Goal: Task Accomplishment & Management: Manage account settings

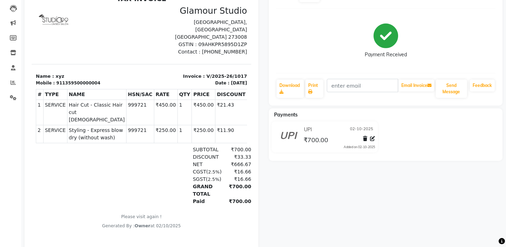
scroll to position [87, 0]
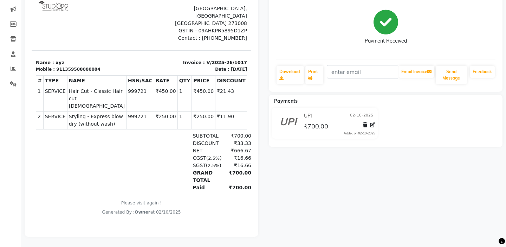
click at [453, 32] on div "Payment Received" at bounding box center [386, 27] width 220 height 53
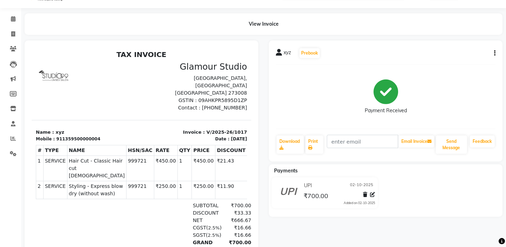
scroll to position [17, 0]
click at [496, 54] on div "xyz Prebook Payment Received Download Print Email Invoice Send Message Feedback" at bounding box center [386, 101] width 234 height 121
click at [494, 54] on icon "button" at bounding box center [494, 54] width 1 height 0
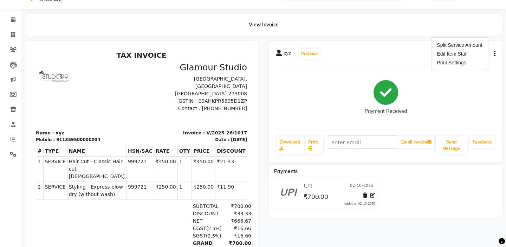
click at [421, 52] on div "xyz Prebook" at bounding box center [386, 53] width 220 height 11
click at [495, 54] on icon "button" at bounding box center [494, 54] width 1 height 0
click at [365, 53] on div "xyz Prebook" at bounding box center [386, 53] width 220 height 11
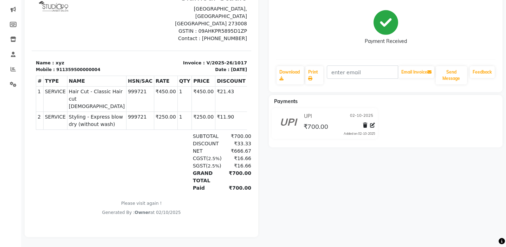
scroll to position [87, 0]
click at [366, 127] on icon at bounding box center [365, 124] width 4 height 5
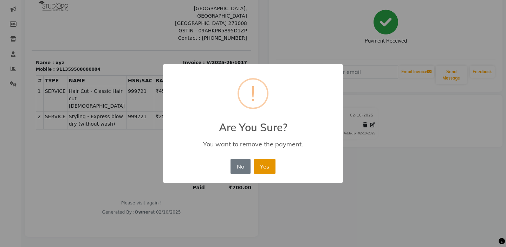
click at [261, 168] on button "Yes" at bounding box center [264, 165] width 21 height 15
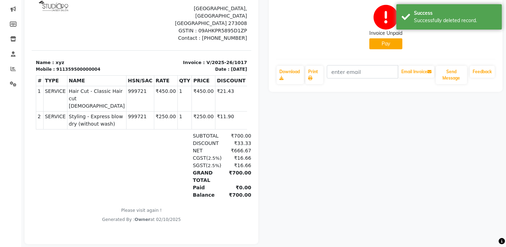
click at [324, 141] on div "xyz Prebook Invoice Unpaid Pay Download Print Email Invoice Send Message Feedba…" at bounding box center [386, 107] width 244 height 273
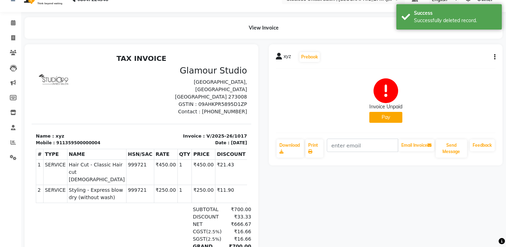
scroll to position [0, 0]
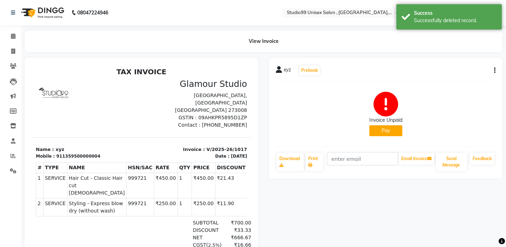
click at [497, 69] on div "xyz Prebook Invoice Unpaid Pay Download Print Email Invoice Send Message Feedba…" at bounding box center [386, 118] width 234 height 121
click at [495, 69] on div "xyz Prebook Invoice Unpaid Pay Download Print Email Invoice Send Message Feedba…" at bounding box center [386, 118] width 234 height 121
click at [495, 70] on icon "button" at bounding box center [494, 70] width 1 height 0
click at [454, 53] on div "Cancel Invoice" at bounding box center [459, 52] width 48 height 9
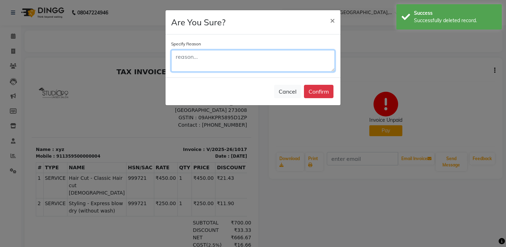
click at [278, 58] on textarea at bounding box center [253, 61] width 164 height 22
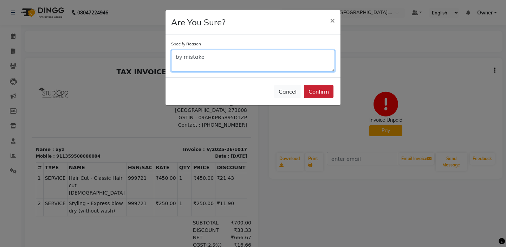
type textarea "by mistake"
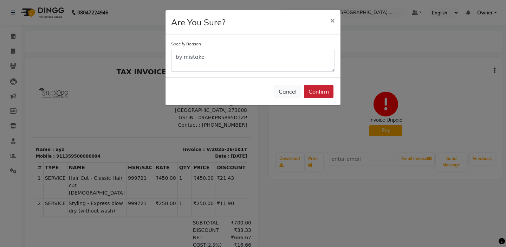
click at [317, 94] on button "Confirm" at bounding box center [319, 91] width 30 height 13
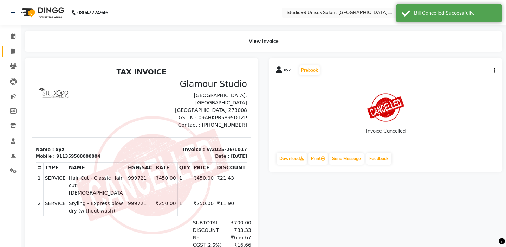
click at [10, 47] on link "Invoice" at bounding box center [10, 52] width 17 height 12
select select "service"
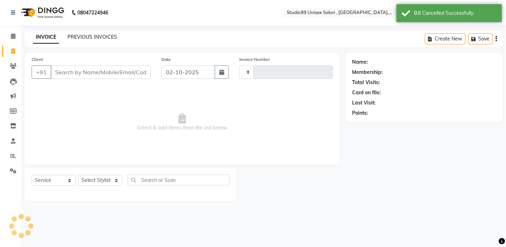
type input "1020"
click at [104, 35] on link "PREVIOUS INVOICES" at bounding box center [92, 37] width 50 height 6
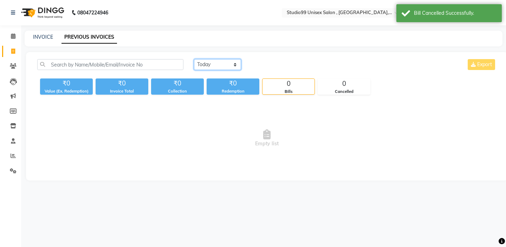
click at [203, 62] on select "[DATE] [DATE] Custom Range" at bounding box center [217, 64] width 47 height 11
select select "range"
click at [277, 64] on input "02-10-2025" at bounding box center [274, 65] width 49 height 10
select select "10"
select select "2025"
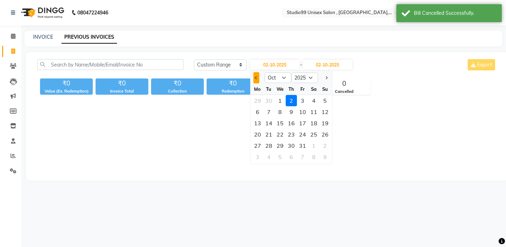
click at [256, 78] on span "Previous month" at bounding box center [256, 77] width 3 height 3
select select "9"
click at [284, 135] on div "24" at bounding box center [279, 134] width 11 height 11
type input "[DATE]"
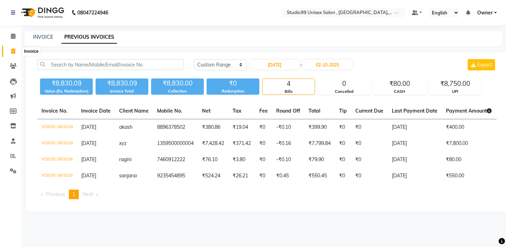
click at [17, 51] on span at bounding box center [13, 51] width 12 height 8
select select "service"
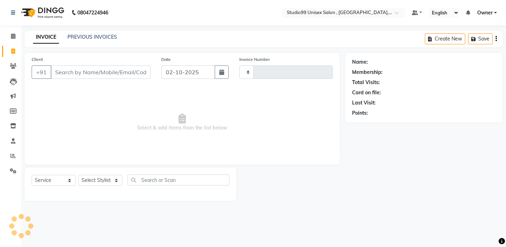
type input "1020"
select select "8117"
click at [180, 74] on input "02-10-2025" at bounding box center [188, 71] width 54 height 13
select select "10"
select select "2025"
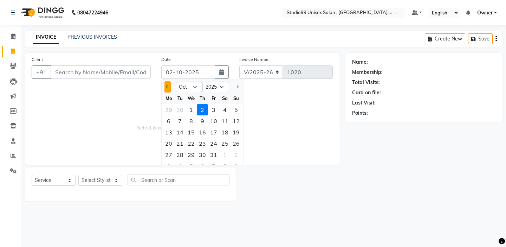
click at [169, 86] on button "Previous month" at bounding box center [167, 86] width 6 height 11
select select "9"
click at [191, 141] on div "24" at bounding box center [191, 143] width 11 height 11
type input "[DATE]"
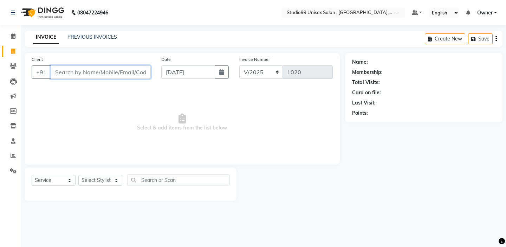
click at [127, 69] on input "Client" at bounding box center [101, 71] width 100 height 13
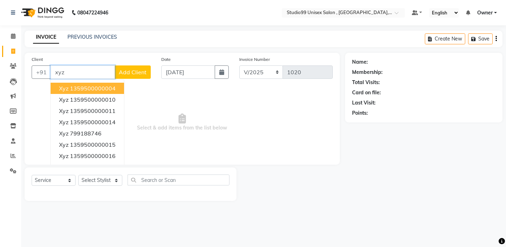
click at [117, 87] on button "xyz 1359500000004" at bounding box center [87, 88] width 73 height 11
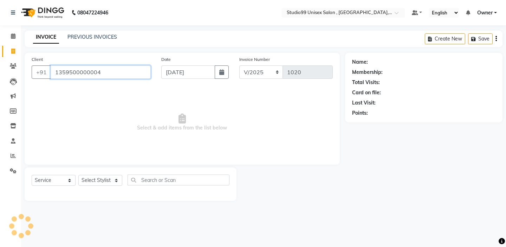
type input "1359500000004"
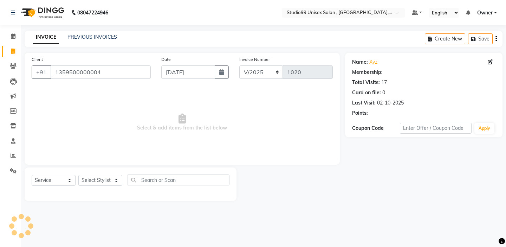
select select "1: Object"
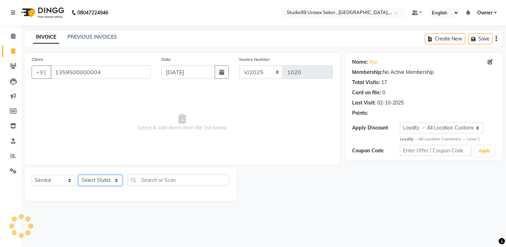
click at [113, 179] on select "Select Stylist [PERSON_NAME] Owner [PERSON_NAME] Prem [PERSON_NAME] [PERSON_NAM…" at bounding box center [100, 180] width 44 height 11
select select "83603"
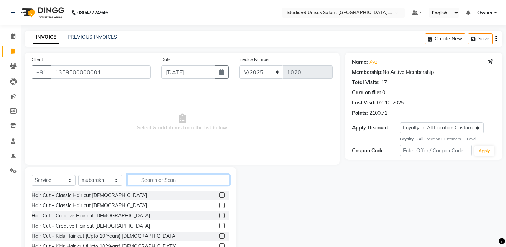
click at [168, 180] on input "text" at bounding box center [179, 179] width 102 height 11
click at [222, 218] on div at bounding box center [221, 216] width 5 height 7
click at [222, 216] on label at bounding box center [221, 215] width 5 height 5
click at [222, 216] on input "checkbox" at bounding box center [221, 215] width 5 height 5
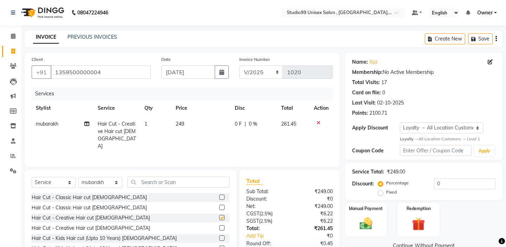
checkbox input "false"
click at [193, 181] on input "text" at bounding box center [179, 181] width 102 height 11
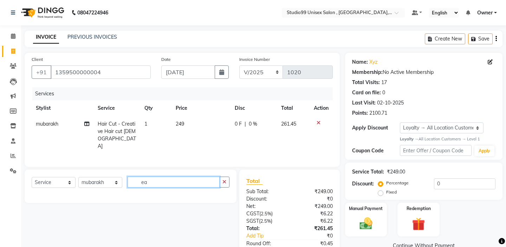
type input "e"
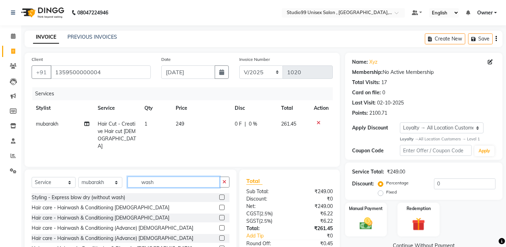
type input "wash"
click at [222, 194] on label at bounding box center [221, 196] width 5 height 5
click at [222, 195] on input "checkbox" at bounding box center [221, 197] width 5 height 5
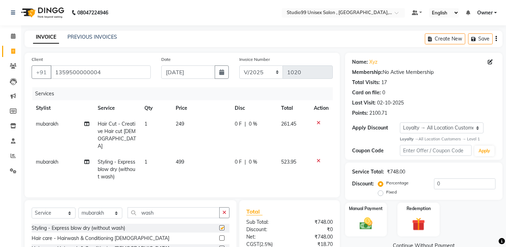
checkbox input "false"
click at [200, 154] on td "499" at bounding box center [200, 169] width 59 height 31
select select "83603"
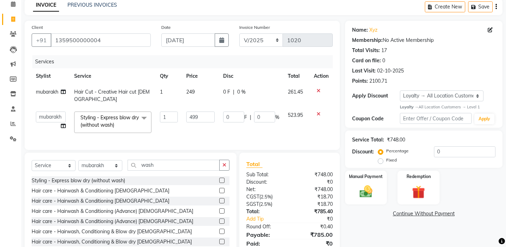
scroll to position [52, 0]
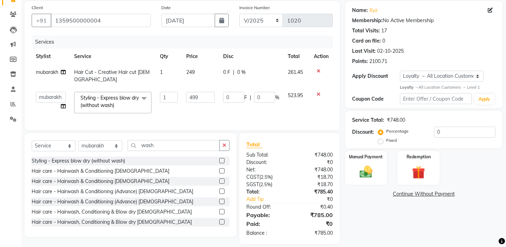
click at [397, 137] on label "Fixed" at bounding box center [391, 140] width 11 height 6
click at [384, 138] on input "Fixed" at bounding box center [381, 140] width 5 height 5
radio input "true"
click at [456, 131] on input "0" at bounding box center [464, 131] width 61 height 11
type input "8"
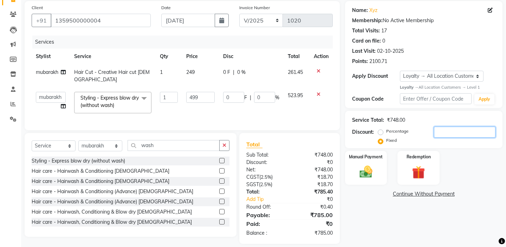
type input "5.34"
type input "1.07"
type input "85"
type input "56.7"
type input "11.36"
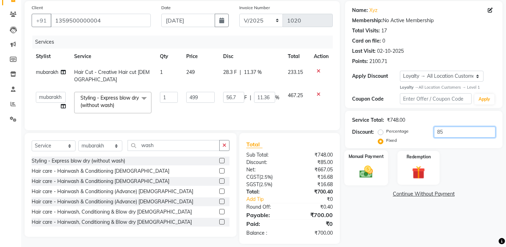
type input "85"
click at [369, 164] on img at bounding box center [366, 171] width 22 height 15
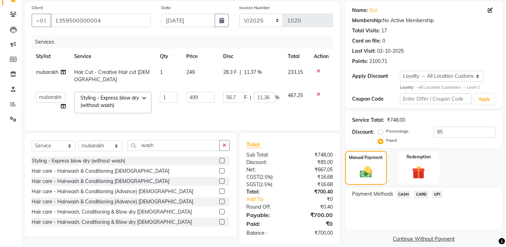
click at [435, 190] on span "UPI" at bounding box center [436, 194] width 11 height 8
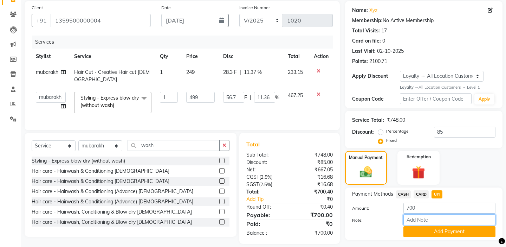
click at [424, 216] on input "Note:" at bounding box center [449, 219] width 92 height 11
click at [424, 226] on button "Add Payment" at bounding box center [449, 231] width 92 height 11
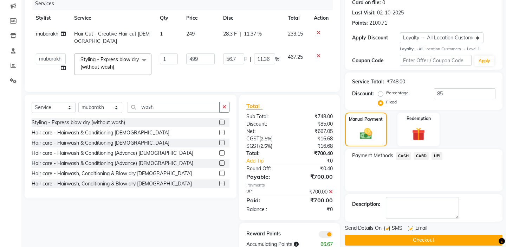
scroll to position [101, 0]
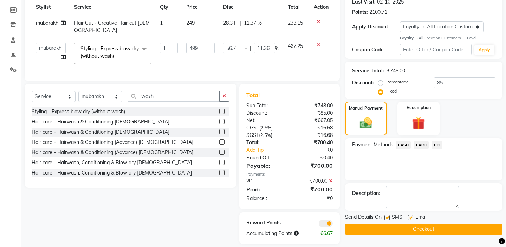
click at [401, 215] on div "Send Details On SMS Email Checkout" at bounding box center [423, 223] width 157 height 21
click at [401, 223] on button "Checkout" at bounding box center [423, 228] width 157 height 11
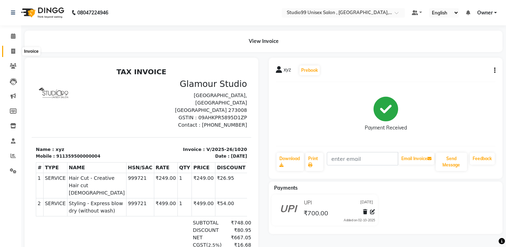
click at [17, 52] on span at bounding box center [13, 51] width 12 height 8
select select "service"
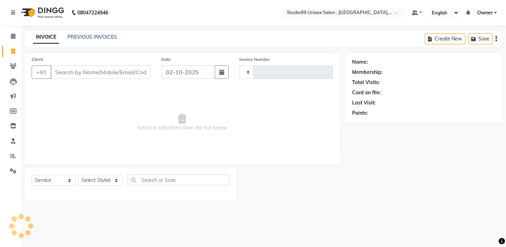
type input "1021"
select select "8117"
click at [93, 37] on link "PREVIOUS INVOICES" at bounding box center [92, 37] width 50 height 6
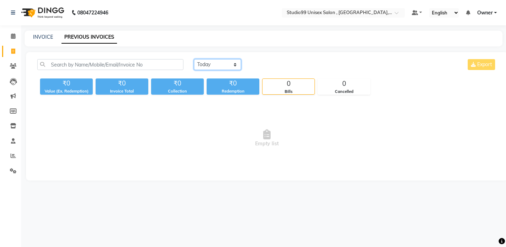
click at [223, 62] on select "[DATE] [DATE] Custom Range" at bounding box center [217, 64] width 47 height 11
select select "range"
click at [260, 65] on input "02-10-2025" at bounding box center [274, 65] width 49 height 10
select select "10"
select select "2025"
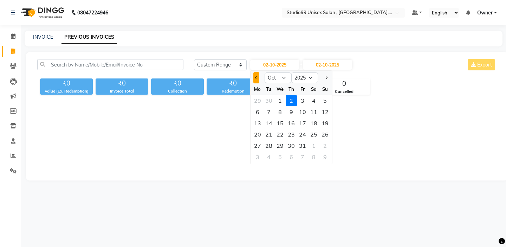
click at [256, 81] on button "Previous month" at bounding box center [256, 77] width 6 height 11
select select "9"
click at [282, 135] on div "24" at bounding box center [279, 134] width 11 height 11
type input "[DATE]"
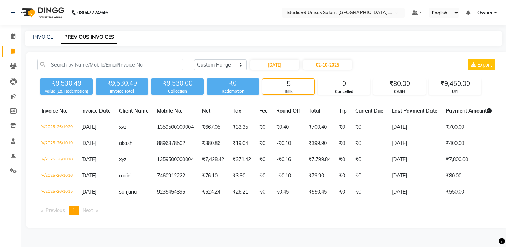
click at [155, 55] on div "[DATE] [DATE] Custom Range [DATE] - [DATE] Export ₹9,530.49 Value (Ex. Redempti…" at bounding box center [267, 140] width 482 height 176
click at [289, 63] on input "[DATE]" at bounding box center [274, 65] width 49 height 10
select select "9"
select select "2025"
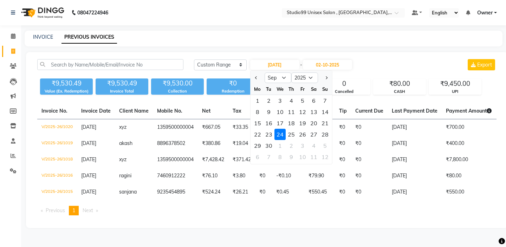
click at [289, 43] on div "INVOICE PREVIOUS INVOICES" at bounding box center [264, 39] width 478 height 16
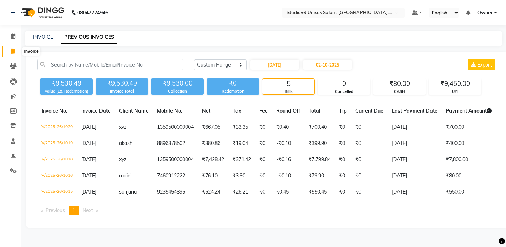
click at [12, 53] on icon at bounding box center [13, 50] width 4 height 5
select select "8117"
select select "service"
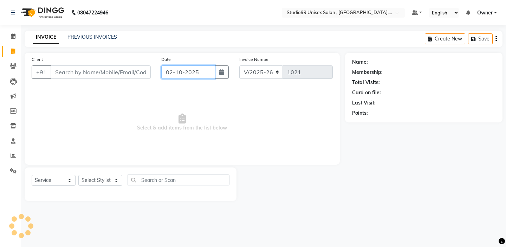
click at [184, 73] on input "02-10-2025" at bounding box center [188, 71] width 54 height 13
select select "10"
select select "2025"
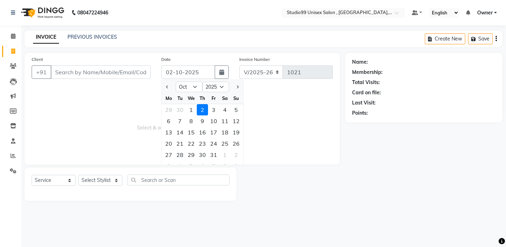
click at [171, 90] on div at bounding box center [169, 86] width 14 height 11
click at [170, 89] on button "Previous month" at bounding box center [167, 86] width 6 height 11
select select "9"
click at [206, 144] on div "25" at bounding box center [202, 143] width 11 height 11
type input "[DATE]"
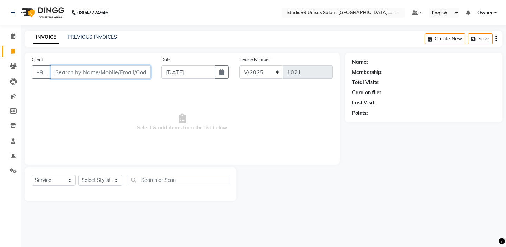
click at [127, 74] on input "Client" at bounding box center [101, 71] width 100 height 13
click at [95, 65] on div "Client +91" at bounding box center [91, 70] width 130 height 29
click at [95, 72] on input "Client" at bounding box center [101, 71] width 100 height 13
type input "8445099990"
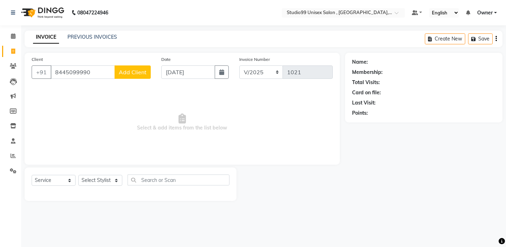
click at [138, 66] on button "Add Client" at bounding box center [133, 71] width 36 height 13
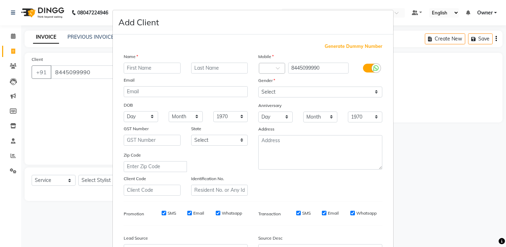
click at [138, 72] on input "text" at bounding box center [152, 68] width 57 height 11
type input "rana"
click at [297, 87] on select "Select [DEMOGRAPHIC_DATA] [DEMOGRAPHIC_DATA] Other Prefer Not To Say" at bounding box center [320, 91] width 124 height 11
select select "[DEMOGRAPHIC_DATA]"
click at [292, 174] on div "Mobile Country Code × 91 8445099990 Gender Select [DEMOGRAPHIC_DATA] [DEMOGRAPH…" at bounding box center [320, 124] width 135 height 143
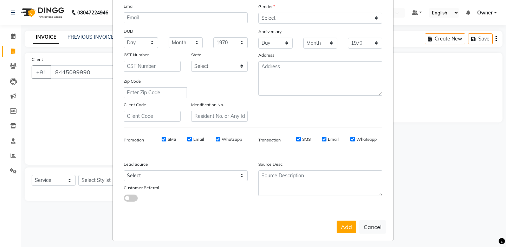
scroll to position [77, 0]
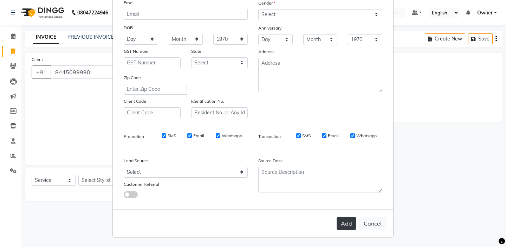
click at [346, 222] on button "Add" at bounding box center [347, 223] width 20 height 13
select select
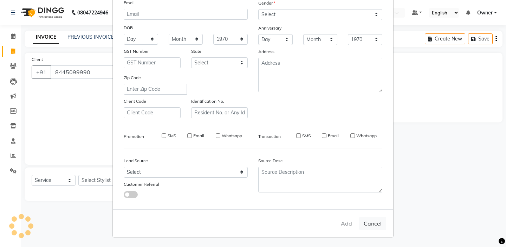
select select
checkbox input "false"
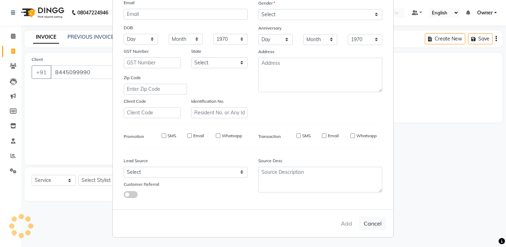
checkbox input "false"
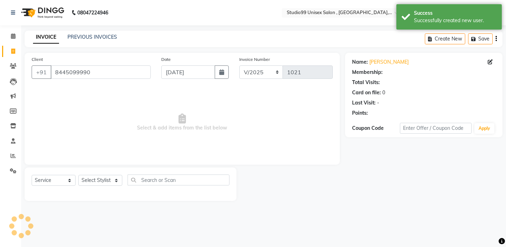
select select "1: Object"
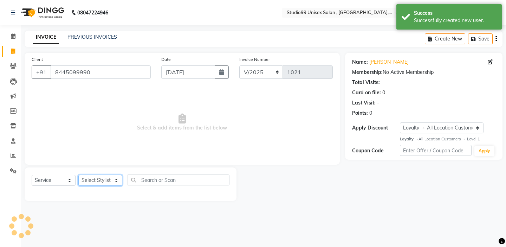
click at [90, 178] on select "Select Stylist [PERSON_NAME] Owner [PERSON_NAME] Prem [PERSON_NAME] [PERSON_NAM…" at bounding box center [100, 180] width 44 height 11
select select "90956"
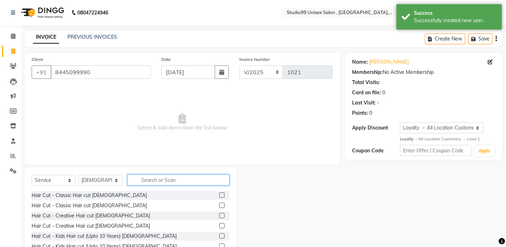
click at [151, 182] on input "text" at bounding box center [179, 179] width 102 height 11
click at [222, 195] on label at bounding box center [221, 194] width 5 height 5
click at [222, 195] on input "checkbox" at bounding box center [221, 195] width 5 height 5
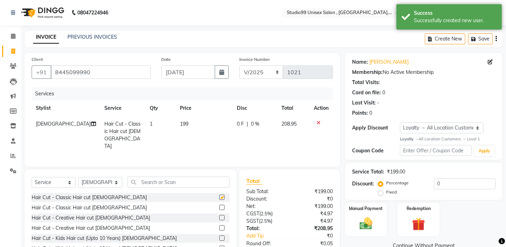
checkbox input "false"
click at [203, 182] on input "text" at bounding box center [179, 181] width 102 height 11
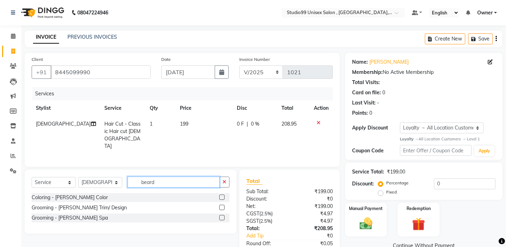
type input "beard"
click at [223, 204] on label at bounding box center [221, 206] width 5 height 5
click at [223, 205] on input "checkbox" at bounding box center [221, 207] width 5 height 5
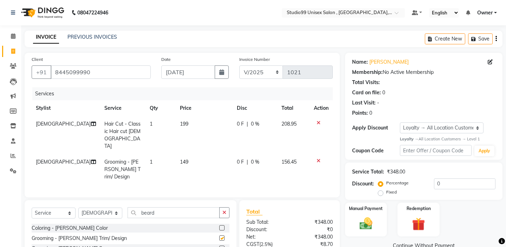
checkbox input "false"
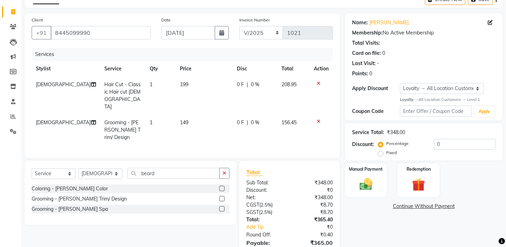
scroll to position [52, 0]
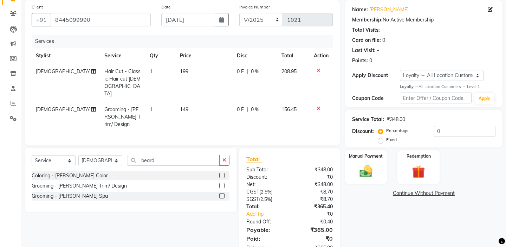
click at [200, 71] on td "199" at bounding box center [204, 83] width 57 height 38
select select "90956"
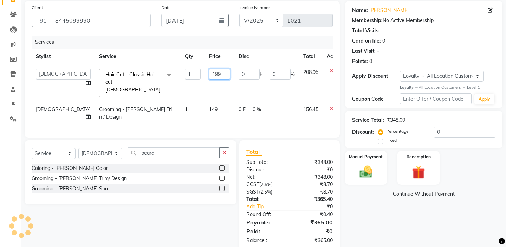
click at [209, 74] on input "199" at bounding box center [219, 74] width 21 height 11
type input "1"
type input "250"
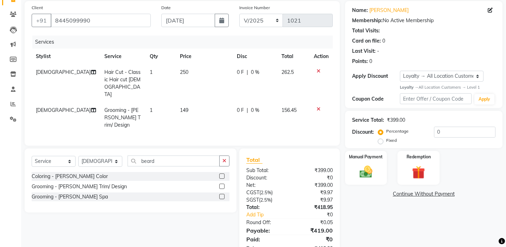
click at [207, 81] on td "250" at bounding box center [204, 83] width 57 height 38
select select "90956"
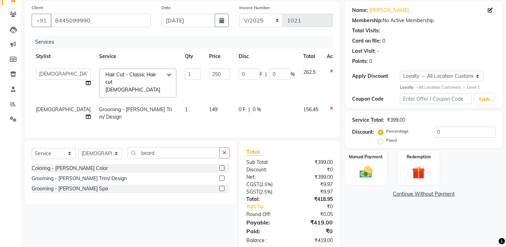
click at [397, 137] on label "Fixed" at bounding box center [391, 140] width 11 height 6
click at [384, 138] on input "Fixed" at bounding box center [381, 140] width 5 height 5
radio input "true"
click at [454, 130] on input "0" at bounding box center [464, 131] width 61 height 11
type input "1"
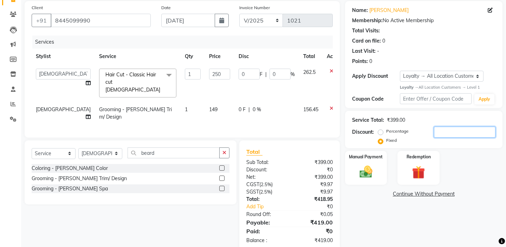
type input "0.63"
type input "0.25"
type input "19"
type input "11.9"
type input "4.76"
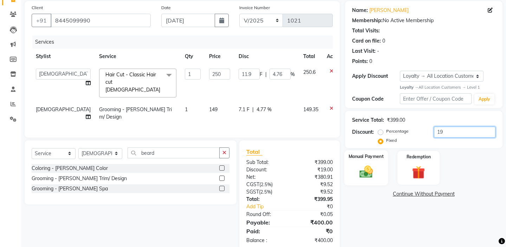
type input "19"
click at [371, 164] on img at bounding box center [366, 171] width 22 height 15
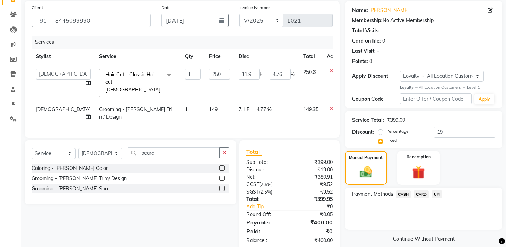
click at [435, 190] on span "UPI" at bounding box center [436, 194] width 11 height 8
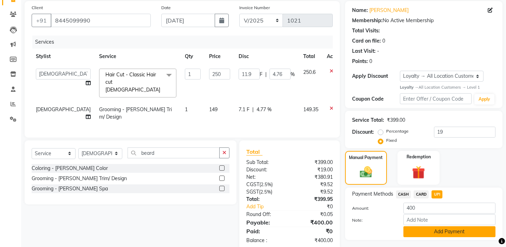
click at [428, 226] on button "Add Payment" at bounding box center [449, 231] width 92 height 11
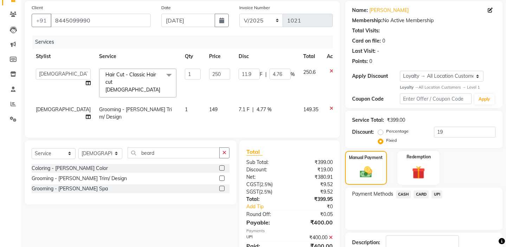
click at [402, 221] on div "Payment Methods CASH CARD UPI" at bounding box center [423, 208] width 157 height 42
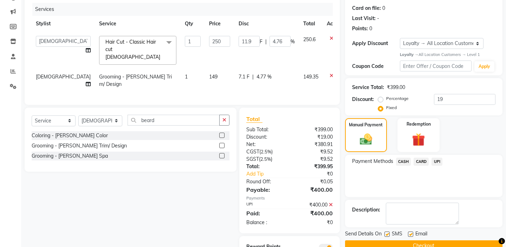
scroll to position [101, 0]
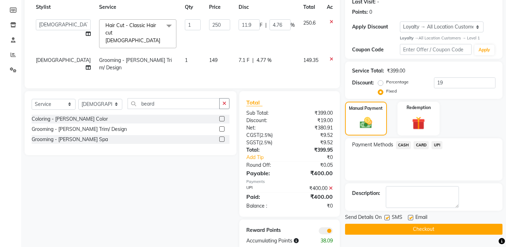
click at [401, 223] on button "Checkout" at bounding box center [423, 228] width 157 height 11
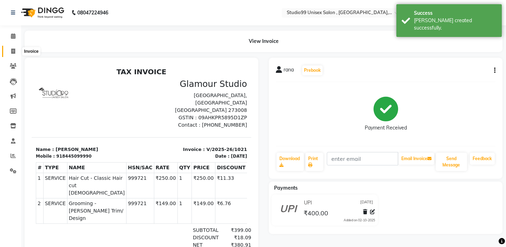
click at [11, 54] on span at bounding box center [13, 51] width 12 height 8
select select "service"
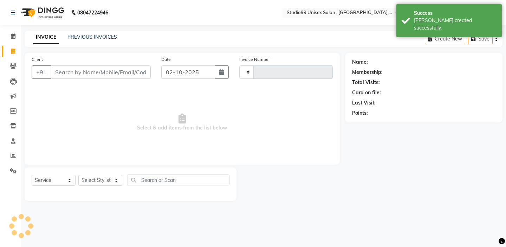
type input "1022"
select select "8117"
click at [97, 70] on input "Client" at bounding box center [101, 71] width 100 height 13
click at [203, 69] on input "02-10-2025" at bounding box center [188, 71] width 54 height 13
select select "10"
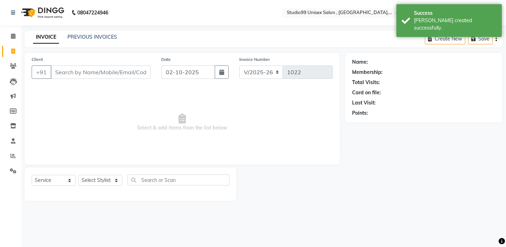
select select "2025"
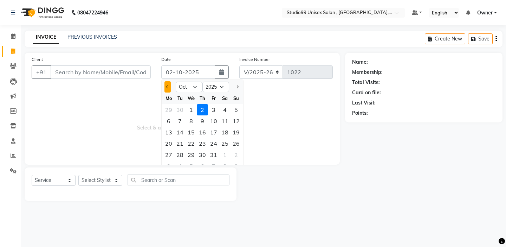
click at [169, 86] on button "Previous month" at bounding box center [167, 86] width 6 height 11
select select "9"
click at [191, 140] on div "24" at bounding box center [191, 143] width 11 height 11
type input "[DATE]"
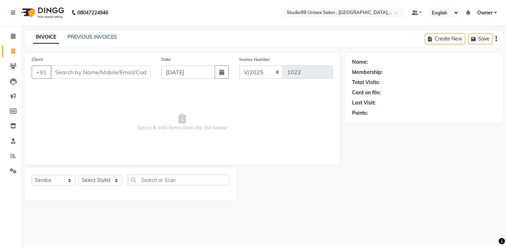
click at [134, 102] on span "Select & add items from the list below" at bounding box center [182, 122] width 301 height 70
click at [95, 74] on input "Client" at bounding box center [101, 71] width 100 height 13
click at [173, 74] on input "[DATE]" at bounding box center [188, 71] width 54 height 13
select select "9"
select select "2025"
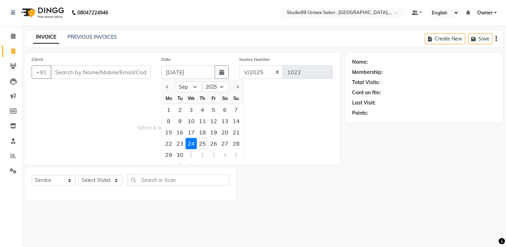
click at [206, 145] on div "25" at bounding box center [202, 143] width 11 height 11
type input "[DATE]"
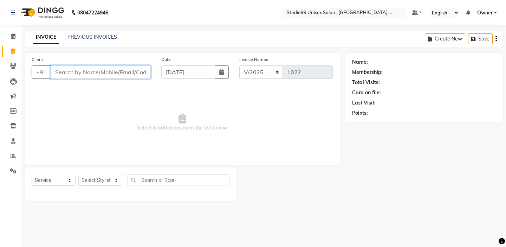
click at [124, 74] on input "Client" at bounding box center [101, 71] width 100 height 13
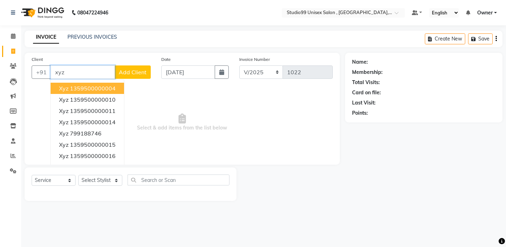
click at [114, 87] on ngb-highlight "1359500000004" at bounding box center [93, 88] width 46 height 7
type input "1359500000004"
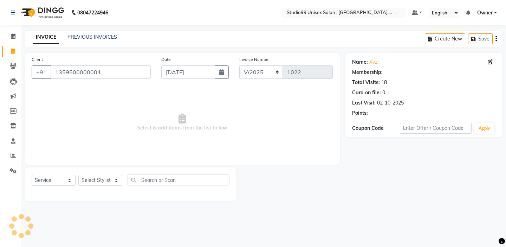
select select "1: Object"
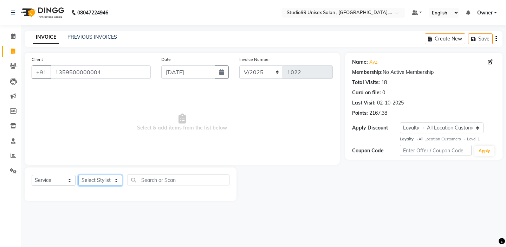
click at [100, 176] on select "Select Stylist [PERSON_NAME] Owner [PERSON_NAME] Prem [PERSON_NAME] [PERSON_NAM…" at bounding box center [100, 180] width 44 height 11
select select "76609"
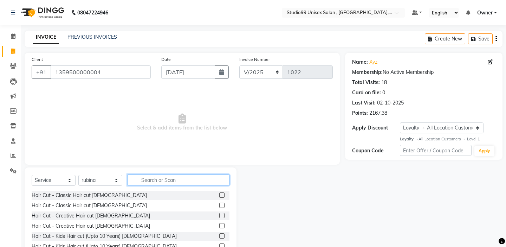
click at [143, 181] on input "text" at bounding box center [179, 179] width 102 height 11
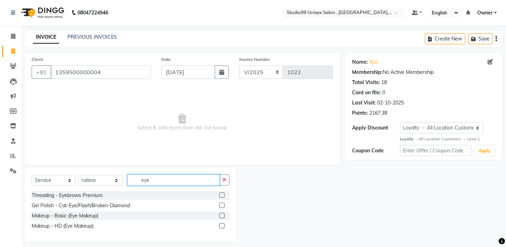
type input "eye"
click at [222, 195] on label at bounding box center [221, 194] width 5 height 5
click at [222, 195] on input "checkbox" at bounding box center [221, 195] width 5 height 5
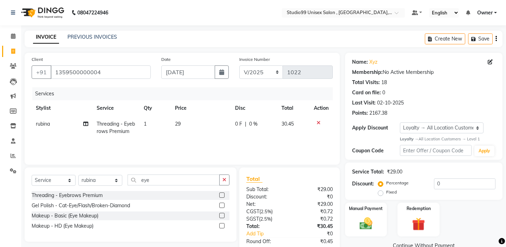
click at [222, 195] on label at bounding box center [221, 194] width 5 height 5
click at [222, 195] on input "checkbox" at bounding box center [221, 195] width 5 height 5
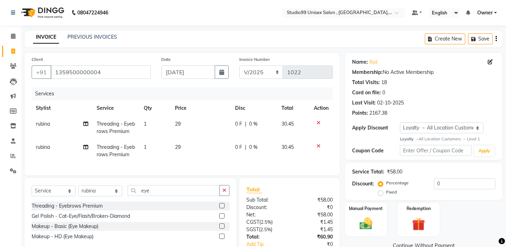
click at [222, 208] on div at bounding box center [221, 206] width 5 height 7
click at [222, 207] on label at bounding box center [221, 205] width 5 height 5
click at [222, 207] on input "checkbox" at bounding box center [221, 205] width 5 height 5
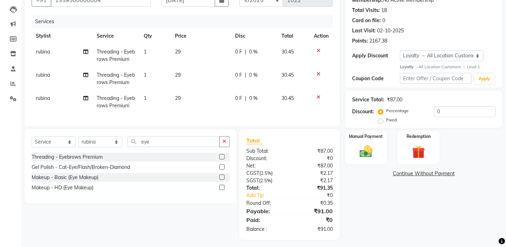
scroll to position [76, 0]
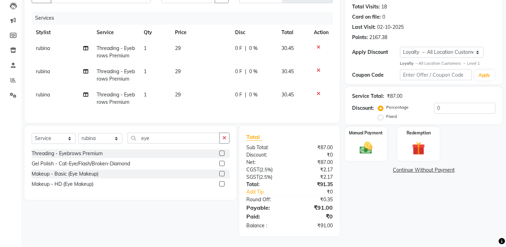
click at [222, 152] on label at bounding box center [221, 152] width 5 height 5
click at [222, 152] on input "checkbox" at bounding box center [221, 153] width 5 height 5
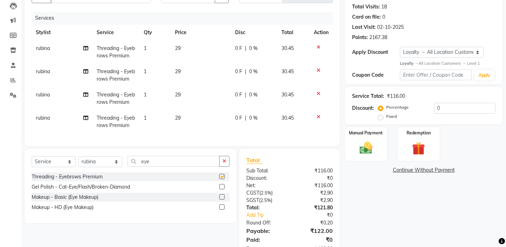
checkbox input "false"
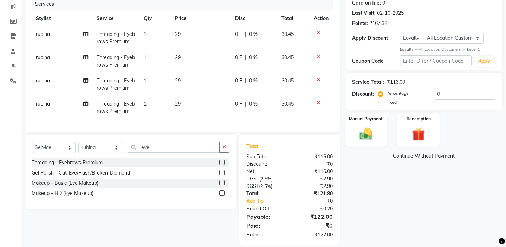
scroll to position [99, 0]
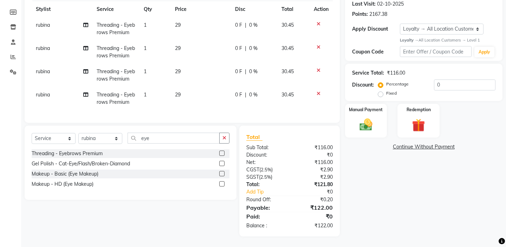
click at [397, 90] on label "Fixed" at bounding box center [391, 93] width 11 height 6
click at [384, 91] on input "Fixed" at bounding box center [381, 93] width 5 height 5
radio input "true"
click at [462, 86] on input "0" at bounding box center [464, 84] width 61 height 11
type input "2"
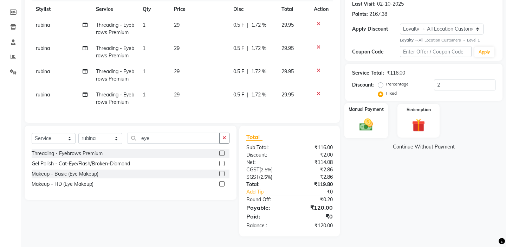
click at [376, 117] on img at bounding box center [366, 124] width 22 height 15
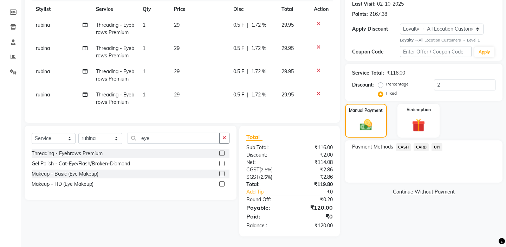
click at [408, 143] on span "CASH" at bounding box center [403, 147] width 15 height 8
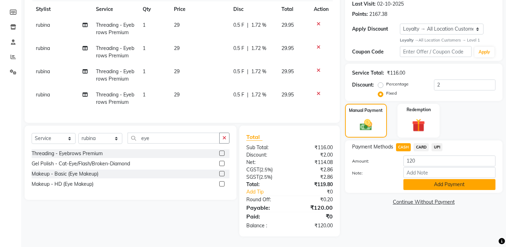
click at [425, 179] on button "Add Payment" at bounding box center [449, 184] width 92 height 11
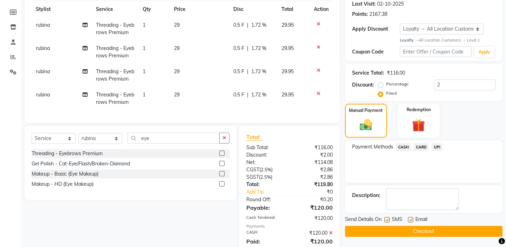
click at [380, 226] on button "Checkout" at bounding box center [423, 231] width 157 height 11
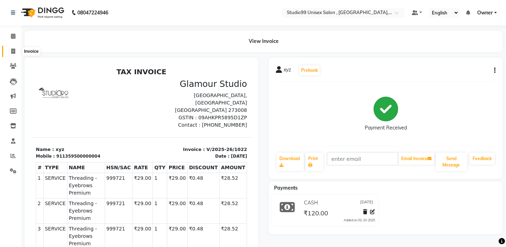
click at [12, 52] on icon at bounding box center [13, 50] width 4 height 5
select select "service"
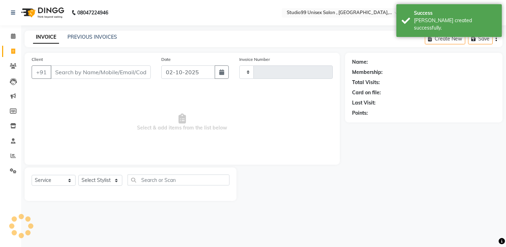
type input "1023"
select select "8117"
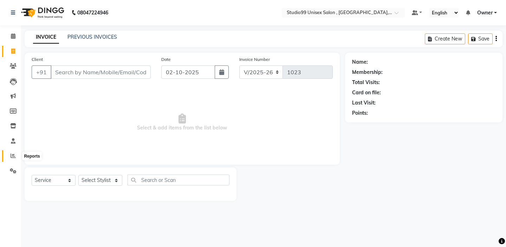
click at [13, 154] on icon at bounding box center [13, 155] width 5 height 5
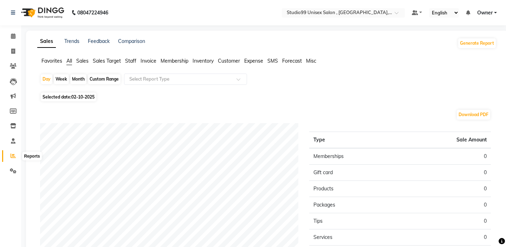
click at [17, 154] on span at bounding box center [13, 156] width 12 height 8
click at [15, 154] on icon at bounding box center [13, 155] width 5 height 5
click at [14, 124] on icon at bounding box center [13, 125] width 6 height 5
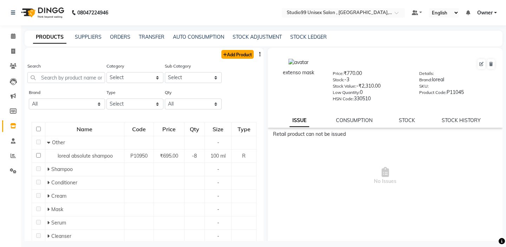
click at [242, 56] on link "Add Product" at bounding box center [237, 54] width 32 height 9
select select "true"
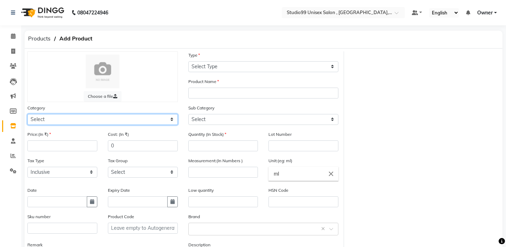
click at [132, 118] on select "Select Skin Hair Personal Care Appliances [PERSON_NAME] Disposable Threading Ha…" at bounding box center [102, 119] width 150 height 11
select select "959401100"
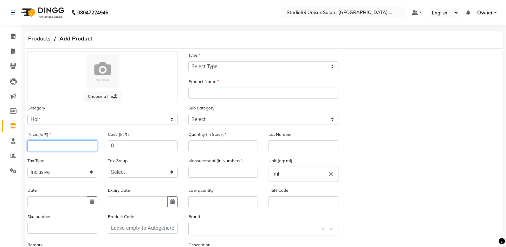
click at [82, 147] on input "number" at bounding box center [62, 145] width 70 height 11
type input "1800"
click at [116, 146] on input "0" at bounding box center [143, 145] width 70 height 11
type input "1800"
click at [128, 164] on div "Tax Group Select GST 5% GST" at bounding box center [143, 167] width 70 height 21
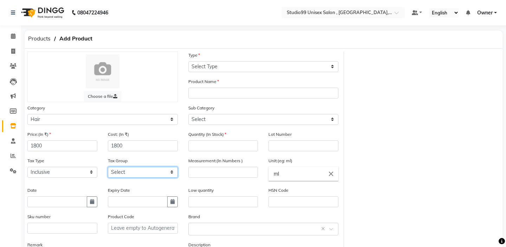
click at [128, 171] on select "Select GST 5% GST" at bounding box center [143, 172] width 70 height 11
select select "6943"
click at [105, 160] on div "Tax Group Select GST 5% GST" at bounding box center [143, 170] width 80 height 26
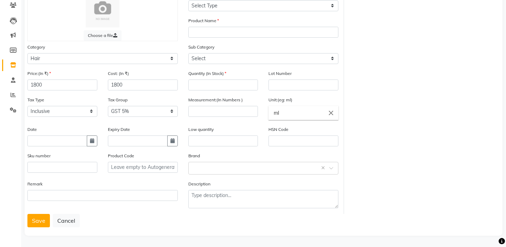
scroll to position [61, 0]
click at [90, 136] on button "button" at bounding box center [92, 140] width 11 height 11
select select "10"
select select "2025"
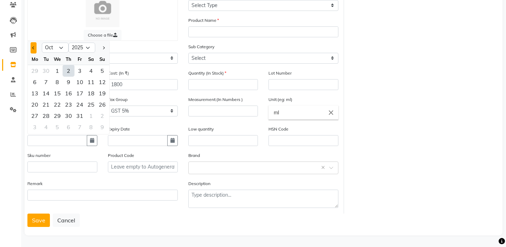
click at [34, 47] on span "Previous month" at bounding box center [33, 47] width 3 height 3
select select "9"
click at [56, 69] on div "3" at bounding box center [57, 70] width 11 height 11
type input "[DATE]"
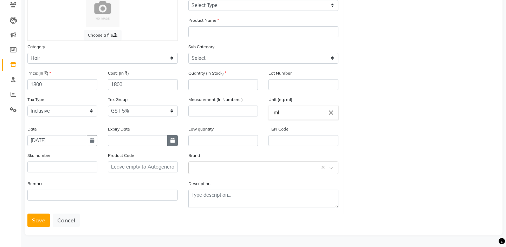
click at [175, 137] on button "button" at bounding box center [172, 140] width 11 height 11
select select "10"
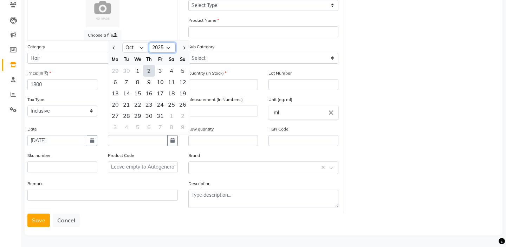
click at [170, 46] on select "2015 2016 2017 2018 2019 2020 2021 2022 2023 2024 2025 2026 2027 2028 2029 2030…" at bounding box center [162, 48] width 27 height 11
select select "2026"
click at [162, 113] on div "30" at bounding box center [160, 115] width 11 height 11
type input "[DATE]"
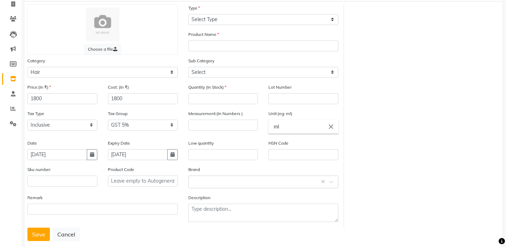
scroll to position [19, 0]
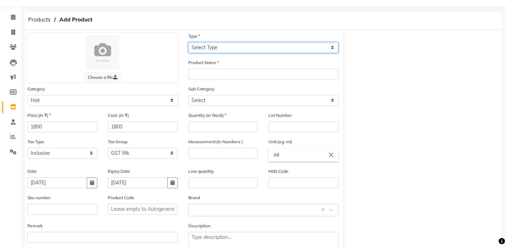
click at [226, 45] on select "Select Type Both Retail Consumable" at bounding box center [263, 47] width 150 height 11
select select "R"
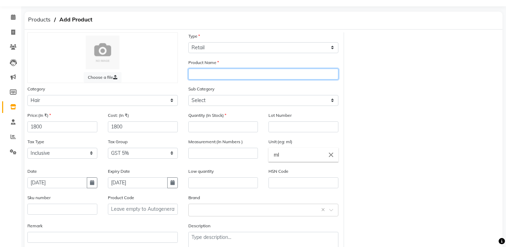
click at [208, 77] on input "text" at bounding box center [263, 74] width 150 height 11
type input "proliss shampoo"
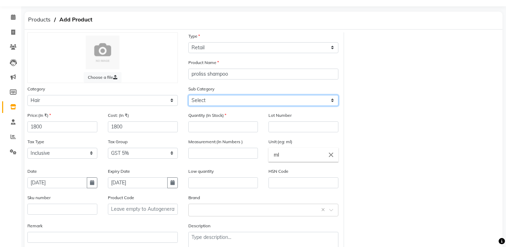
click at [214, 101] on select "Select Shampoo Conditioner Cream Mask Oil Serum Color Appliances Treatment Styl…" at bounding box center [263, 100] width 150 height 11
select select "959401101"
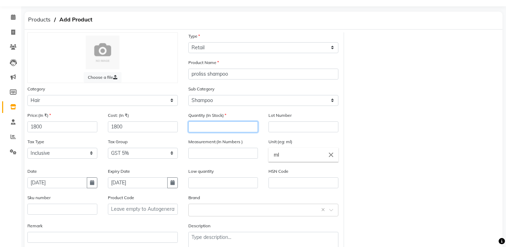
click at [208, 127] on input "number" at bounding box center [223, 126] width 70 height 11
type input "6"
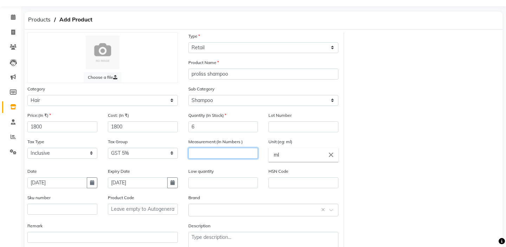
click at [211, 150] on input "number" at bounding box center [223, 153] width 70 height 11
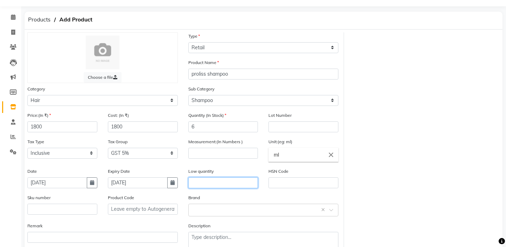
click at [204, 180] on input "text" at bounding box center [223, 182] width 70 height 11
click at [194, 164] on div "Measurement:(In Numbers )" at bounding box center [223, 153] width 80 height 30
click at [285, 181] on input "text" at bounding box center [303, 182] width 70 height 11
type input "330510"
click at [253, 190] on div "Low quantity" at bounding box center [223, 180] width 80 height 26
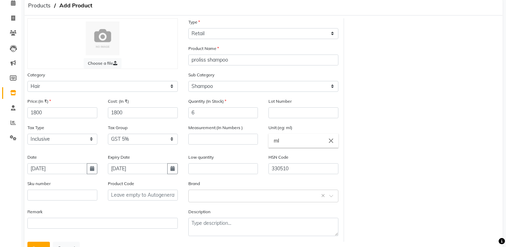
scroll to position [61, 0]
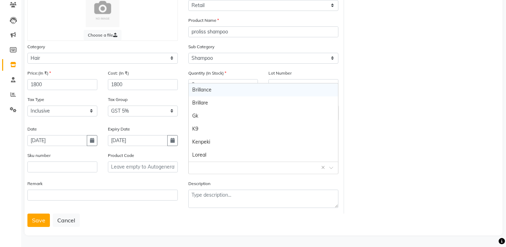
click at [225, 168] on input "text" at bounding box center [256, 166] width 129 height 7
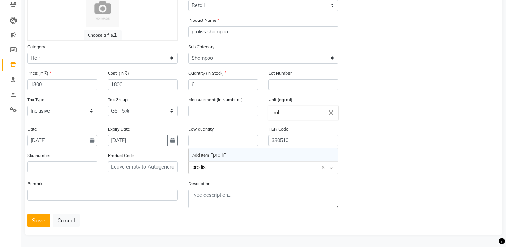
type input "pro liss"
click at [147, 206] on div "Remark" at bounding box center [102, 197] width 161 height 34
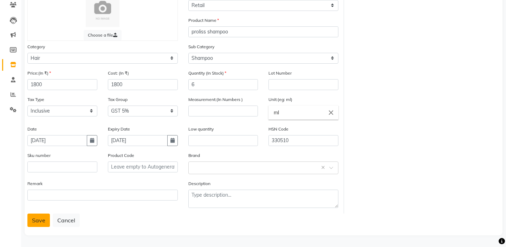
click at [33, 217] on button "Save" at bounding box center [38, 219] width 22 height 13
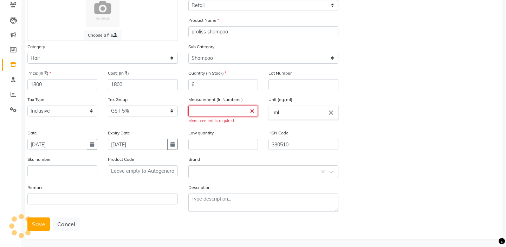
click at [227, 113] on input "number" at bounding box center [223, 110] width 70 height 11
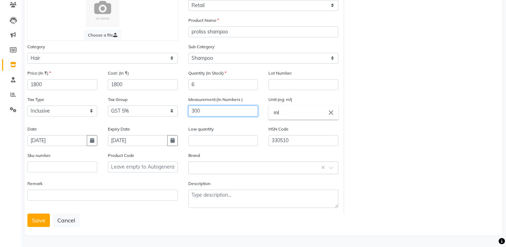
type input "300"
click at [230, 137] on input "text" at bounding box center [223, 140] width 70 height 11
click at [226, 122] on div "Measurement:(In Numbers ) 300" at bounding box center [223, 111] width 80 height 30
click at [138, 225] on div "Save Cancel" at bounding box center [263, 219] width 472 height 13
click at [40, 223] on button "Save" at bounding box center [38, 219] width 22 height 13
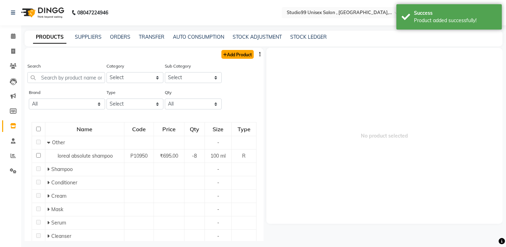
click at [241, 58] on link "Add Product" at bounding box center [237, 54] width 32 height 9
select select "true"
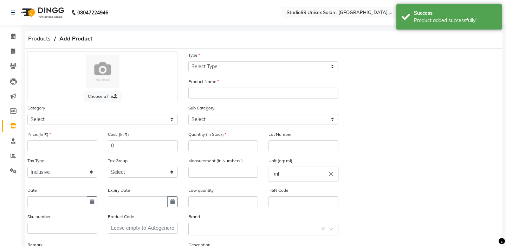
click at [67, 125] on div "Category Select Skin Hair Personal Care Appliances [PERSON_NAME] Disposable Thr…" at bounding box center [102, 117] width 161 height 26
click at [67, 122] on select "Select Skin Hair Personal Care Appliances [PERSON_NAME] Disposable Threading Ha…" at bounding box center [102, 119] width 150 height 11
select select "959401100"
click at [67, 142] on input "number" at bounding box center [62, 145] width 70 height 11
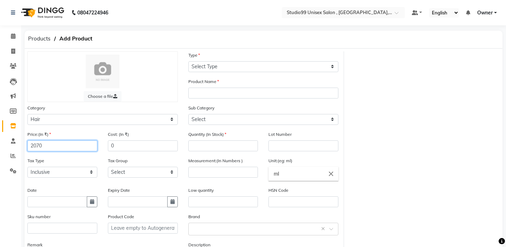
type input "2070"
click at [98, 165] on div "Tax Type Select Inclusive Exclusive" at bounding box center [62, 170] width 80 height 26
click at [122, 144] on input "0" at bounding box center [143, 145] width 70 height 11
type input "2070"
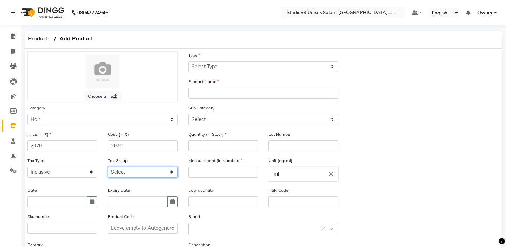
click at [126, 169] on select "Select GST 5% GST" at bounding box center [143, 172] width 70 height 11
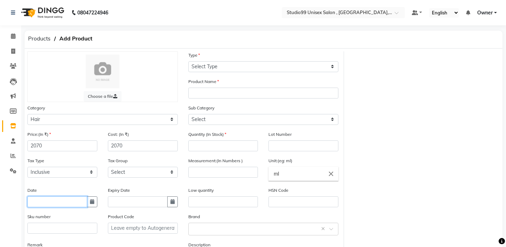
click at [70, 200] on input "text" at bounding box center [57, 201] width 60 height 11
select select "10"
select select "2025"
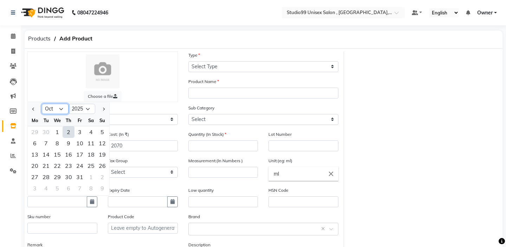
click at [48, 111] on select "Jan Feb Mar Apr May Jun [DATE] Aug Sep Oct Nov Dec" at bounding box center [55, 109] width 27 height 11
select select "9"
click at [67, 160] on div "25" at bounding box center [68, 165] width 11 height 11
type input "[DATE]"
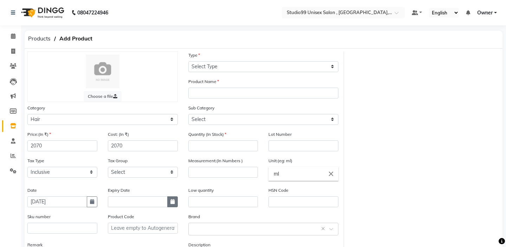
click at [174, 202] on icon "button" at bounding box center [172, 201] width 4 height 5
select select "10"
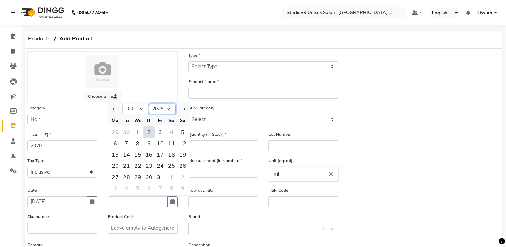
click at [167, 111] on select "2015 2016 2017 2018 2019 2020 2021 2022 2023 2024 2025 2026 2027 2028 2029 2030…" at bounding box center [162, 109] width 27 height 11
select select "2028"
click at [159, 172] on div "27" at bounding box center [160, 176] width 11 height 11
type input "[DATE]"
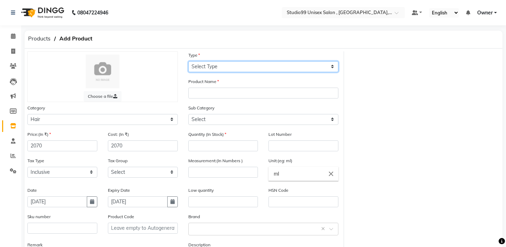
click at [256, 63] on select "Select Type Both Retail Consumable" at bounding box center [263, 66] width 150 height 11
select select "R"
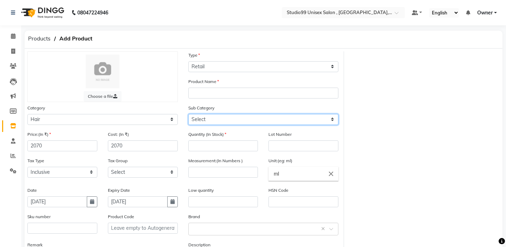
click at [220, 114] on select "Select Shampoo Conditioner Cream Mask Oil Serum Color Appliances Treatment Styl…" at bounding box center [263, 119] width 150 height 11
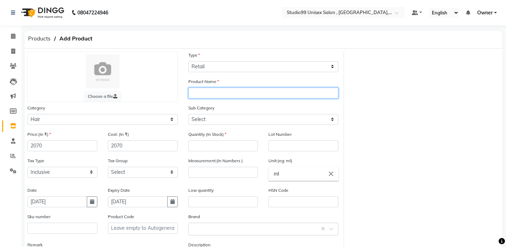
click at [220, 94] on input "text" at bounding box center [263, 92] width 150 height 11
type input "proliss mask"
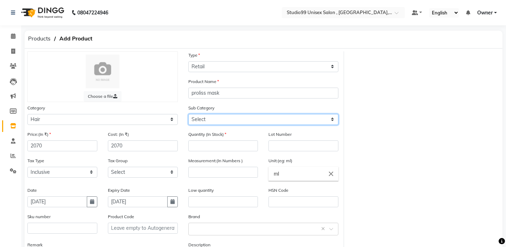
click at [201, 120] on select "Select Shampoo Conditioner Cream Mask Oil Serum Color Appliances Treatment Styl…" at bounding box center [263, 119] width 150 height 11
click at [180, 125] on div "Category Select Skin Hair Personal Care Appliances [PERSON_NAME] Disposable Thr…" at bounding box center [102, 117] width 161 height 26
click at [218, 121] on select "Select Shampoo Conditioner Cream Mask Oil Serum Color Appliances Treatment Styl…" at bounding box center [263, 119] width 150 height 11
select select "959401104"
click at [187, 135] on div "Quantity (In Stock)" at bounding box center [223, 143] width 80 height 26
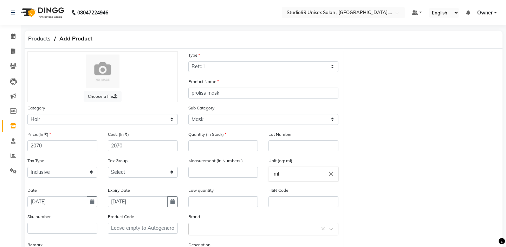
click at [196, 153] on div "Quantity (In Stock)" at bounding box center [223, 143] width 80 height 26
click at [196, 147] on input "number" at bounding box center [223, 145] width 70 height 11
type input "6"
click at [220, 173] on input "number" at bounding box center [223, 172] width 70 height 11
click at [214, 187] on label "Low quantity" at bounding box center [200, 190] width 25 height 6
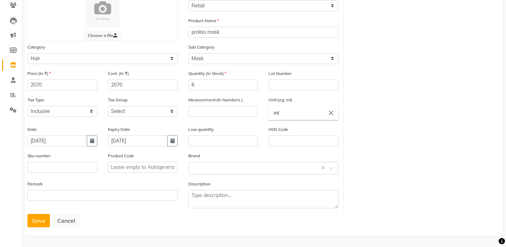
scroll to position [61, 0]
click at [211, 161] on body "08047224946 Select Location × Studio99 Unisex Salon , [GEOGRAPHIC_DATA], Gorakh…" at bounding box center [253, 62] width 506 height 247
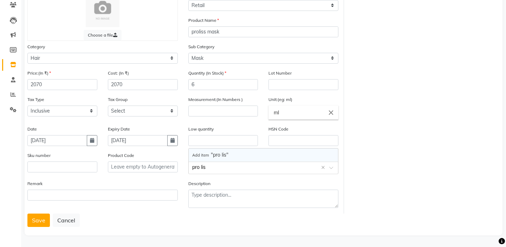
type input "pro liss"
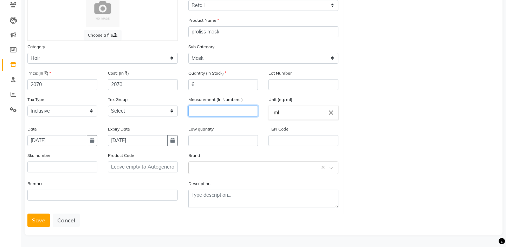
click at [203, 111] on input "number" at bounding box center [223, 110] width 70 height 11
type input "300"
click at [301, 114] on input "ml" at bounding box center [303, 112] width 70 height 14
type input "m"
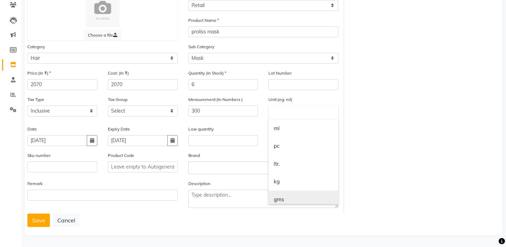
click at [292, 201] on link "gms" at bounding box center [303, 199] width 70 height 18
type input "gms"
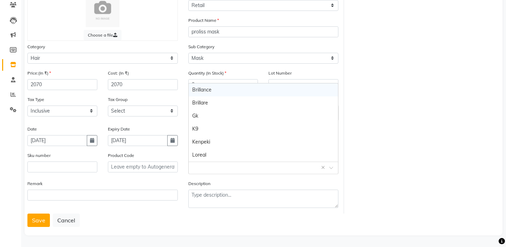
click at [202, 171] on div "Select brand or add custom brand ×" at bounding box center [263, 167] width 150 height 13
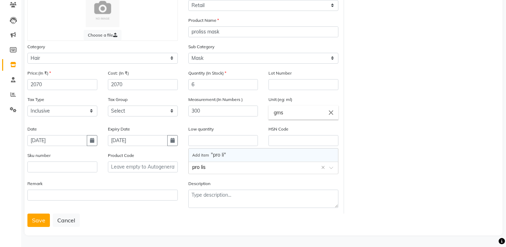
type input "pro liss"
click at [192, 173] on div "Select brand or add custom brand pro liss ×" at bounding box center [263, 167] width 150 height 13
click at [184, 187] on div "Description" at bounding box center [263, 197] width 161 height 34
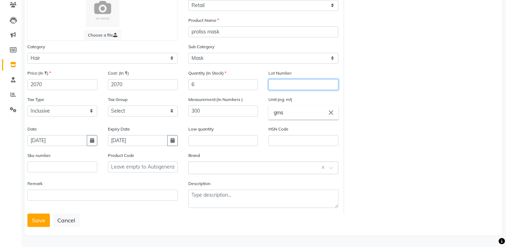
click at [306, 87] on input "text" at bounding box center [303, 84] width 70 height 11
click at [233, 152] on div "Brand Select brand or add custom brand ×" at bounding box center [263, 162] width 150 height 22
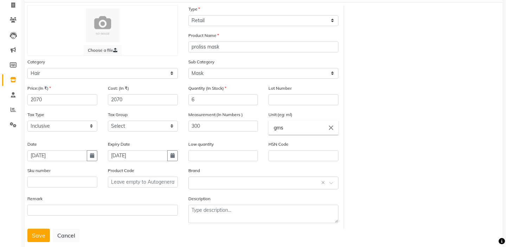
scroll to position [47, 0]
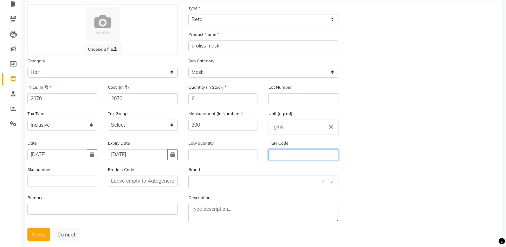
click at [303, 158] on input "text" at bounding box center [303, 154] width 70 height 11
type input "330590"
click at [209, 183] on input "text" at bounding box center [256, 180] width 129 height 7
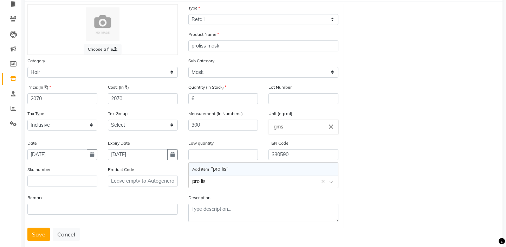
type input "pro liss"
click at [121, 215] on div "Remark" at bounding box center [102, 211] width 161 height 34
click at [45, 232] on button "Save" at bounding box center [38, 233] width 22 height 13
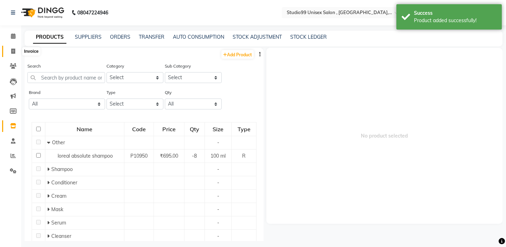
click at [12, 52] on icon at bounding box center [13, 50] width 4 height 5
select select "service"
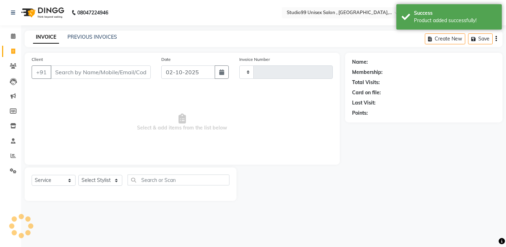
type input "1023"
select select "8117"
click at [182, 72] on input "02-10-2025" at bounding box center [188, 71] width 54 height 13
select select "10"
select select "2025"
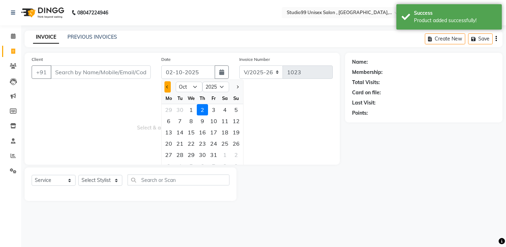
click at [169, 87] on span "Previous month" at bounding box center [167, 86] width 3 height 3
select select "9"
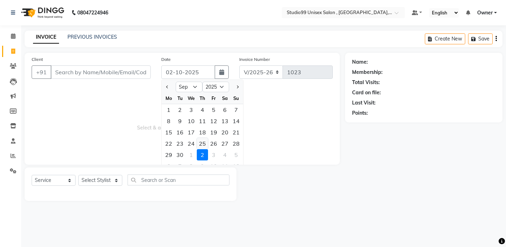
click at [204, 143] on div "25" at bounding box center [202, 143] width 11 height 11
type input "[DATE]"
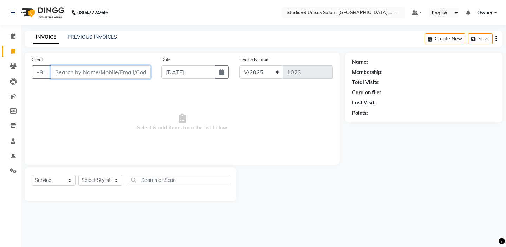
click at [98, 71] on input "Client" at bounding box center [101, 71] width 100 height 13
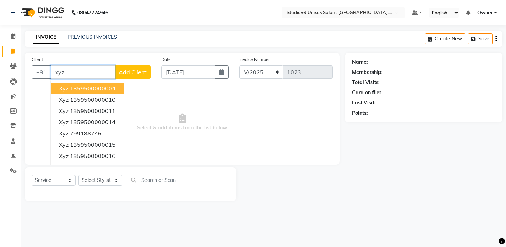
click at [92, 90] on ngb-highlight "1359500000004" at bounding box center [93, 88] width 46 height 7
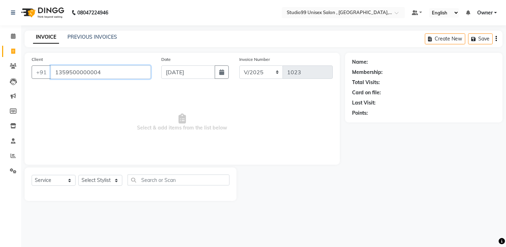
type input "1359500000004"
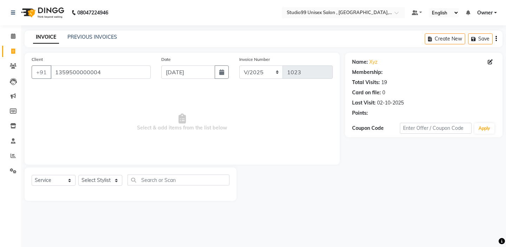
select select "1: Object"
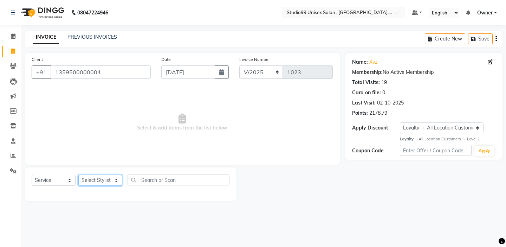
click at [104, 182] on select "Select Stylist [PERSON_NAME] Owner [PERSON_NAME] Prem [PERSON_NAME] [PERSON_NAM…" at bounding box center [100, 180] width 44 height 11
select select "83603"
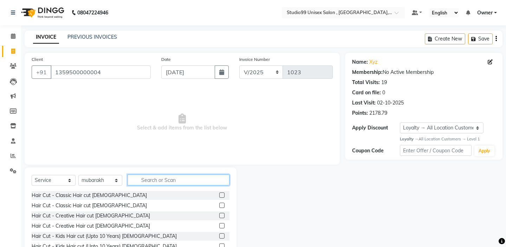
click at [195, 178] on input "text" at bounding box center [179, 179] width 102 height 11
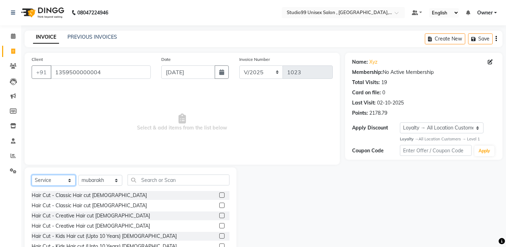
click at [43, 179] on select "Select Service Product Membership Package Voucher Prepaid Gift Card" at bounding box center [54, 180] width 44 height 11
select select "product"
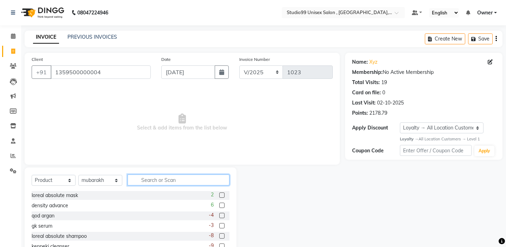
click at [159, 183] on input "text" at bounding box center [179, 179] width 102 height 11
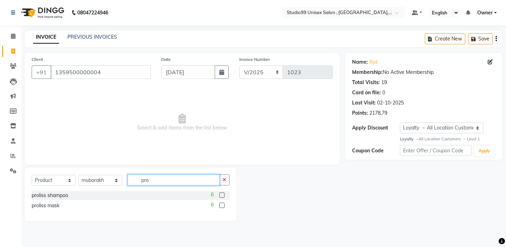
type input "pro"
click at [223, 195] on label at bounding box center [221, 194] width 5 height 5
click at [223, 195] on input "checkbox" at bounding box center [221, 195] width 5 height 5
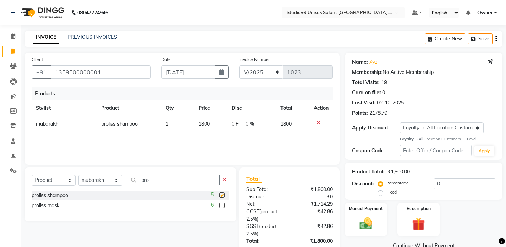
checkbox input "false"
click at [223, 206] on label at bounding box center [221, 204] width 5 height 5
click at [223, 206] on input "checkbox" at bounding box center [221, 205] width 5 height 5
checkbox input "false"
click at [188, 161] on div "Client [PHONE_NUMBER] Date [DATE] Invoice Number V/2025 V/[PHONE_NUMBER] Produc…" at bounding box center [182, 109] width 315 height 112
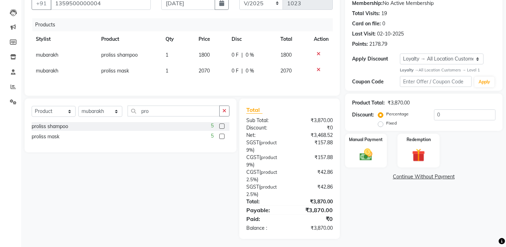
scroll to position [71, 0]
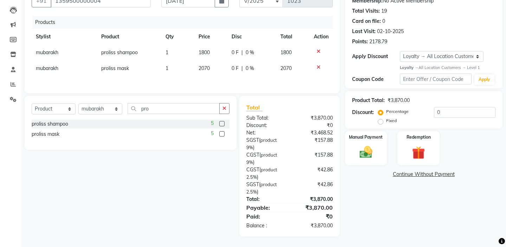
click at [397, 117] on label "Fixed" at bounding box center [391, 120] width 11 height 6
click at [384, 118] on input "Fixed" at bounding box center [381, 120] width 5 height 5
radio input "true"
click at [450, 113] on input "0" at bounding box center [464, 112] width 61 height 11
click at [386, 111] on label "Percentage" at bounding box center [397, 111] width 22 height 6
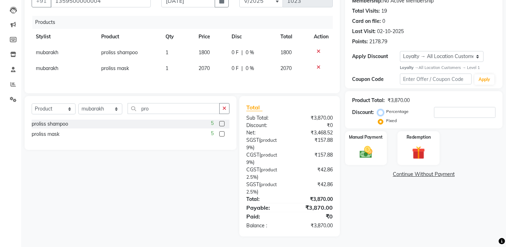
click at [380, 111] on input "Percentage" at bounding box center [381, 111] width 5 height 5
radio input "true"
click at [444, 112] on input "number" at bounding box center [464, 112] width 61 height 11
type input "10"
click at [372, 145] on img at bounding box center [366, 151] width 22 height 15
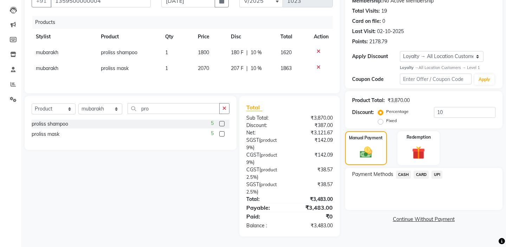
click at [407, 170] on span "CASH" at bounding box center [403, 174] width 15 height 8
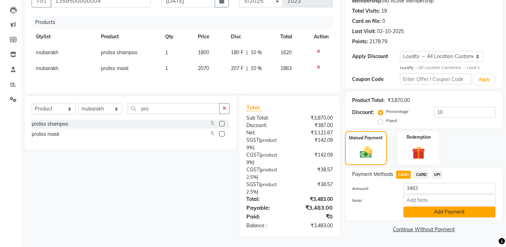
click at [429, 206] on button "Add Payment" at bounding box center [449, 211] width 92 height 11
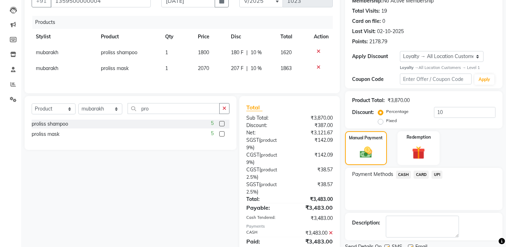
click at [406, 195] on div "Payment Methods CASH CARD UPI" at bounding box center [423, 189] width 157 height 42
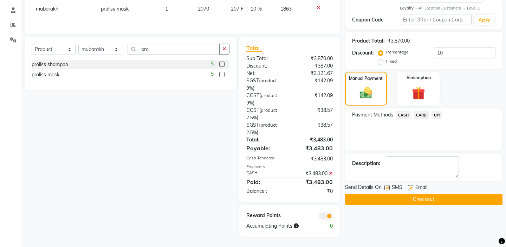
scroll to position [131, 0]
click at [402, 193] on button "Checkout" at bounding box center [423, 198] width 157 height 11
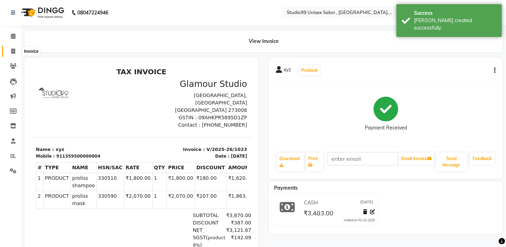
click at [15, 53] on span at bounding box center [13, 51] width 12 height 8
select select "service"
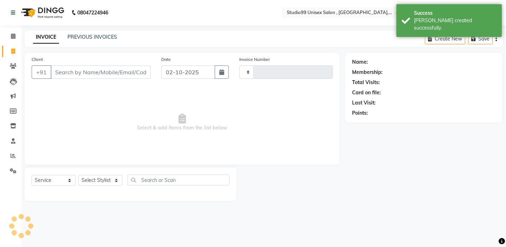
type input "1024"
select select "8117"
click at [192, 73] on input "02-10-2025" at bounding box center [188, 71] width 54 height 13
select select "10"
select select "2025"
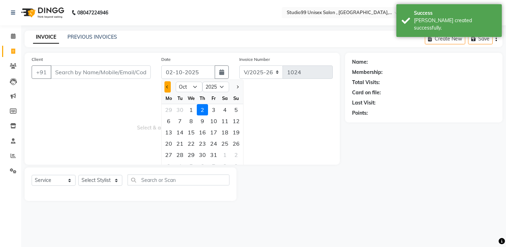
click at [167, 86] on span "Previous month" at bounding box center [167, 86] width 3 height 3
select select "9"
click at [202, 141] on div "25" at bounding box center [202, 143] width 11 height 11
type input "[DATE]"
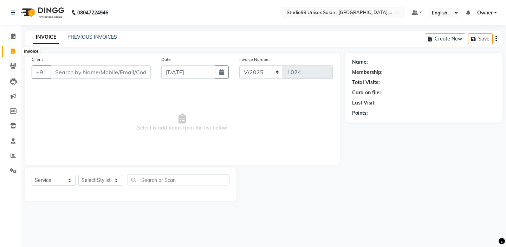
click at [12, 53] on icon at bounding box center [13, 50] width 4 height 5
select select "service"
type input "1024"
select select "8117"
click at [13, 129] on span at bounding box center [13, 126] width 12 height 8
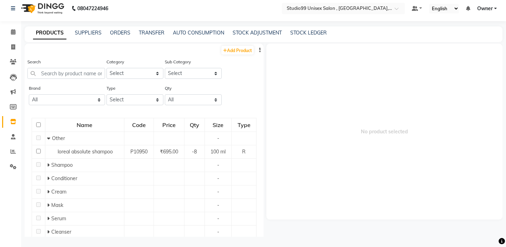
scroll to position [5, 0]
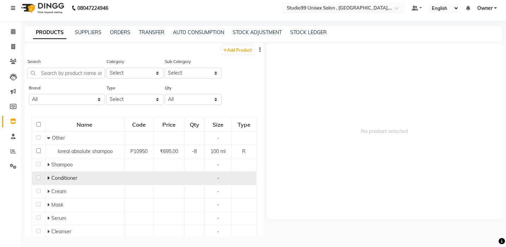
click at [41, 180] on td at bounding box center [38, 177] width 13 height 13
click at [52, 179] on span "Conditioner" at bounding box center [64, 178] width 26 height 6
click at [50, 179] on span at bounding box center [49, 178] width 4 height 6
click at [240, 50] on link "Add Product" at bounding box center [237, 49] width 32 height 9
select select "true"
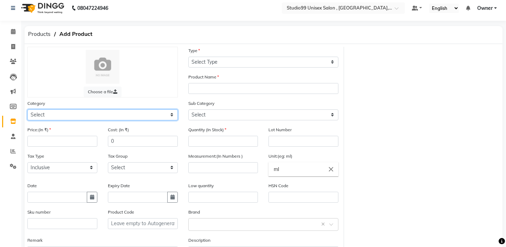
click at [78, 113] on select "Select Skin Hair Personal Care Appliances [PERSON_NAME] Disposable Threading Ha…" at bounding box center [102, 114] width 150 height 11
select select "959401100"
click at [79, 115] on select "Select Skin Hair Personal Care Appliances [PERSON_NAME] Disposable Threading Ha…" at bounding box center [102, 114] width 150 height 11
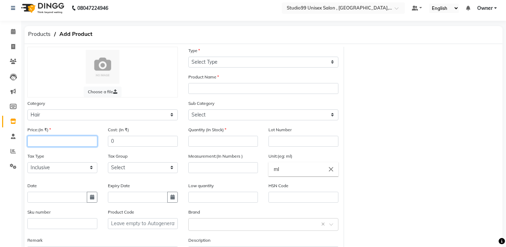
click at [60, 142] on input "number" at bounding box center [62, 141] width 70 height 11
type input "990"
click at [123, 142] on input "0" at bounding box center [143, 141] width 70 height 11
type input "990"
click at [85, 181] on div "Tax Type Select Inclusive Exclusive Tax Group Select GST 5% GST" at bounding box center [102, 167] width 161 height 30
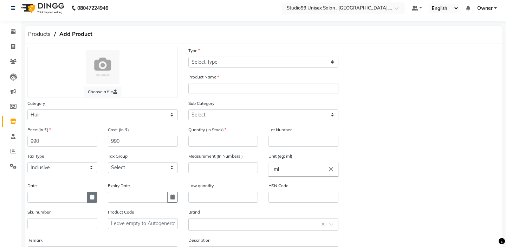
click at [90, 196] on icon "button" at bounding box center [92, 196] width 4 height 5
select select "10"
select select "2025"
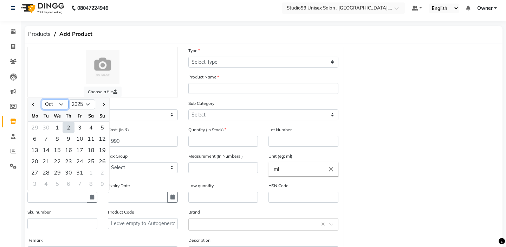
click at [55, 105] on select "Jan Feb Mar Apr May Jun [DATE] Aug Sep Oct Nov Dec" at bounding box center [55, 104] width 27 height 11
select select "7"
click at [61, 128] on div "2" at bounding box center [57, 127] width 11 height 11
type input "[DATE]"
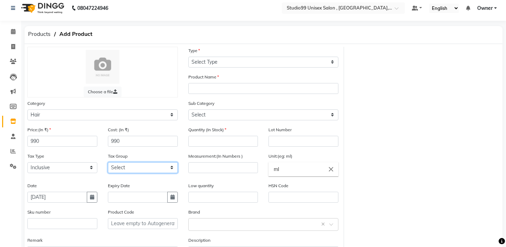
click at [137, 164] on select "Select GST 5% GST" at bounding box center [143, 167] width 70 height 11
click at [123, 196] on input "text" at bounding box center [138, 196] width 60 height 11
select select "10"
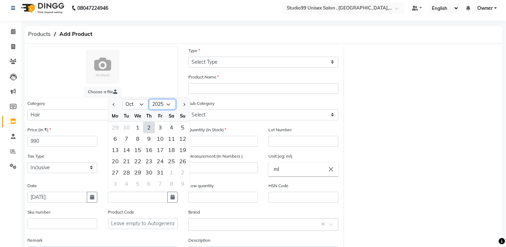
click at [167, 102] on select "2015 2016 2017 2018 2019 2020 2021 2022 2023 2024 2025 2026 2027 2028 2029 2030…" at bounding box center [162, 104] width 27 height 11
select select "2027"
click at [164, 173] on div "29" at bounding box center [160, 172] width 11 height 11
type input "[DATE]"
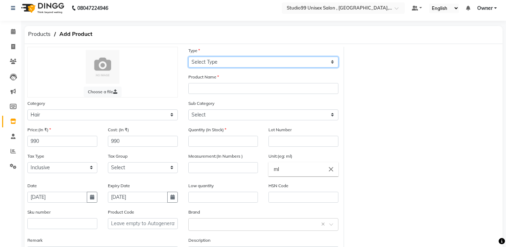
click at [235, 63] on select "Select Type Both Retail Consumable" at bounding box center [263, 62] width 150 height 11
select select "R"
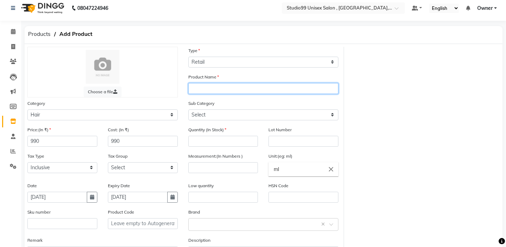
click at [219, 92] on input "text" at bounding box center [263, 88] width 150 height 11
type input "loreal absolute mask"
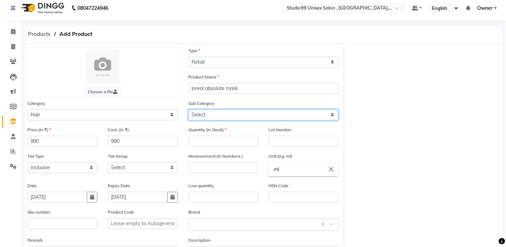
click at [204, 116] on select "Select Shampoo Conditioner Cream Mask Oil Serum Color Appliances Treatment Styl…" at bounding box center [263, 114] width 150 height 11
select select "959401104"
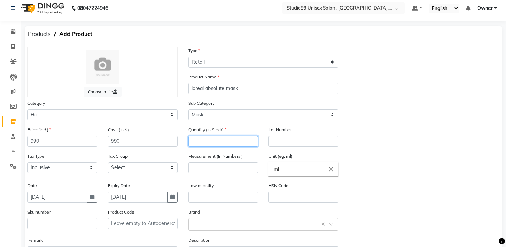
click at [197, 142] on input "number" at bounding box center [223, 141] width 70 height 11
type input "6"
click at [237, 171] on input "number" at bounding box center [223, 167] width 70 height 11
type input "300"
click at [224, 187] on div "Low quantity" at bounding box center [223, 192] width 70 height 21
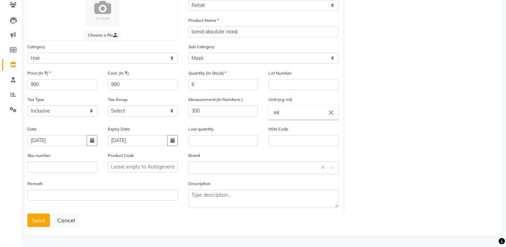
scroll to position [61, 0]
click at [308, 105] on input "ml" at bounding box center [303, 112] width 70 height 14
click at [318, 118] on input "ml" at bounding box center [303, 112] width 70 height 14
click at [335, 111] on input "ml" at bounding box center [303, 112] width 70 height 14
click at [334, 111] on icon "close" at bounding box center [331, 113] width 8 height 8
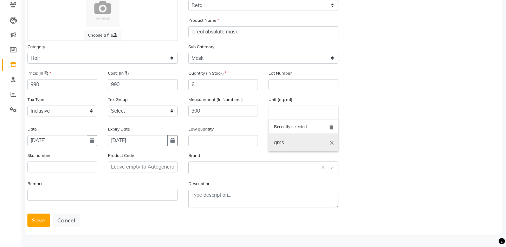
click at [303, 137] on link "gms" at bounding box center [303, 143] width 70 height 18
type input "gms"
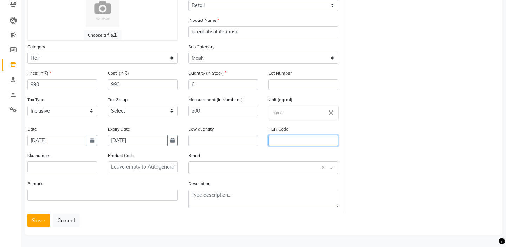
click at [289, 144] on input "text" at bounding box center [303, 140] width 70 height 11
type input "330590"
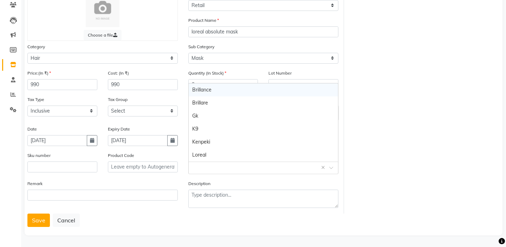
click at [228, 162] on div "Select brand or add custom brand ×" at bounding box center [263, 167] width 150 height 13
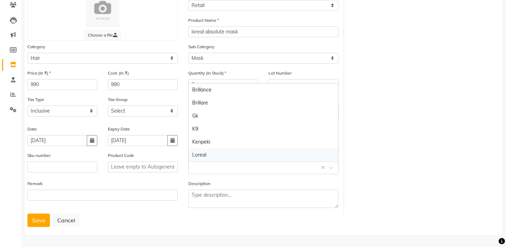
click at [225, 149] on div "Loreal" at bounding box center [264, 154] width 150 height 13
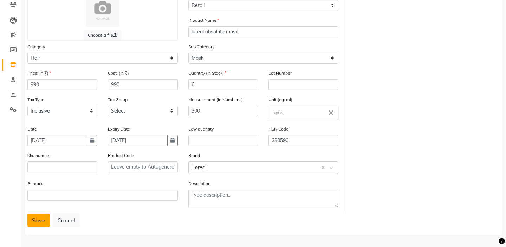
click at [43, 216] on button "Save" at bounding box center [38, 219] width 22 height 13
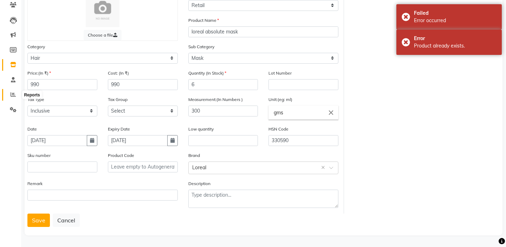
click at [13, 92] on icon at bounding box center [13, 94] width 5 height 5
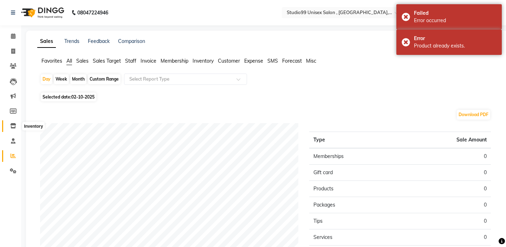
click at [15, 122] on span at bounding box center [13, 126] width 12 height 8
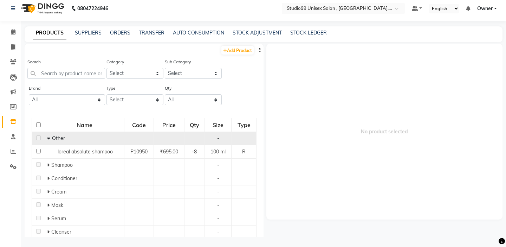
scroll to position [5, 0]
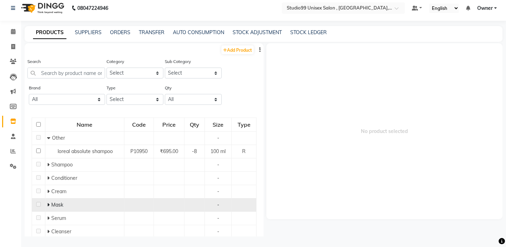
click at [57, 203] on span "Mask" at bounding box center [57, 204] width 12 height 6
click at [49, 204] on icon at bounding box center [48, 204] width 2 height 5
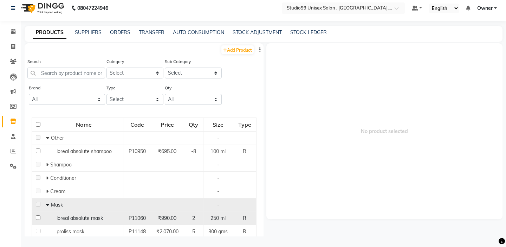
click at [98, 214] on div "loreal absolute mask" at bounding box center [83, 217] width 75 height 7
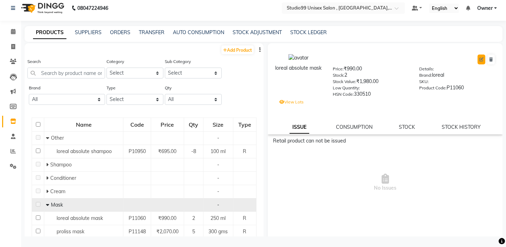
click at [482, 58] on icon at bounding box center [481, 59] width 4 height 4
select select "R"
select select "true"
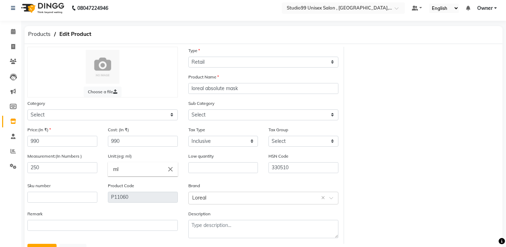
select select "959401100"
select select "959401104"
click at [197, 182] on label "Brand" at bounding box center [194, 185] width 12 height 6
click at [312, 170] on input "330510" at bounding box center [303, 167] width 70 height 11
type input "330590"
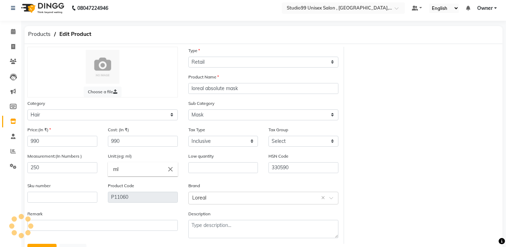
click at [284, 186] on div "Brand Select brand or add custom brand Loreal ×" at bounding box center [263, 193] width 150 height 22
click at [224, 211] on div "Description" at bounding box center [263, 224] width 150 height 28
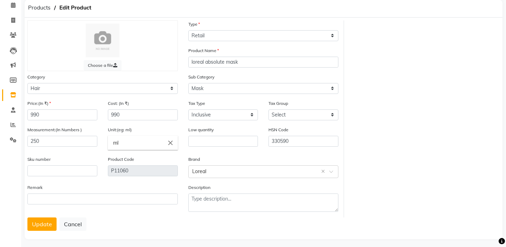
scroll to position [35, 0]
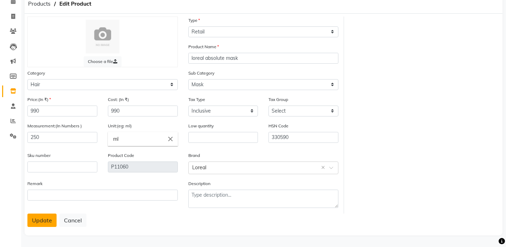
click at [32, 219] on button "Update" at bounding box center [41, 219] width 29 height 13
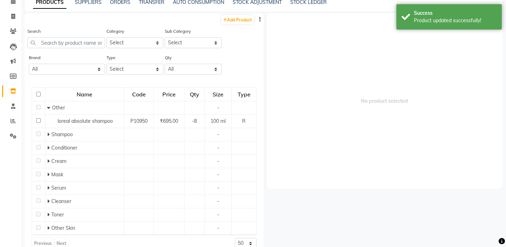
scroll to position [5, 0]
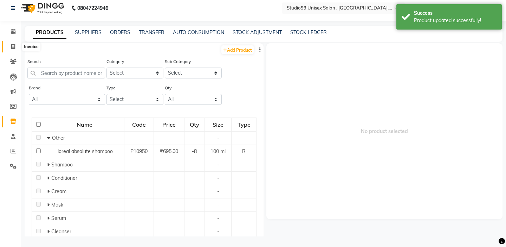
click at [15, 44] on span at bounding box center [13, 47] width 12 height 8
select select "service"
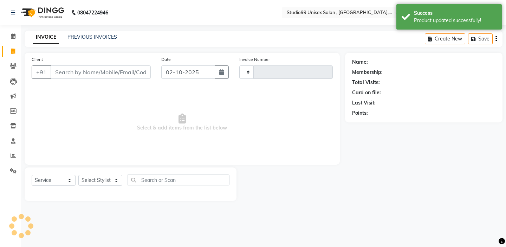
type input "1024"
select select "8117"
click at [206, 70] on input "02-10-2025" at bounding box center [188, 71] width 54 height 13
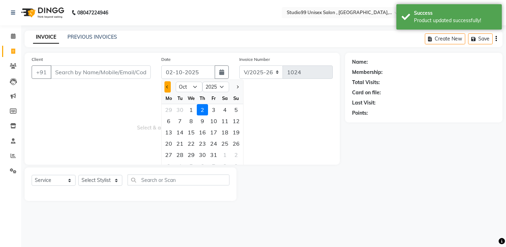
click at [167, 85] on button "Previous month" at bounding box center [167, 86] width 6 height 11
click at [205, 143] on div "25" at bounding box center [202, 143] width 11 height 11
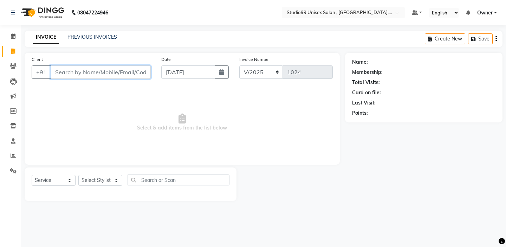
click at [120, 68] on input "Client" at bounding box center [101, 71] width 100 height 13
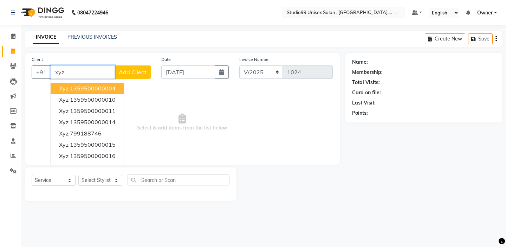
click at [118, 87] on button "xyz 1359500000004" at bounding box center [87, 88] width 73 height 11
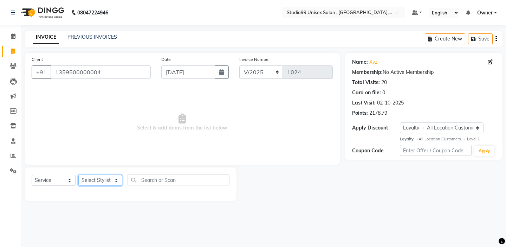
click at [109, 184] on select "Select Stylist [PERSON_NAME] Owner [PERSON_NAME] Prem [PERSON_NAME] [PERSON_NAM…" at bounding box center [100, 180] width 44 height 11
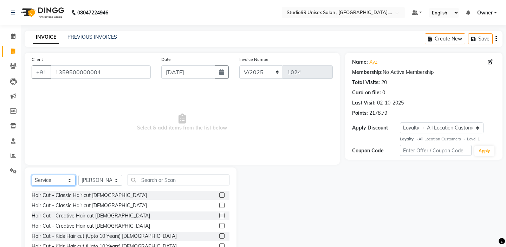
click at [71, 178] on select "Select Service Product Membership Package Voucher Prepaid Gift Card" at bounding box center [54, 180] width 44 height 11
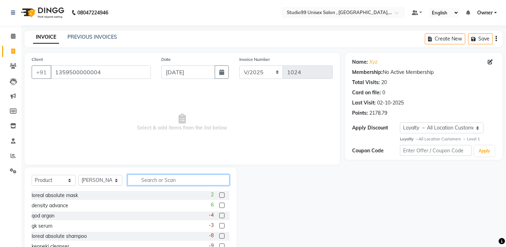
click at [136, 181] on input "text" at bounding box center [179, 179] width 102 height 11
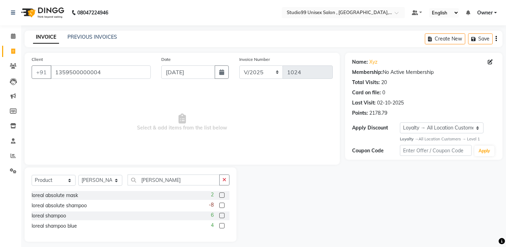
click at [221, 195] on label at bounding box center [221, 194] width 5 height 5
click at [221, 195] on input "checkbox" at bounding box center [221, 195] width 5 height 5
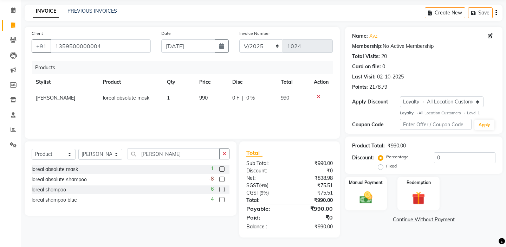
scroll to position [27, 0]
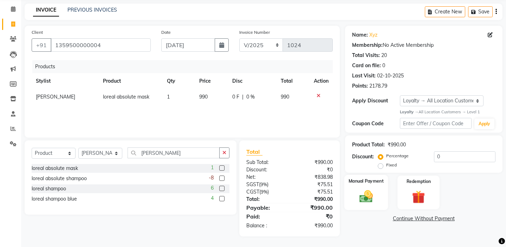
click at [379, 178] on div "Manual Payment" at bounding box center [366, 192] width 44 height 35
click at [438, 215] on span "UPI" at bounding box center [436, 219] width 11 height 8
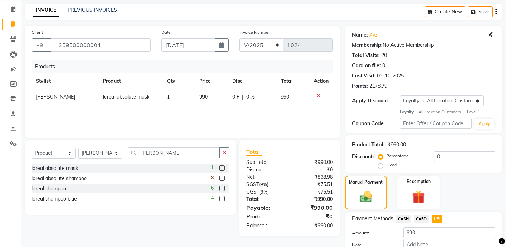
click at [449, 215] on div "Payment Methods CASH CARD UPI" at bounding box center [423, 219] width 143 height 9
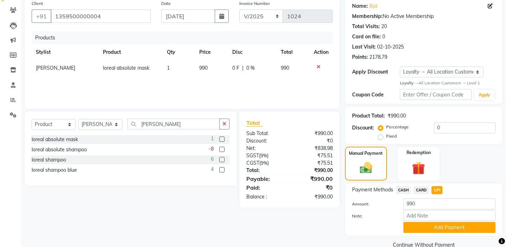
scroll to position [61, 0]
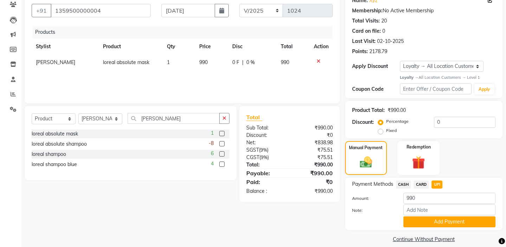
click at [449, 216] on button "Add Payment" at bounding box center [449, 221] width 92 height 11
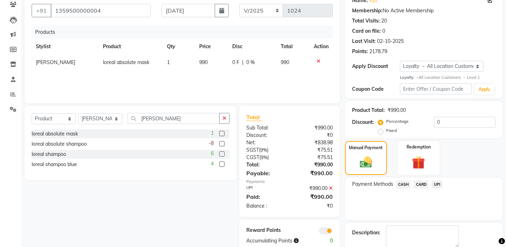
click at [415, 204] on div "Payment Methods CASH CARD UPI" at bounding box center [423, 198] width 157 height 42
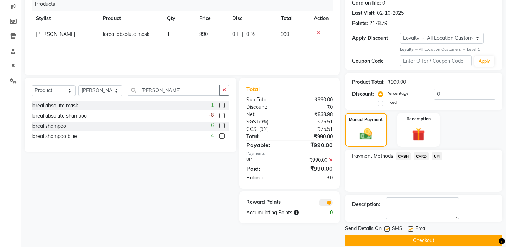
scroll to position [91, 0]
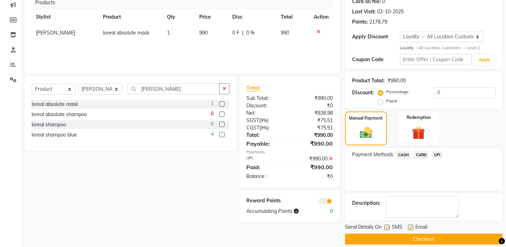
click at [85, 74] on div "Client [PHONE_NUMBER] Date [DATE] Invoice Number V/2025 V/[PHONE_NUMBER] Produc…" at bounding box center [182, 103] width 326 height 282
click at [61, 89] on select "Select Service Product Membership Package Voucher Prepaid Gift Card" at bounding box center [54, 89] width 44 height 11
click at [228, 60] on div "Products Stylist Product Qty Price Disc Total Action samad loreal absolute mask…" at bounding box center [182, 31] width 301 height 70
click at [331, 157] on icon at bounding box center [331, 158] width 4 height 5
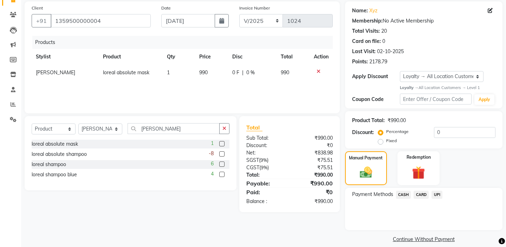
click at [131, 88] on div "Products Stylist Product Qty Price Disc Total Action samad loreal absolute mask…" at bounding box center [182, 71] width 301 height 70
click at [82, 126] on select "Select Stylist [PERSON_NAME] Owner [PERSON_NAME] Prem [PERSON_NAME] [PERSON_NAM…" at bounding box center [100, 128] width 44 height 11
click at [63, 130] on select "Select Service Product Membership Package Voucher Prepaid Gift Card" at bounding box center [54, 128] width 44 height 11
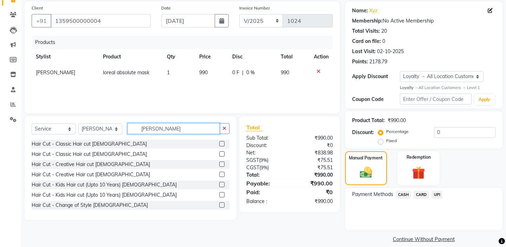
click at [157, 130] on input "[PERSON_NAME]" at bounding box center [174, 128] width 92 height 11
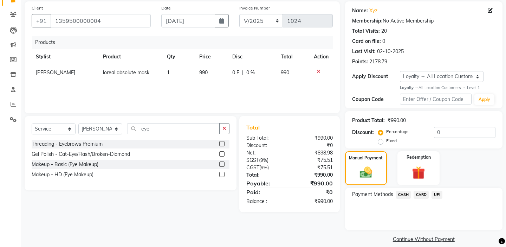
click at [222, 144] on label at bounding box center [221, 143] width 5 height 5
click at [222, 144] on input "checkbox" at bounding box center [221, 144] width 5 height 5
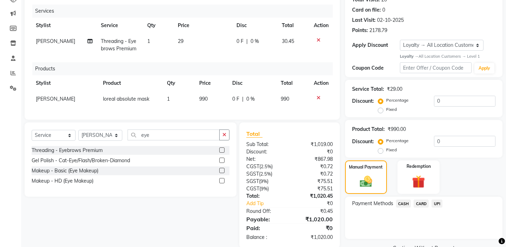
scroll to position [94, 0]
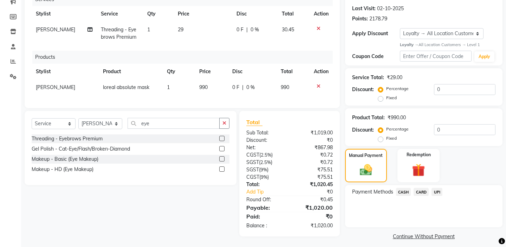
click at [436, 188] on span "UPI" at bounding box center [436, 192] width 11 height 8
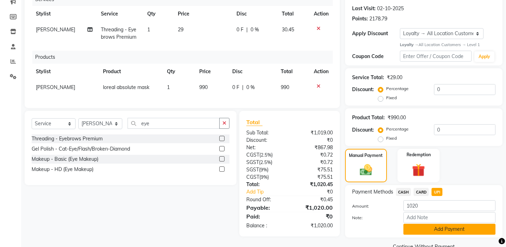
click at [425, 223] on button "Add Payment" at bounding box center [449, 228] width 92 height 11
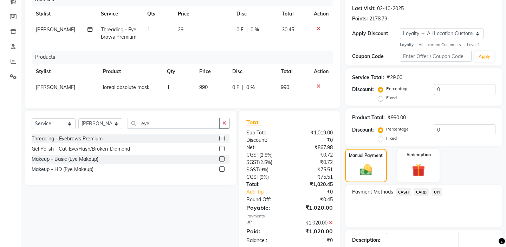
click at [408, 207] on div "Payment Methods CASH CARD UPI" at bounding box center [423, 206] width 157 height 42
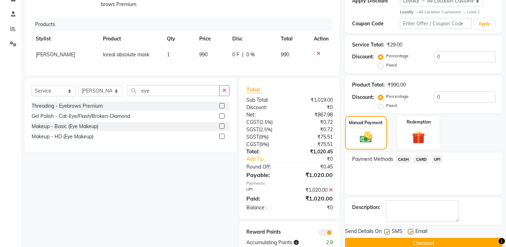
scroll to position [144, 0]
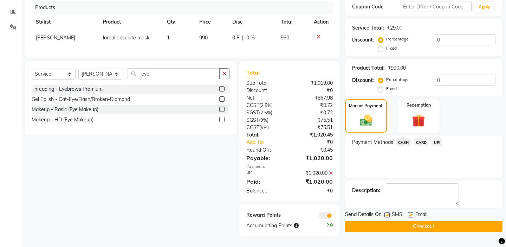
click at [403, 221] on button "Checkout" at bounding box center [423, 226] width 157 height 11
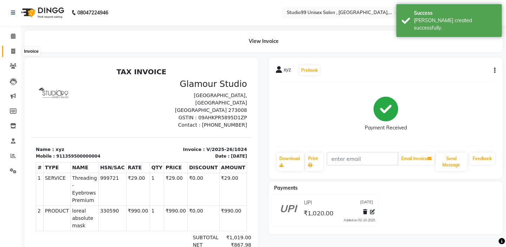
click at [15, 51] on span at bounding box center [13, 51] width 12 height 8
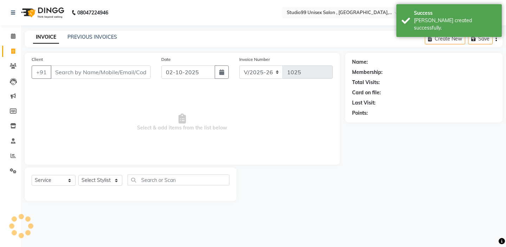
click at [115, 33] on div "INVOICE PREVIOUS INVOICES Create New Save" at bounding box center [264, 39] width 478 height 17
click at [109, 37] on link "PREVIOUS INVOICES" at bounding box center [92, 37] width 50 height 6
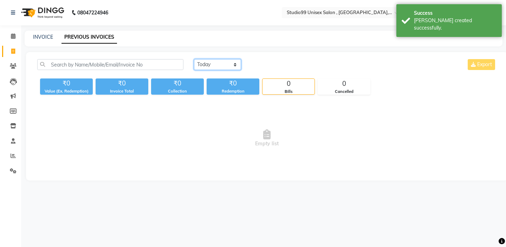
click at [213, 69] on select "[DATE] [DATE] Custom Range" at bounding box center [217, 64] width 47 height 11
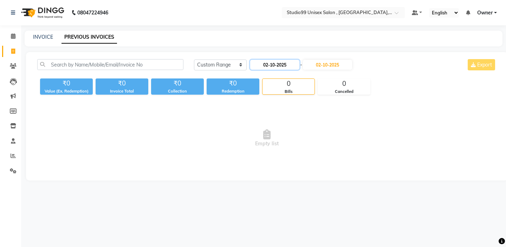
click at [281, 63] on input "02-10-2025" at bounding box center [274, 65] width 49 height 10
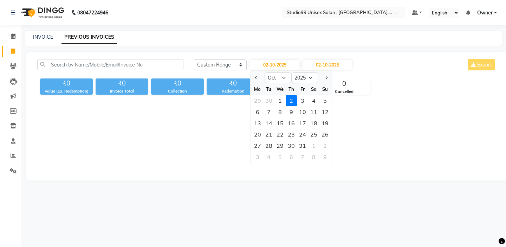
click at [260, 79] on div at bounding box center [258, 77] width 14 height 11
click at [259, 79] on button "Previous month" at bounding box center [256, 77] width 6 height 11
click at [294, 134] on div "25" at bounding box center [291, 134] width 11 height 11
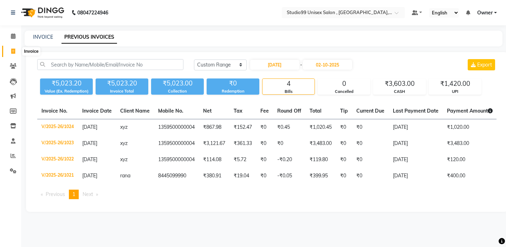
click at [12, 50] on icon at bounding box center [13, 50] width 4 height 5
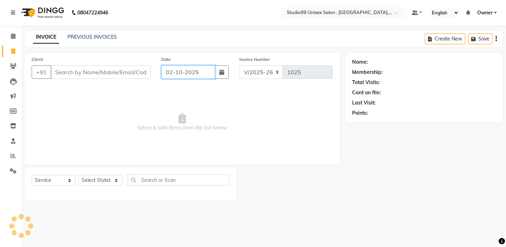
click at [168, 67] on input "02-10-2025" at bounding box center [188, 71] width 54 height 13
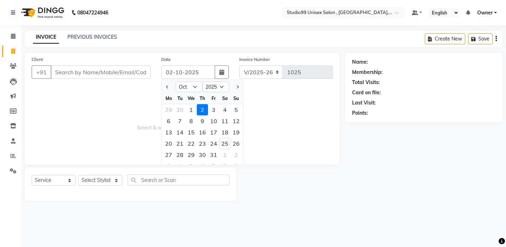
click at [229, 144] on div "25" at bounding box center [224, 143] width 11 height 11
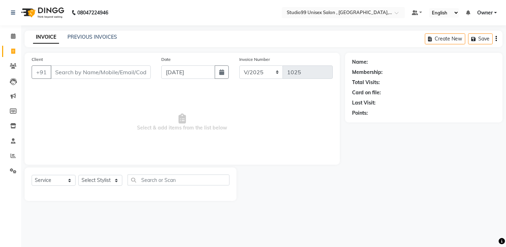
click at [130, 80] on div "Client +91" at bounding box center [91, 70] width 130 height 29
click at [132, 74] on input "Client" at bounding box center [101, 71] width 100 height 13
click at [141, 74] on span "Add Client" at bounding box center [133, 72] width 28 height 7
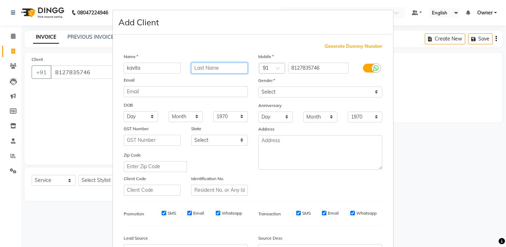
click at [226, 68] on input "text" at bounding box center [219, 68] width 57 height 11
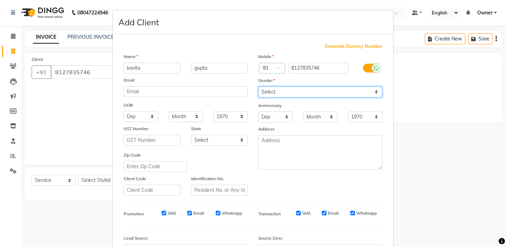
click at [300, 90] on select "Select [DEMOGRAPHIC_DATA] [DEMOGRAPHIC_DATA] Other Prefer Not To Say" at bounding box center [320, 91] width 124 height 11
click at [287, 175] on div "Mobile Country Code × 91 8127835746 Gender Select [DEMOGRAPHIC_DATA] [DEMOGRAPH…" at bounding box center [320, 124] width 135 height 143
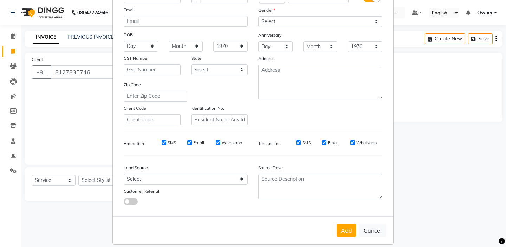
scroll to position [77, 0]
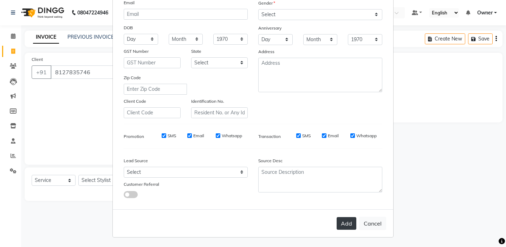
click at [350, 223] on button "Add" at bounding box center [347, 223] width 20 height 13
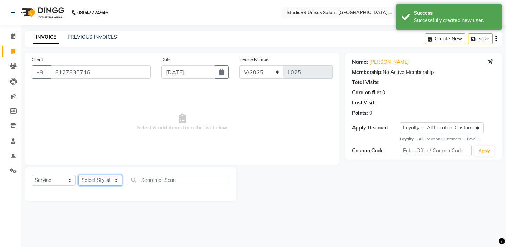
click at [115, 180] on select "Select Stylist [PERSON_NAME] Owner [PERSON_NAME] Prem [PERSON_NAME] [PERSON_NAM…" at bounding box center [100, 180] width 44 height 11
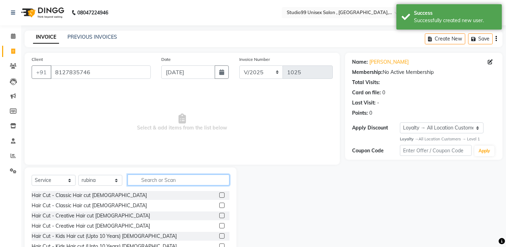
click at [154, 177] on input "text" at bounding box center [179, 179] width 102 height 11
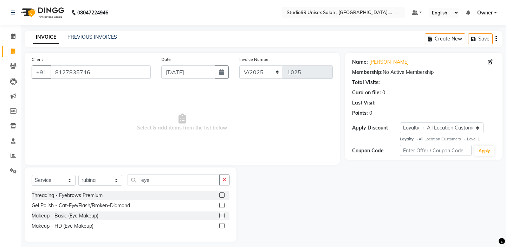
click at [221, 197] on div at bounding box center [221, 195] width 5 height 7
click at [221, 195] on label at bounding box center [221, 194] width 5 height 5
click at [221, 195] on input "checkbox" at bounding box center [221, 195] width 5 height 5
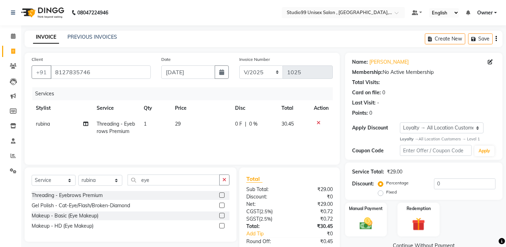
click at [222, 194] on label at bounding box center [221, 194] width 5 height 5
click at [222, 194] on input "checkbox" at bounding box center [221, 195] width 5 height 5
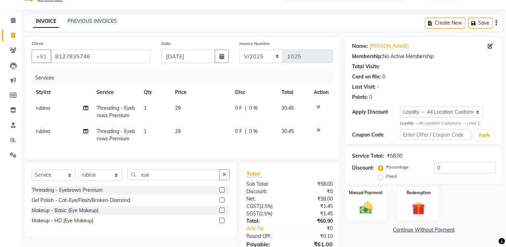
scroll to position [52, 0]
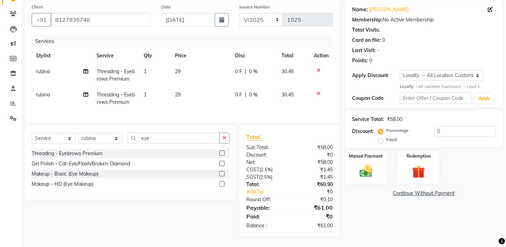
click at [397, 136] on label "Fixed" at bounding box center [391, 139] width 11 height 6
click at [384, 137] on input "Fixed" at bounding box center [381, 139] width 5 height 5
click at [463, 131] on input "0" at bounding box center [464, 131] width 61 height 11
click at [354, 140] on div "Name: [PERSON_NAME] Membership: No Active Membership Total Visits: Card on file…" at bounding box center [426, 118] width 163 height 236
click at [358, 152] on label "Manual Payment" at bounding box center [366, 155] width 35 height 7
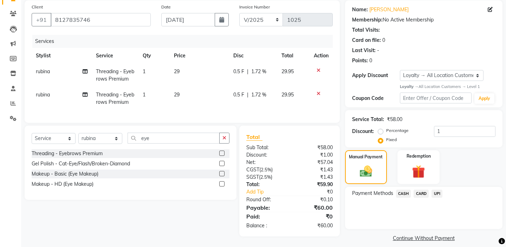
click at [407, 189] on span "CASH" at bounding box center [403, 193] width 15 height 8
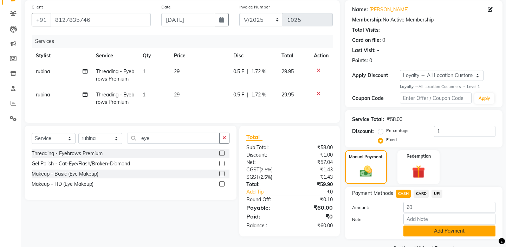
click at [414, 225] on button "Add Payment" at bounding box center [449, 230] width 92 height 11
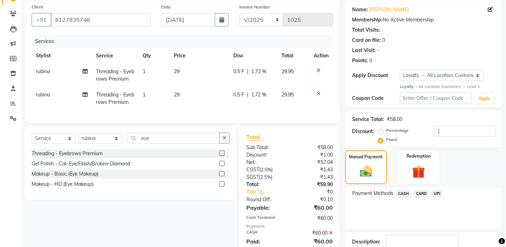
click at [397, 217] on div "Payment Methods CASH CARD UPI" at bounding box center [423, 208] width 157 height 42
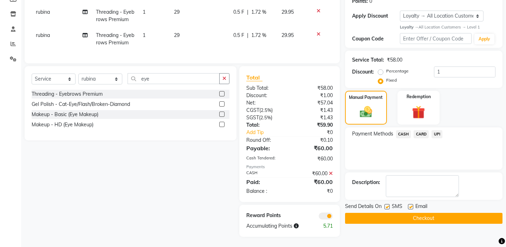
scroll to position [112, 0]
click at [384, 214] on button "Checkout" at bounding box center [423, 217] width 157 height 11
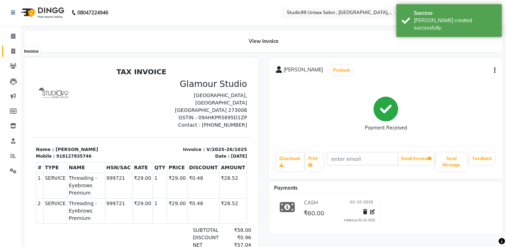
click at [18, 51] on span at bounding box center [13, 51] width 12 height 8
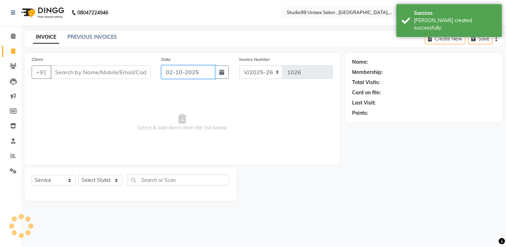
click at [184, 74] on input "02-10-2025" at bounding box center [188, 71] width 54 height 13
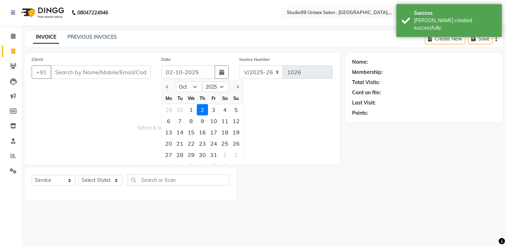
click at [171, 89] on div at bounding box center [169, 86] width 14 height 11
click at [169, 88] on button "Previous month" at bounding box center [167, 86] width 6 height 11
click at [203, 142] on div "25" at bounding box center [202, 143] width 11 height 11
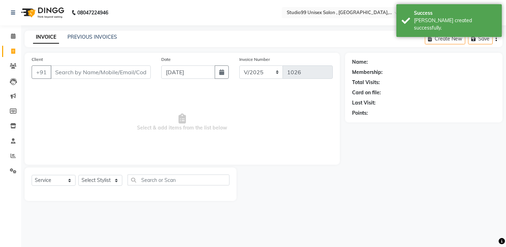
click at [84, 93] on span "Select & add items from the list below" at bounding box center [182, 122] width 301 height 70
click at [91, 76] on input "Client" at bounding box center [101, 71] width 100 height 13
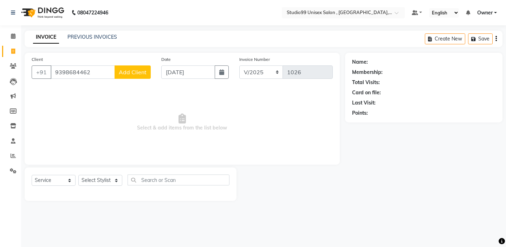
click at [137, 70] on span "Add Client" at bounding box center [133, 72] width 28 height 7
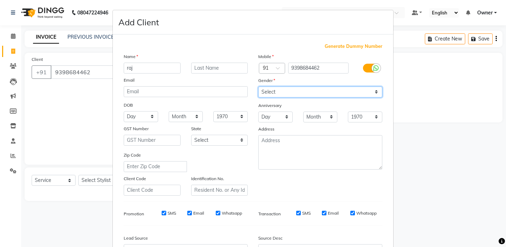
click at [306, 93] on select "Select [DEMOGRAPHIC_DATA] [DEMOGRAPHIC_DATA] Other Prefer Not To Say" at bounding box center [320, 91] width 124 height 11
click at [296, 185] on div "Mobile Country Code × 91 9398684462 Gender Select [DEMOGRAPHIC_DATA] [DEMOGRAPH…" at bounding box center [320, 124] width 135 height 143
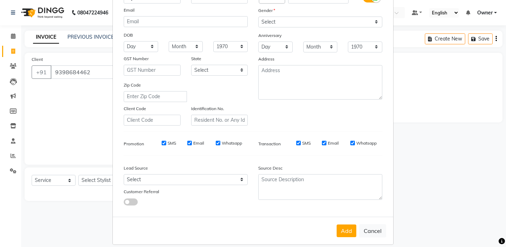
scroll to position [77, 0]
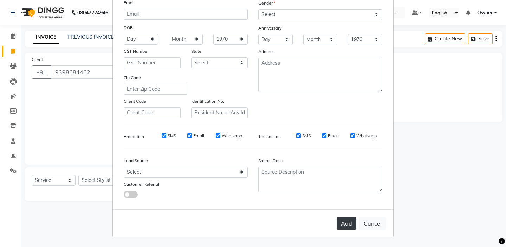
click at [345, 222] on button "Add" at bounding box center [347, 223] width 20 height 13
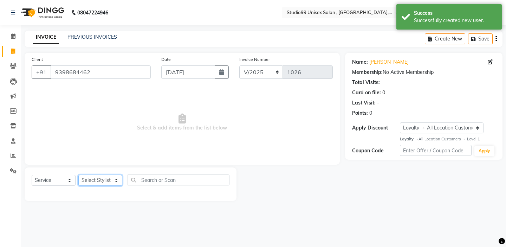
click at [114, 179] on select "Select Stylist [PERSON_NAME] Owner [PERSON_NAME] Prem [PERSON_NAME] [PERSON_NAM…" at bounding box center [100, 180] width 44 height 11
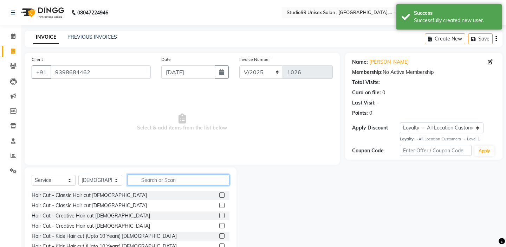
click at [175, 175] on input "text" at bounding box center [179, 179] width 102 height 11
click at [224, 194] on label at bounding box center [221, 194] width 5 height 5
click at [224, 194] on input "checkbox" at bounding box center [221, 195] width 5 height 5
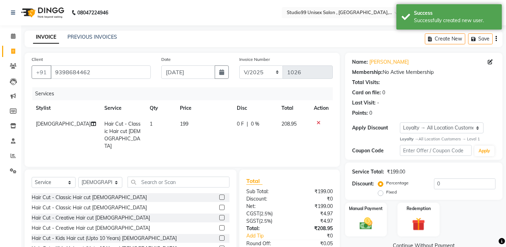
click at [224, 194] on label at bounding box center [221, 196] width 5 height 5
click at [224, 195] on input "checkbox" at bounding box center [221, 197] width 5 height 5
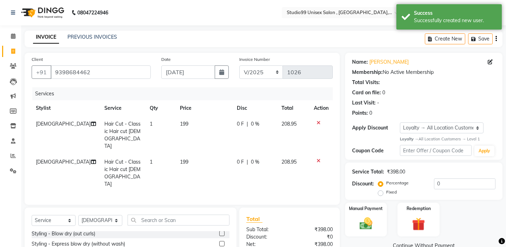
scroll to position [155, 0]
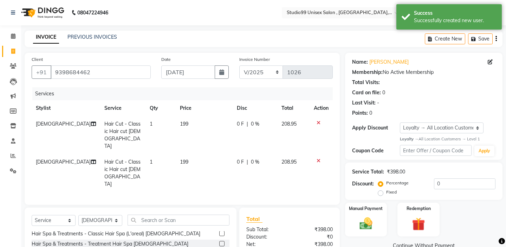
click at [197, 168] on div "Client [PHONE_NUMBER] Date [DATE] Invoice Number V/2025 V/[PHONE_NUMBER] Servic…" at bounding box center [182, 129] width 315 height 152
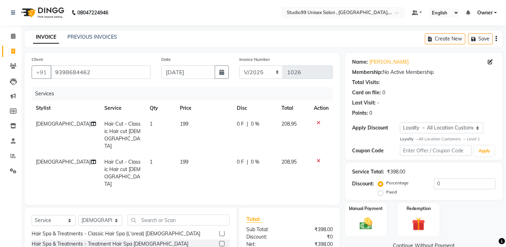
click at [235, 166] on div "Services Stylist Service Qty Price Disc Total Action [PERSON_NAME] Hair Cut - C…" at bounding box center [182, 142] width 301 height 110
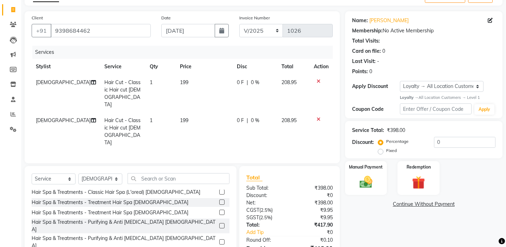
scroll to position [52, 0]
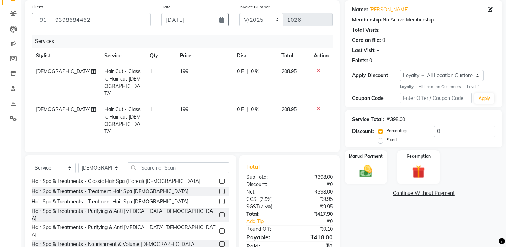
click at [397, 136] on label "Fixed" at bounding box center [391, 139] width 11 height 6
click at [384, 137] on input "Fixed" at bounding box center [381, 139] width 5 height 5
click at [452, 124] on div "Service Total: ₹398.00 Discount: Percentage Fixed 0" at bounding box center [423, 129] width 143 height 32
click at [452, 128] on input "0" at bounding box center [464, 131] width 61 height 11
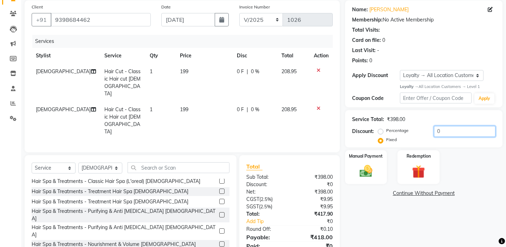
click at [452, 134] on input "0" at bounding box center [464, 131] width 61 height 11
click at [365, 163] on img at bounding box center [366, 170] width 22 height 15
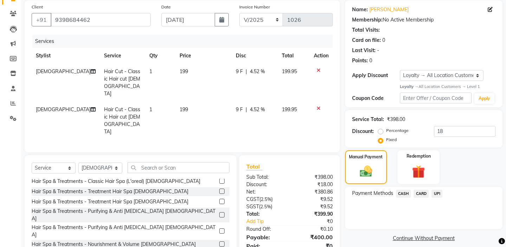
click at [438, 189] on span "UPI" at bounding box center [436, 193] width 11 height 8
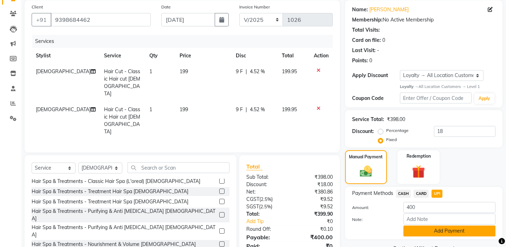
click at [424, 225] on button "Add Payment" at bounding box center [449, 230] width 92 height 11
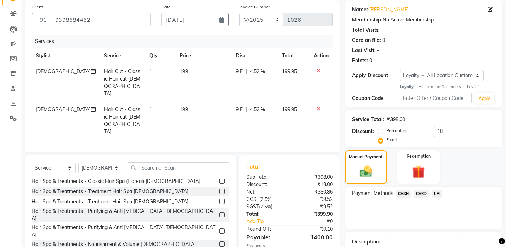
click at [403, 212] on div "Payment Methods CASH CARD UPI" at bounding box center [423, 208] width 157 height 42
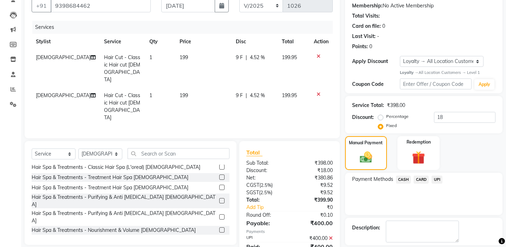
scroll to position [102, 0]
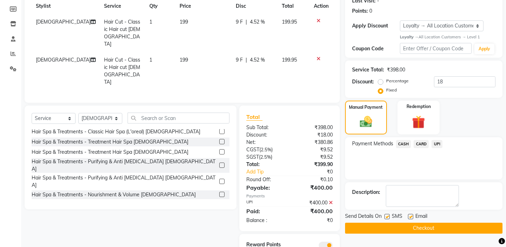
click at [397, 222] on button "Checkout" at bounding box center [423, 227] width 157 height 11
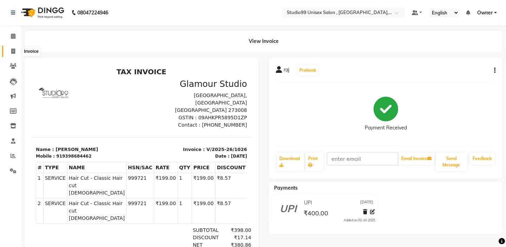
click at [19, 49] on span at bounding box center [13, 51] width 12 height 8
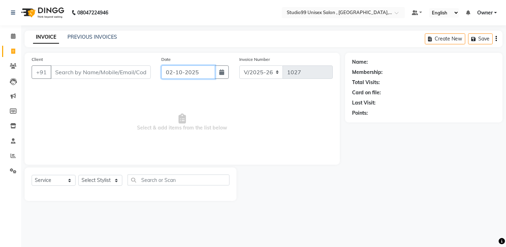
click at [165, 69] on input "02-10-2025" at bounding box center [188, 71] width 54 height 13
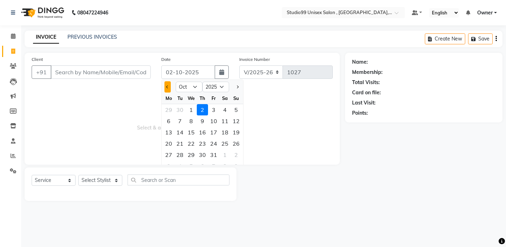
click at [167, 89] on button "Previous month" at bounding box center [167, 86] width 6 height 11
click at [206, 144] on div "25" at bounding box center [202, 143] width 11 height 11
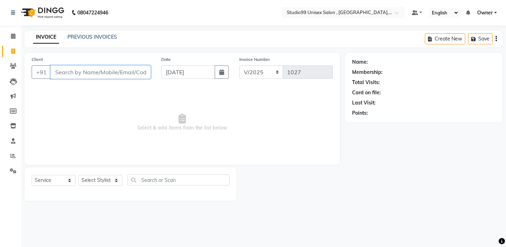
click at [133, 77] on input "Client" at bounding box center [101, 71] width 100 height 13
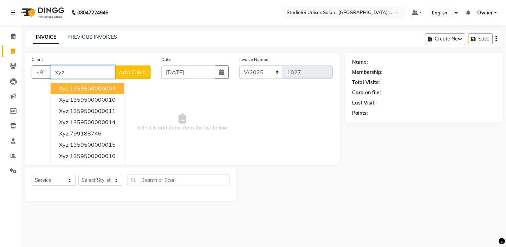
click at [113, 88] on ngb-highlight "1359500000004" at bounding box center [93, 88] width 46 height 7
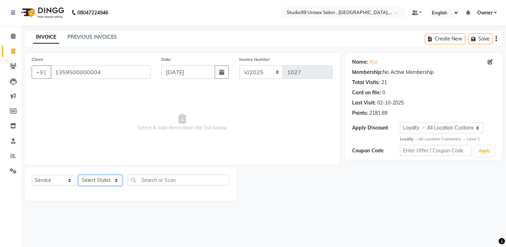
click at [108, 182] on select "Select Stylist [PERSON_NAME] Owner [PERSON_NAME] Prem [PERSON_NAME] [PERSON_NAM…" at bounding box center [100, 180] width 44 height 11
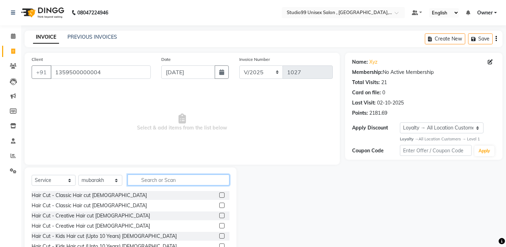
click at [151, 184] on input "text" at bounding box center [179, 179] width 102 height 11
click at [158, 185] on input "text" at bounding box center [179, 179] width 102 height 11
click at [144, 166] on div "Client [PHONE_NUMBER] Date [DATE] Invoice Number V/2025 V/[PHONE_NUMBER] Select…" at bounding box center [182, 162] width 326 height 218
click at [147, 181] on input "text" at bounding box center [179, 179] width 102 height 11
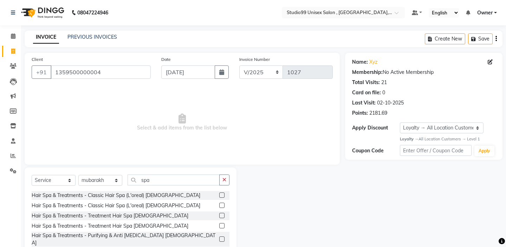
click at [221, 204] on label at bounding box center [221, 204] width 5 height 5
click at [221, 204] on input "checkbox" at bounding box center [221, 205] width 5 height 5
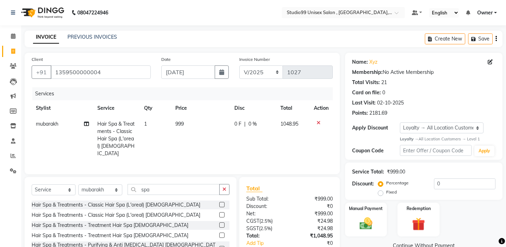
click at [191, 123] on td "999" at bounding box center [200, 138] width 59 height 45
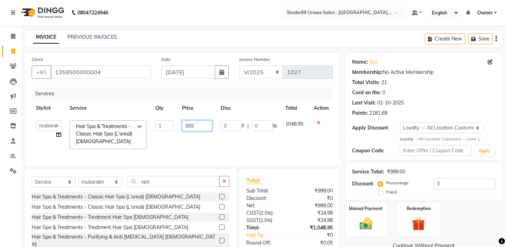
click at [199, 123] on input "999" at bounding box center [197, 125] width 30 height 11
click at [202, 131] on td "1600" at bounding box center [197, 134] width 39 height 37
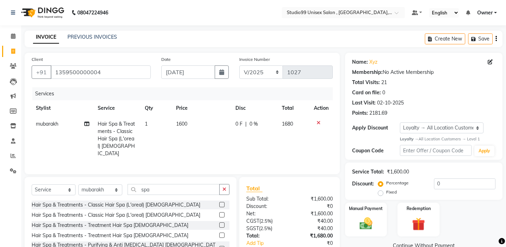
click at [217, 150] on tr "mubarakh Hair Spa & Treatments - Classic Hair Spa (L'oreal) [DEMOGRAPHIC_DATA] …" at bounding box center [182, 138] width 301 height 45
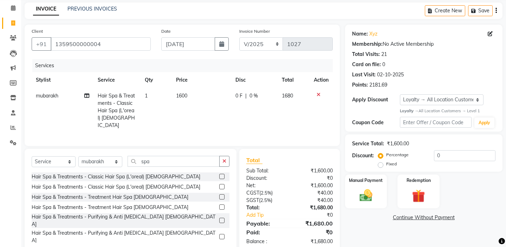
scroll to position [37, 0]
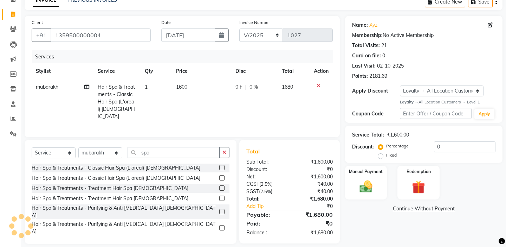
click at [397, 151] on div "Fixed" at bounding box center [387, 155] width 17 height 8
click at [397, 152] on label "Fixed" at bounding box center [391, 155] width 11 height 6
click at [384, 152] on input "Fixed" at bounding box center [381, 154] width 5 height 5
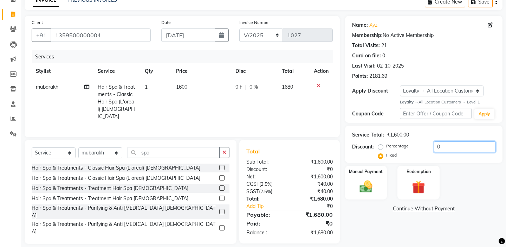
click at [468, 144] on input "0" at bounding box center [464, 146] width 61 height 11
click at [393, 172] on div "Manual Payment Redemption" at bounding box center [424, 182] width 168 height 34
click at [375, 179] on img at bounding box center [366, 186] width 22 height 15
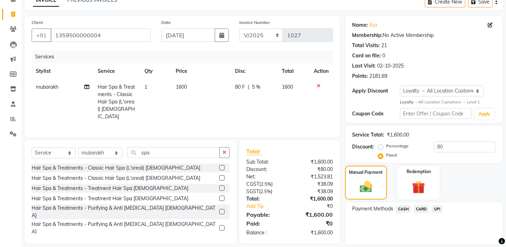
click at [403, 205] on span "CASH" at bounding box center [403, 209] width 15 height 8
click at [420, 241] on button "Add Payment" at bounding box center [449, 246] width 92 height 11
click at [405, 226] on div "Payment Methods CASH CARD UPI" at bounding box center [423, 223] width 157 height 42
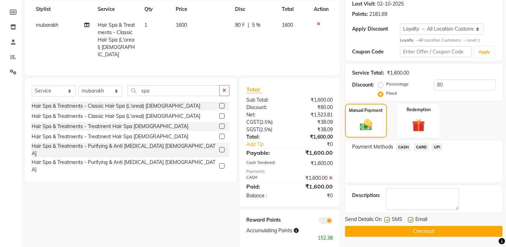
scroll to position [104, 0]
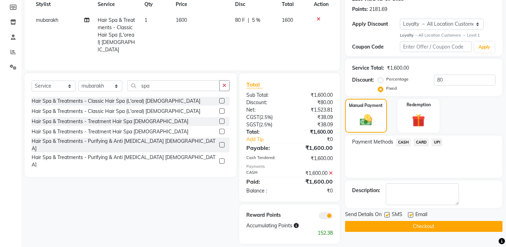
click at [400, 221] on button "Checkout" at bounding box center [423, 226] width 157 height 11
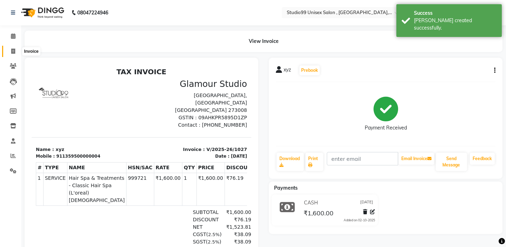
click at [17, 52] on span at bounding box center [13, 51] width 12 height 8
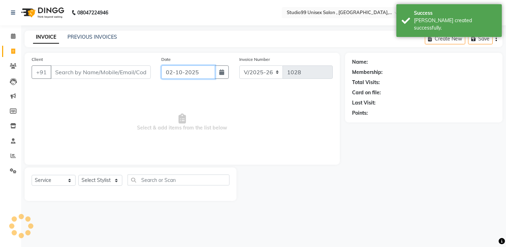
click at [200, 71] on input "02-10-2025" at bounding box center [188, 71] width 54 height 13
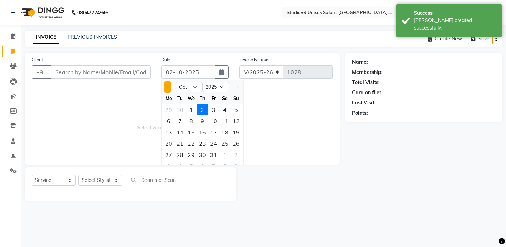
click at [170, 89] on button "Previous month" at bounding box center [167, 86] width 6 height 11
click at [206, 140] on div "25" at bounding box center [202, 143] width 11 height 11
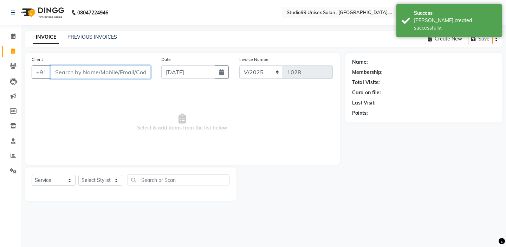
click at [136, 75] on input "Client" at bounding box center [101, 71] width 100 height 13
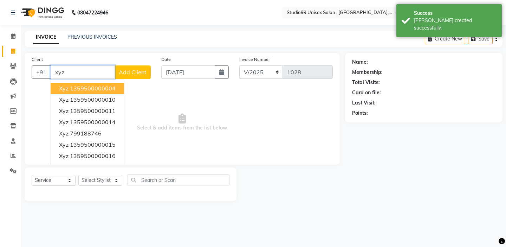
click at [111, 84] on button "xyz 1359500000004" at bounding box center [87, 88] width 73 height 11
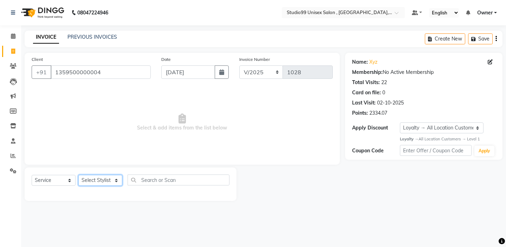
click at [98, 182] on select "Select Stylist [PERSON_NAME] Owner [PERSON_NAME] Prem [PERSON_NAME] [PERSON_NAM…" at bounding box center [100, 180] width 44 height 11
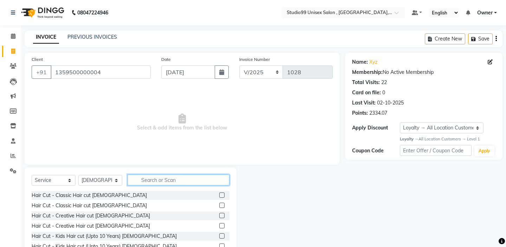
click at [152, 184] on input "text" at bounding box center [179, 179] width 102 height 11
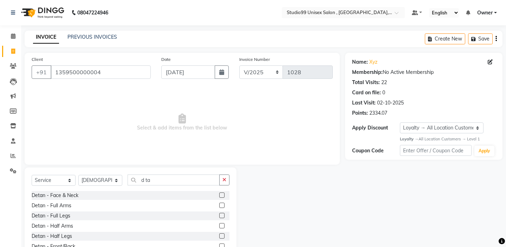
click at [223, 191] on div at bounding box center [224, 195] width 10 height 9
click at [223, 193] on label at bounding box center [221, 194] width 5 height 5
click at [223, 193] on input "checkbox" at bounding box center [221, 195] width 5 height 5
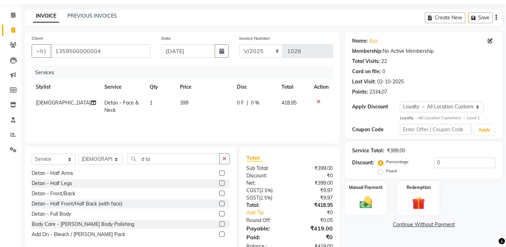
scroll to position [42, 0]
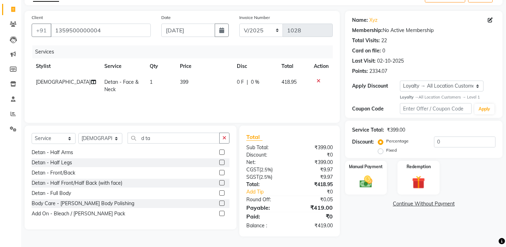
click at [397, 147] on label "Fixed" at bounding box center [391, 150] width 11 height 6
click at [384, 148] on input "Fixed" at bounding box center [381, 150] width 5 height 5
click at [455, 144] on input "0" at bounding box center [464, 141] width 61 height 11
click at [377, 163] on label "Manual Payment" at bounding box center [366, 166] width 35 height 7
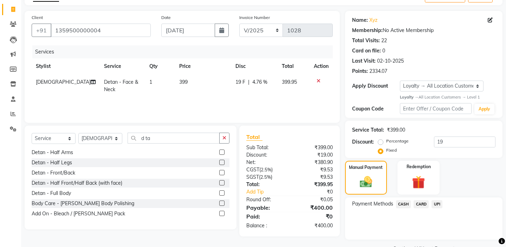
click at [402, 200] on span "CASH" at bounding box center [403, 204] width 15 height 8
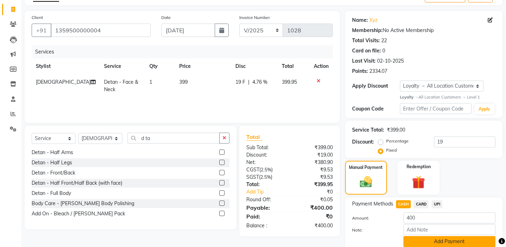
click at [432, 237] on button "Add Payment" at bounding box center [449, 241] width 92 height 11
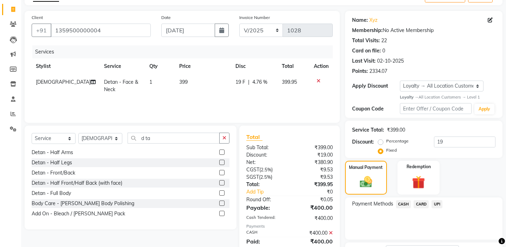
click at [385, 221] on div "Payment Methods CASH CARD UPI" at bounding box center [423, 218] width 157 height 42
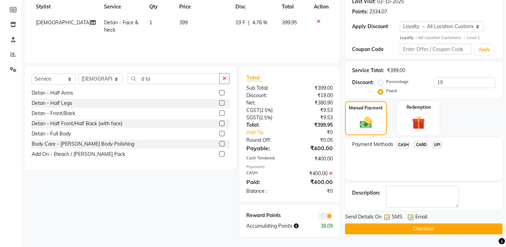
scroll to position [102, 0]
click at [386, 223] on button "Checkout" at bounding box center [423, 228] width 157 height 11
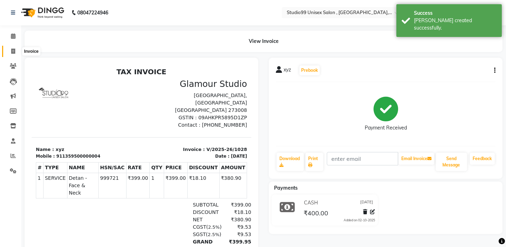
click at [14, 50] on icon at bounding box center [13, 50] width 4 height 5
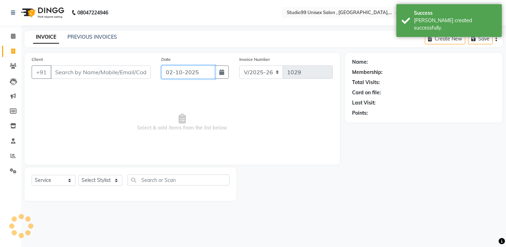
click at [169, 74] on input "02-10-2025" at bounding box center [188, 71] width 54 height 13
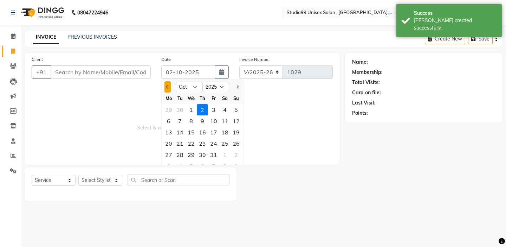
click at [169, 87] on button "Previous month" at bounding box center [167, 86] width 6 height 11
click at [205, 142] on div "25" at bounding box center [202, 143] width 11 height 11
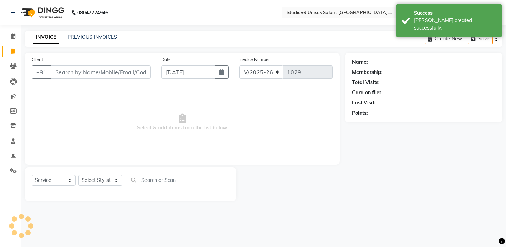
click at [106, 65] on div "Client +91" at bounding box center [91, 70] width 130 height 29
click at [106, 67] on input "Client" at bounding box center [101, 71] width 100 height 13
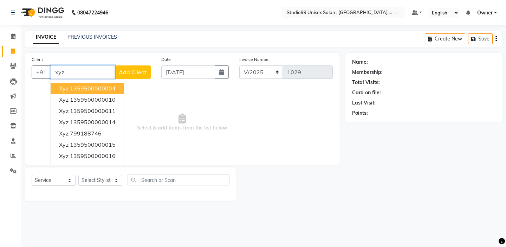
click at [122, 83] on button "xyz 1359500000004" at bounding box center [87, 88] width 73 height 11
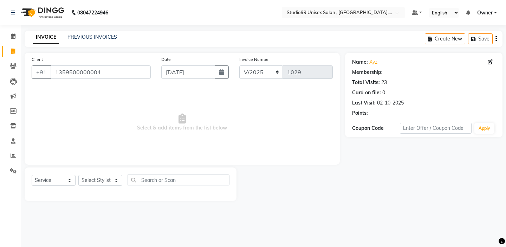
click at [121, 84] on div "Client [PHONE_NUMBER] Date [DATE] Invoice Number V/2025 V/[PHONE_NUMBER] Select…" at bounding box center [182, 109] width 315 height 112
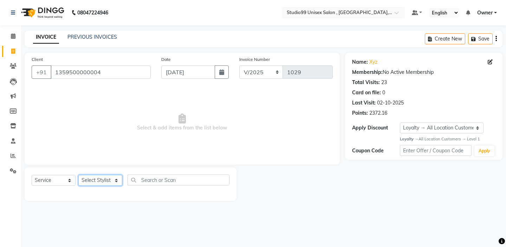
click at [100, 178] on select "Select Stylist [PERSON_NAME] Owner [PERSON_NAME] Prem [PERSON_NAME] [PERSON_NAM…" at bounding box center [100, 180] width 44 height 11
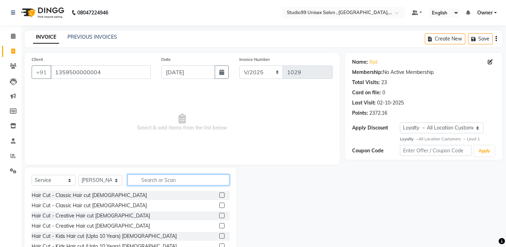
click at [150, 183] on input "text" at bounding box center [179, 179] width 102 height 11
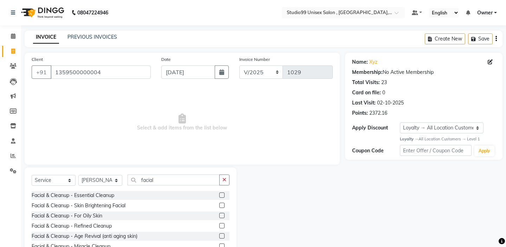
click at [221, 206] on label at bounding box center [221, 204] width 5 height 5
click at [221, 206] on input "checkbox" at bounding box center [221, 205] width 5 height 5
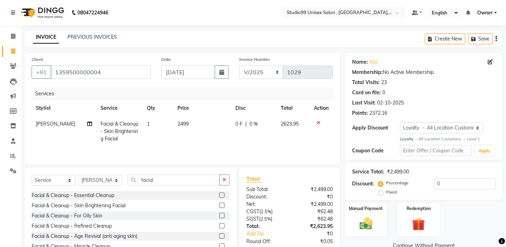
click at [196, 118] on td "2499" at bounding box center [202, 131] width 58 height 31
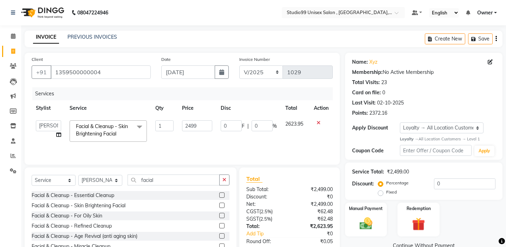
click at [199, 133] on td "2499" at bounding box center [197, 131] width 39 height 30
click at [199, 128] on input "2499" at bounding box center [197, 125] width 30 height 11
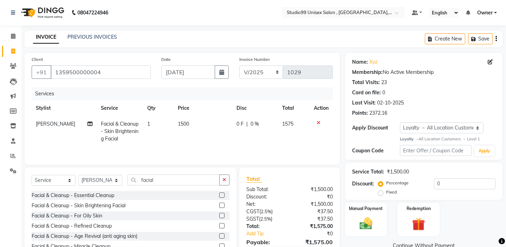
click at [199, 135] on td "1500" at bounding box center [203, 131] width 58 height 31
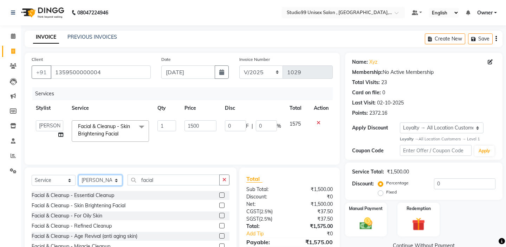
click at [112, 179] on select "Select Stylist [PERSON_NAME] Owner [PERSON_NAME] Prem [PERSON_NAME] [PERSON_NAM…" at bounding box center [100, 180] width 44 height 11
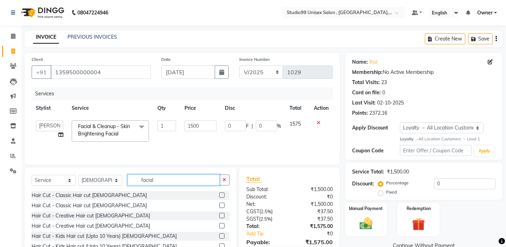
click at [178, 181] on input "facial" at bounding box center [174, 179] width 92 height 11
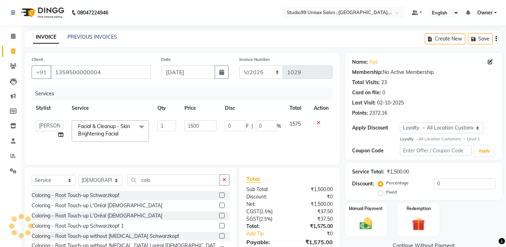
click at [222, 216] on label at bounding box center [221, 215] width 5 height 5
click at [222, 216] on input "checkbox" at bounding box center [221, 215] width 5 height 5
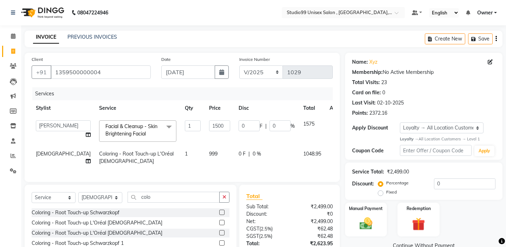
click at [205, 150] on td "999" at bounding box center [220, 157] width 30 height 23
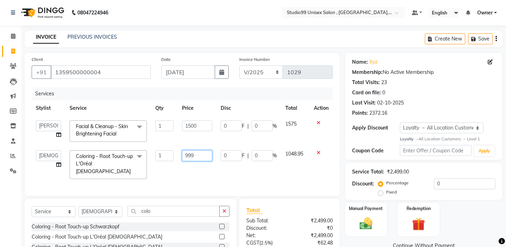
click at [204, 151] on input "999" at bounding box center [197, 155] width 30 height 11
click at [205, 157] on input "999" at bounding box center [197, 155] width 30 height 11
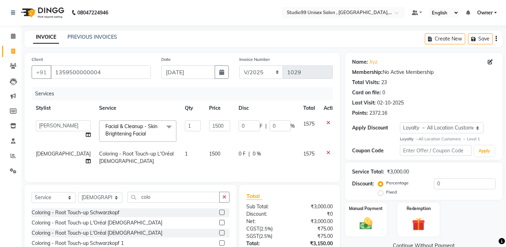
click at [208, 171] on div "Services Stylist Service Qty Price Disc Total Action [PERSON_NAME] mubarakh Own…" at bounding box center [182, 130] width 301 height 87
click at [102, 191] on div "Select Service Product Membership Package Voucher Prepaid Gift Card Select Styl…" at bounding box center [131, 199] width 198 height 17
click at [102, 195] on select "Select Stylist [PERSON_NAME] Owner [PERSON_NAME] Prem [PERSON_NAME] [PERSON_NAM…" at bounding box center [100, 197] width 44 height 11
click at [197, 195] on input "colo" at bounding box center [174, 196] width 92 height 11
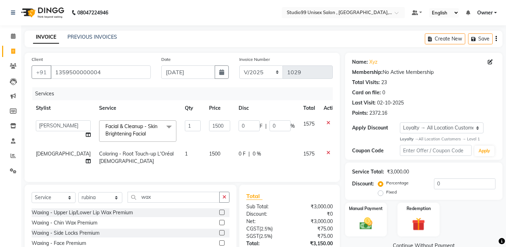
click at [221, 213] on label at bounding box center [221, 211] width 5 height 5
click at [221, 213] on input "checkbox" at bounding box center [221, 212] width 5 height 5
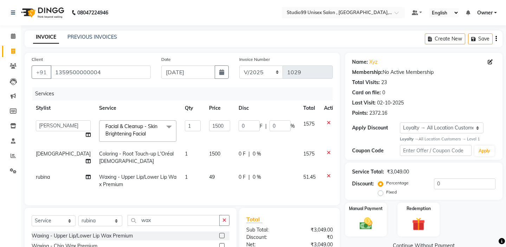
click at [327, 176] on icon at bounding box center [329, 175] width 4 height 5
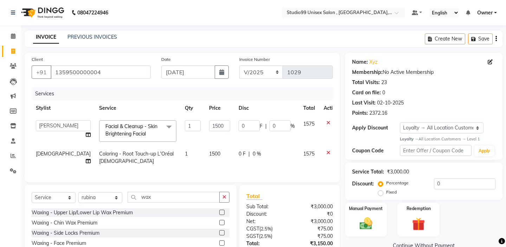
click at [196, 203] on div "Select Service Product Membership Package Voucher Prepaid Gift Card Select Styl…" at bounding box center [131, 199] width 198 height 17
click at [197, 196] on input "wax" at bounding box center [174, 196] width 92 height 11
click at [222, 224] on label at bounding box center [221, 222] width 5 height 5
click at [222, 224] on input "checkbox" at bounding box center [221, 222] width 5 height 5
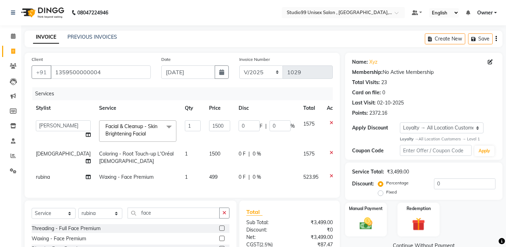
click at [216, 195] on div "Client [PHONE_NUMBER] Date [DATE] Invoice Number V/2025 V/[PHONE_NUMBER] Servic…" at bounding box center [182, 125] width 315 height 145
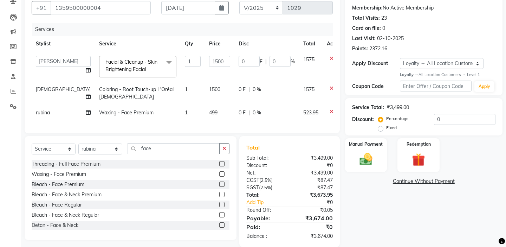
scroll to position [75, 0]
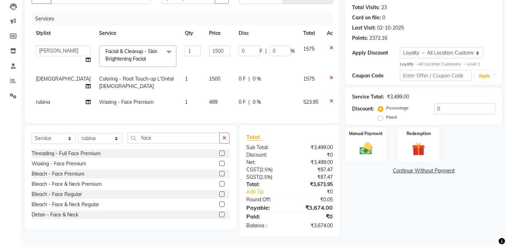
click at [205, 80] on td "1500" at bounding box center [220, 82] width 30 height 23
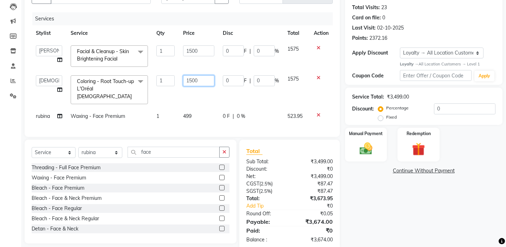
click at [199, 80] on input "1500" at bounding box center [198, 80] width 31 height 11
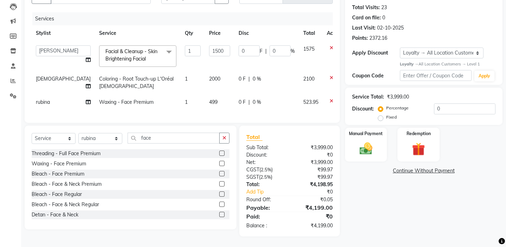
click at [205, 60] on td "1500" at bounding box center [220, 56] width 30 height 30
click at [209, 55] on input "1500" at bounding box center [219, 50] width 21 height 11
click at [207, 68] on td "2000" at bounding box center [220, 56] width 30 height 30
click at [397, 114] on label "Fixed" at bounding box center [391, 117] width 11 height 6
click at [384, 115] on input "Fixed" at bounding box center [381, 117] width 5 height 5
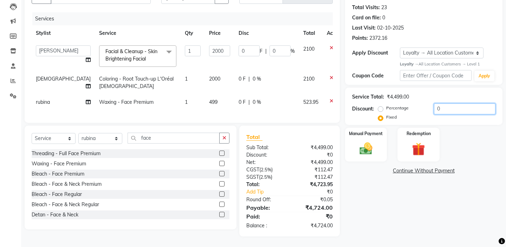
click at [449, 108] on input "0" at bounding box center [464, 108] width 61 height 11
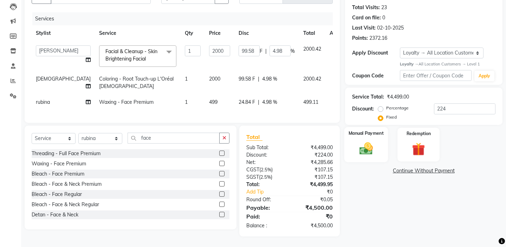
click at [373, 129] on div "Manual Payment" at bounding box center [366, 144] width 44 height 35
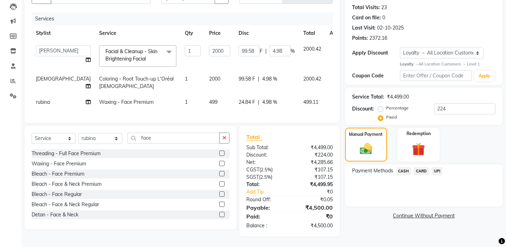
click at [437, 167] on span "UPI" at bounding box center [436, 171] width 11 height 8
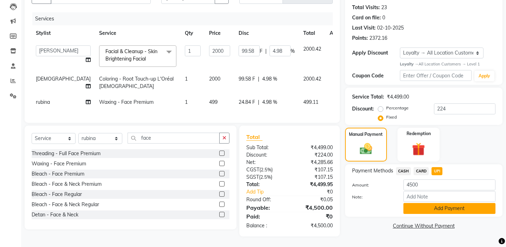
click at [419, 203] on button "Add Payment" at bounding box center [449, 208] width 92 height 11
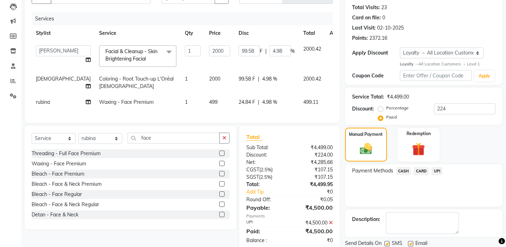
click at [399, 189] on div "Payment Methods CASH CARD UPI" at bounding box center [423, 185] width 157 height 42
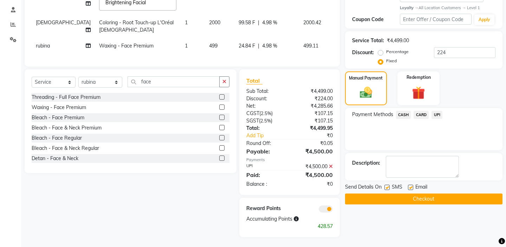
scroll to position [131, 0]
click at [399, 193] on button "Checkout" at bounding box center [423, 198] width 157 height 11
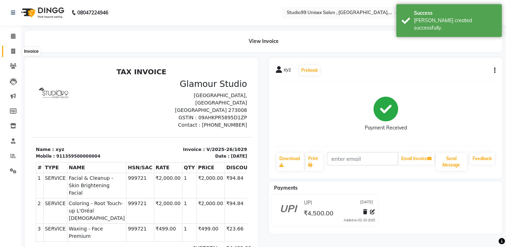
click at [14, 51] on icon at bounding box center [13, 50] width 4 height 5
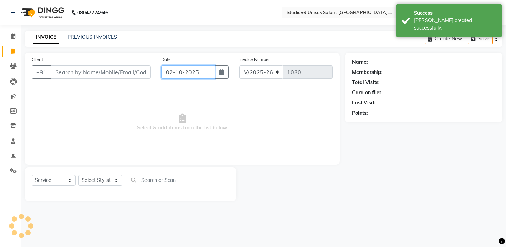
click at [177, 77] on input "02-10-2025" at bounding box center [188, 71] width 54 height 13
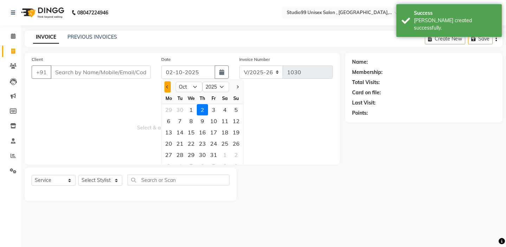
click at [168, 86] on span "Previous month" at bounding box center [167, 86] width 3 height 3
click at [206, 144] on div "25" at bounding box center [202, 143] width 11 height 11
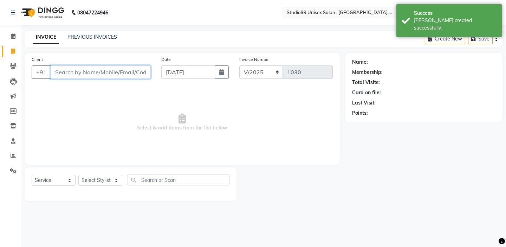
click at [101, 72] on input "Client" at bounding box center [101, 71] width 100 height 13
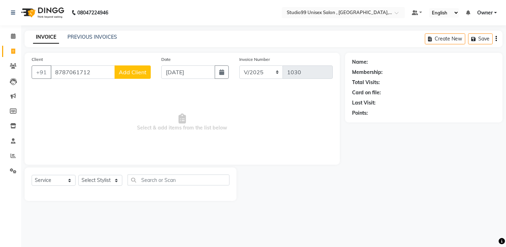
click at [144, 75] on span "Add Client" at bounding box center [133, 72] width 28 height 7
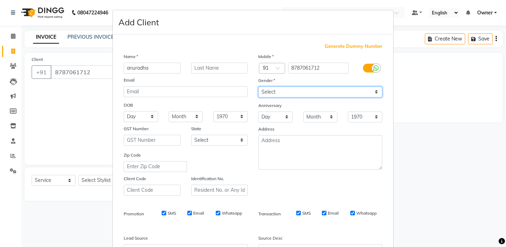
click at [266, 93] on select "Select [DEMOGRAPHIC_DATA] [DEMOGRAPHIC_DATA] Other Prefer Not To Say" at bounding box center [320, 91] width 124 height 11
click at [272, 173] on div "Mobile Country Code × 91 8787061712 Gender Select [DEMOGRAPHIC_DATA] [DEMOGRAPH…" at bounding box center [320, 124] width 135 height 143
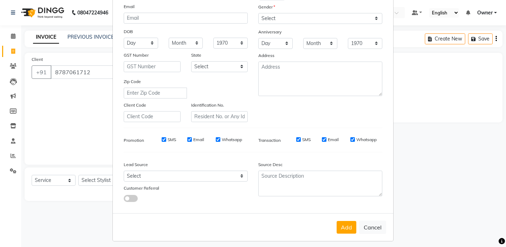
scroll to position [77, 0]
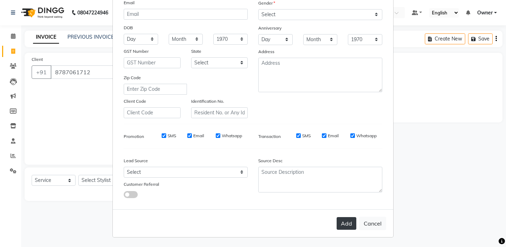
click at [354, 223] on button "Add" at bounding box center [347, 223] width 20 height 13
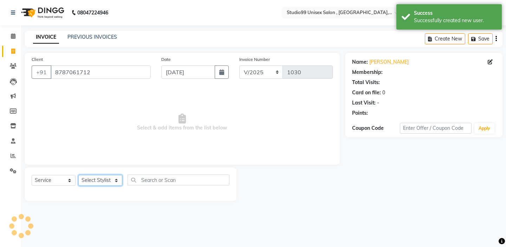
click at [102, 177] on select "Select Stylist [PERSON_NAME] Owner [PERSON_NAME] Prem [PERSON_NAME] [PERSON_NAM…" at bounding box center [100, 180] width 44 height 11
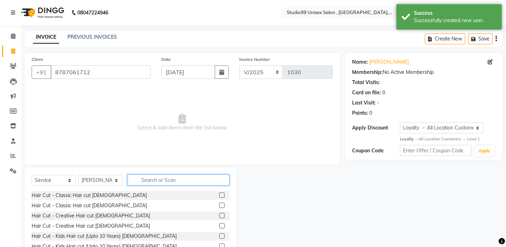
click at [161, 180] on input "text" at bounding box center [179, 179] width 102 height 11
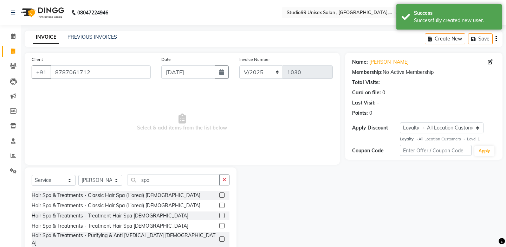
click at [220, 225] on label at bounding box center [221, 225] width 5 height 5
click at [220, 225] on input "checkbox" at bounding box center [221, 225] width 5 height 5
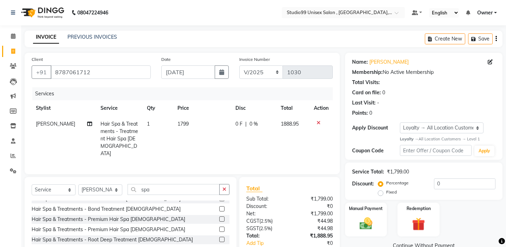
scroll to position [123, 0]
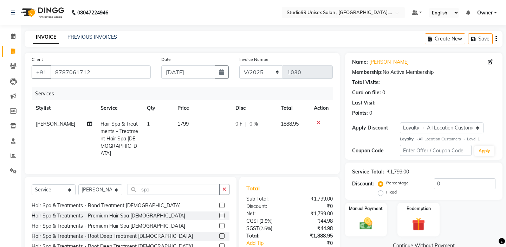
click at [193, 144] on td "1799" at bounding box center [202, 138] width 58 height 45
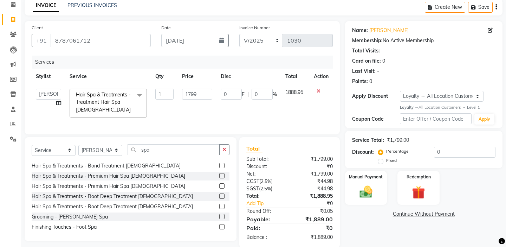
scroll to position [43, 0]
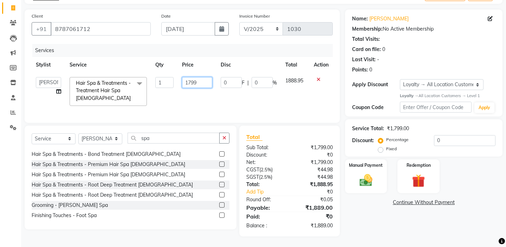
click at [202, 78] on input "1799" at bounding box center [197, 82] width 30 height 11
click at [204, 82] on input "1799" at bounding box center [197, 82] width 30 height 11
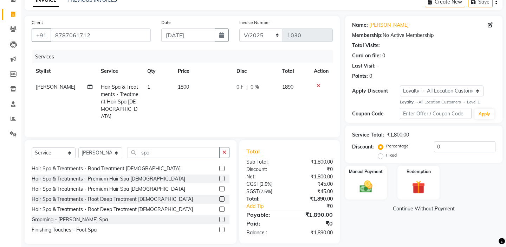
click at [210, 94] on td "1800" at bounding box center [203, 101] width 58 height 45
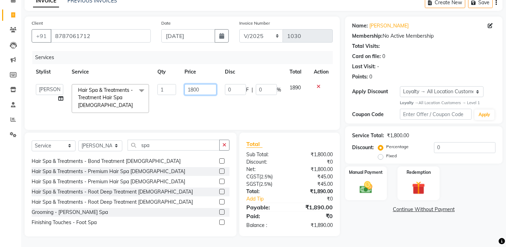
click at [205, 89] on input "1800" at bounding box center [200, 89] width 32 height 11
click at [205, 107] on td "1900" at bounding box center [200, 98] width 40 height 37
click at [397, 152] on label "Fixed" at bounding box center [391, 155] width 11 height 6
click at [384, 153] on input "Fixed" at bounding box center [381, 155] width 5 height 5
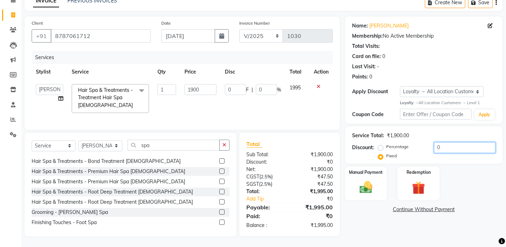
click at [453, 147] on input "0" at bounding box center [464, 147] width 61 height 11
click at [380, 168] on div "Manual Payment" at bounding box center [366, 182] width 44 height 35
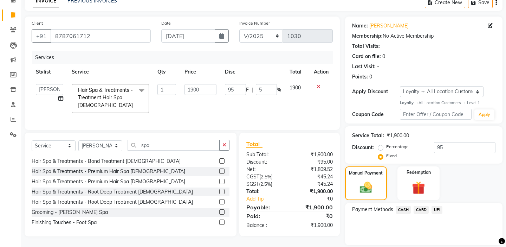
click at [406, 206] on span "CASH" at bounding box center [403, 210] width 15 height 8
click at [447, 245] on div "Payment Methods CASH CARD UPI Amount: 1900 Note: Add Payment" at bounding box center [423, 229] width 157 height 52
click at [444, 241] on button "Add Payment" at bounding box center [449, 246] width 92 height 11
click at [409, 235] on div "Payment Methods CASH CARD UPI" at bounding box center [423, 224] width 157 height 42
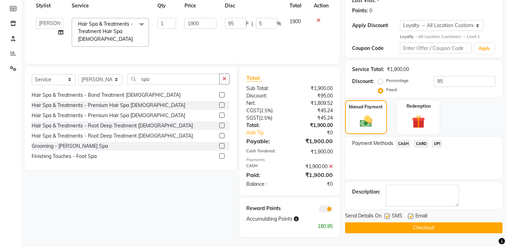
scroll to position [103, 0]
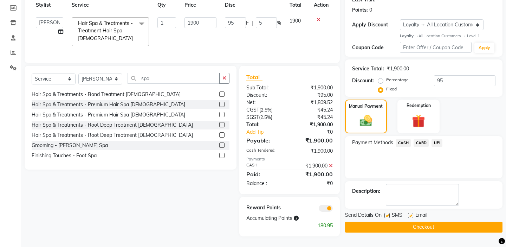
click at [407, 222] on button "Checkout" at bounding box center [423, 226] width 157 height 11
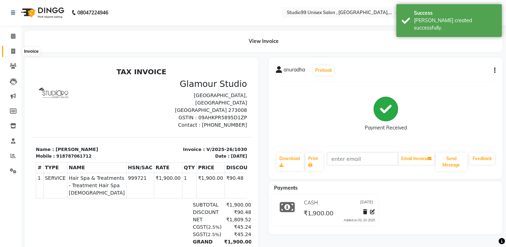
click at [15, 53] on span at bounding box center [13, 51] width 12 height 8
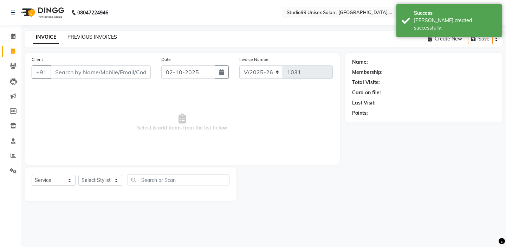
click at [94, 39] on link "PREVIOUS INVOICES" at bounding box center [92, 37] width 50 height 6
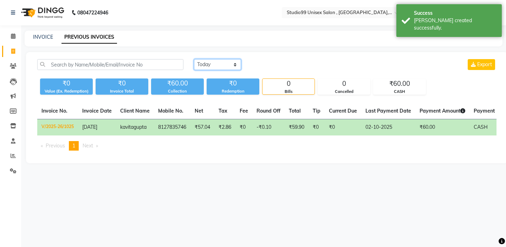
click at [209, 66] on select "[DATE] [DATE] Custom Range" at bounding box center [217, 64] width 47 height 11
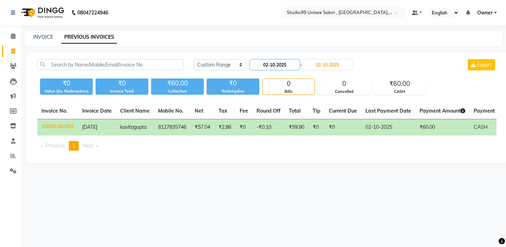
click at [276, 67] on input "02-10-2025" at bounding box center [274, 65] width 49 height 10
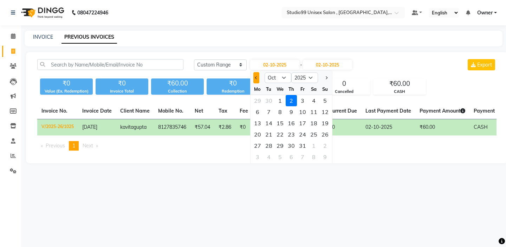
click at [254, 78] on button "Previous month" at bounding box center [256, 77] width 6 height 11
click at [293, 136] on div "25" at bounding box center [291, 134] width 11 height 11
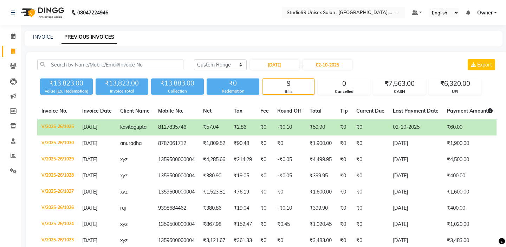
click at [229, 99] on div "[DATE] [DATE] Custom Range [DATE] - [DATE] Export ₹13,823.00 Value (Ex. Redempt…" at bounding box center [267, 180] width 482 height 256
click at [312, 67] on input "02-10-2025" at bounding box center [327, 65] width 49 height 10
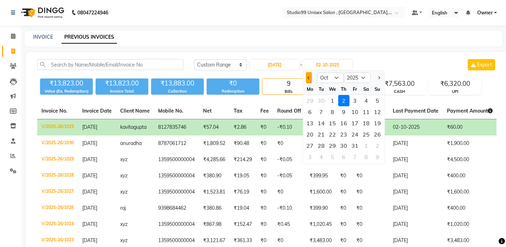
click at [310, 78] on button "Previous month" at bounding box center [309, 77] width 6 height 11
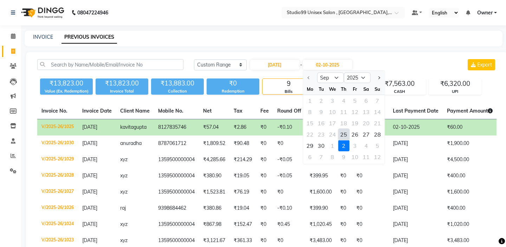
click at [345, 136] on div "25" at bounding box center [343, 134] width 11 height 11
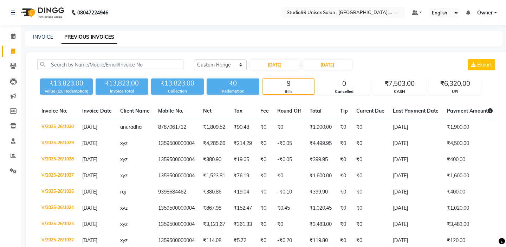
click at [388, 98] on div "[DATE] [DATE] Custom Range [DATE] - [DATE] Export ₹13,823.00 Value (Ex. Redempt…" at bounding box center [267, 172] width 482 height 240
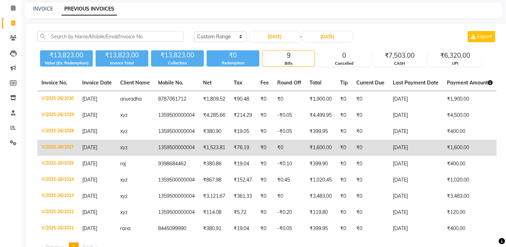
scroll to position [14, 0]
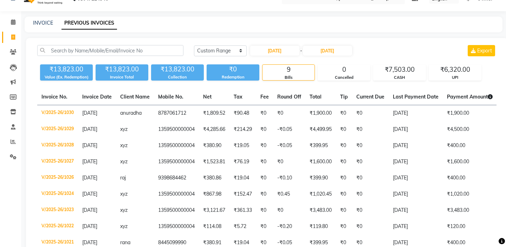
click at [14, 40] on span at bounding box center [13, 37] width 12 height 8
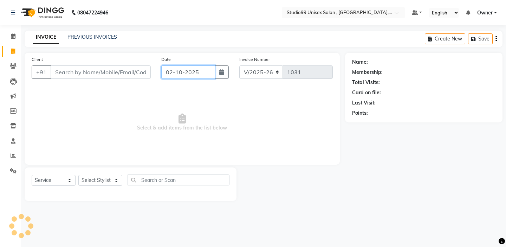
click at [194, 74] on input "02-10-2025" at bounding box center [188, 71] width 54 height 13
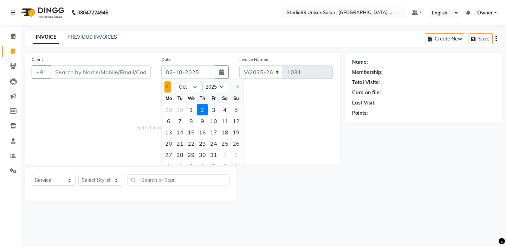
click at [166, 89] on button "Previous month" at bounding box center [167, 86] width 6 height 11
click at [204, 141] on div "25" at bounding box center [202, 143] width 11 height 11
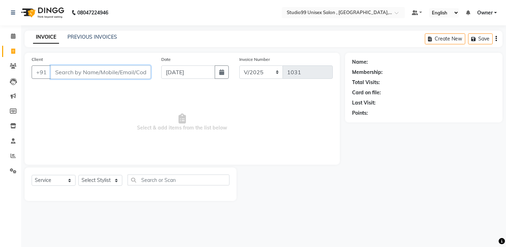
click at [136, 72] on input "Client" at bounding box center [101, 71] width 100 height 13
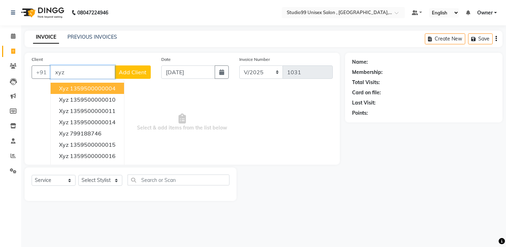
click at [101, 91] on ngb-highlight "1359500000004" at bounding box center [93, 88] width 46 height 7
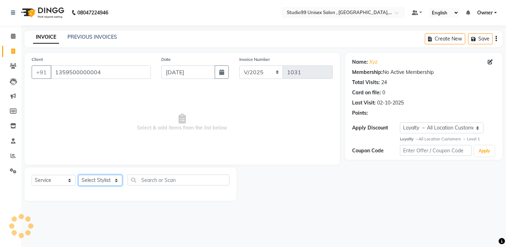
click at [106, 177] on select "Select Stylist [PERSON_NAME] Owner [PERSON_NAME] Prem [PERSON_NAME] [PERSON_NAM…" at bounding box center [100, 180] width 44 height 11
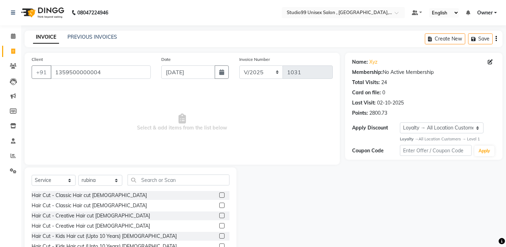
click at [162, 169] on div "Select Service Product Membership Package Voucher Prepaid Gift Card Select Styl…" at bounding box center [131, 219] width 212 height 104
click at [162, 178] on input "text" at bounding box center [179, 179] width 102 height 11
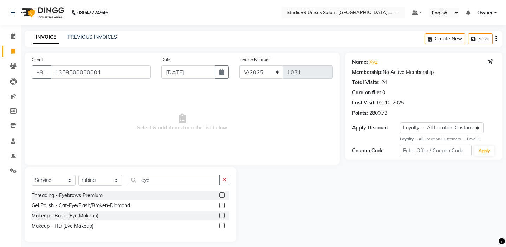
click at [222, 194] on label at bounding box center [221, 194] width 5 height 5
click at [222, 194] on input "checkbox" at bounding box center [221, 195] width 5 height 5
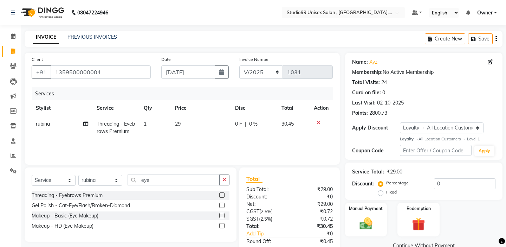
click at [222, 196] on label at bounding box center [221, 194] width 5 height 5
click at [222, 196] on input "checkbox" at bounding box center [221, 195] width 5 height 5
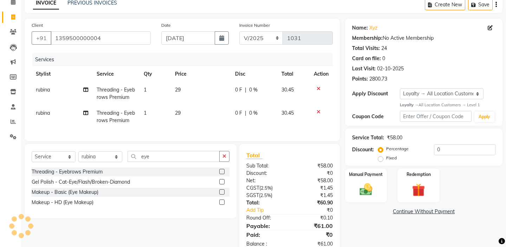
scroll to position [52, 0]
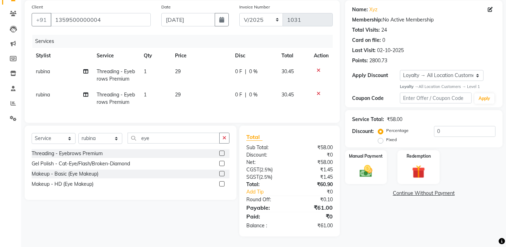
click at [397, 136] on label "Fixed" at bounding box center [391, 139] width 11 height 6
click at [384, 137] on input "Fixed" at bounding box center [381, 139] width 5 height 5
click at [454, 129] on input "0" at bounding box center [464, 131] width 61 height 11
click at [352, 167] on div "Manual Payment" at bounding box center [366, 166] width 44 height 35
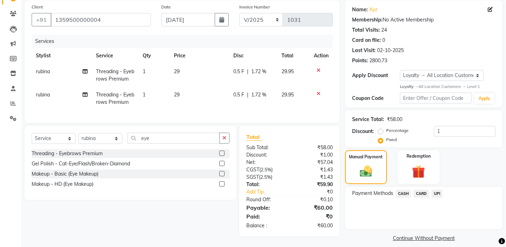
click at [407, 189] on span "CASH" at bounding box center [403, 193] width 15 height 8
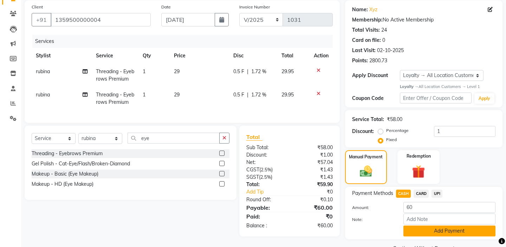
click at [412, 225] on button "Add Payment" at bounding box center [449, 230] width 92 height 11
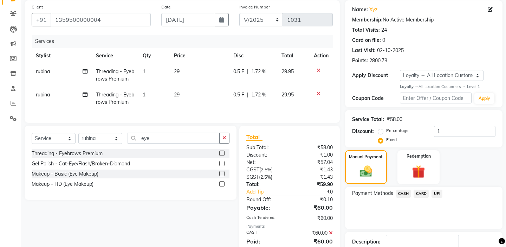
click at [401, 216] on div "Payment Methods CASH CARD UPI" at bounding box center [423, 208] width 157 height 42
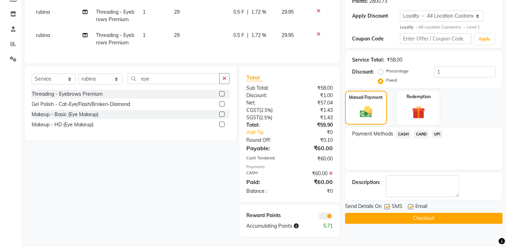
scroll to position [112, 0]
click at [400, 212] on button "Checkout" at bounding box center [423, 217] width 157 height 11
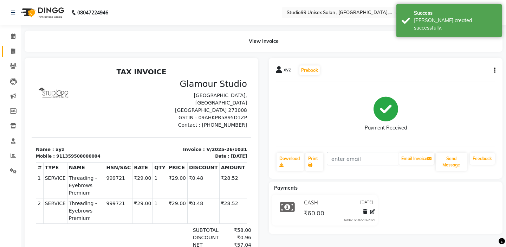
click at [13, 56] on link "Invoice" at bounding box center [10, 52] width 17 height 12
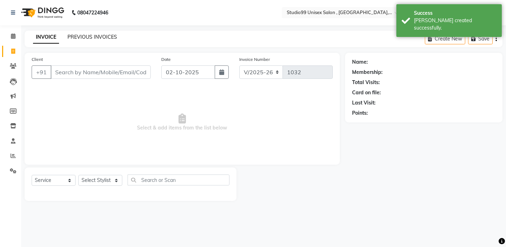
click at [104, 39] on link "PREVIOUS INVOICES" at bounding box center [92, 37] width 50 height 6
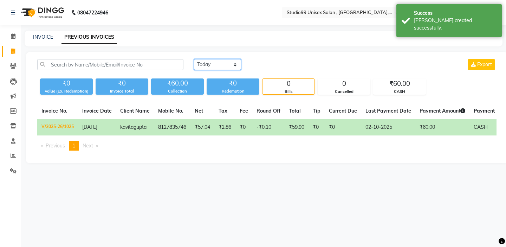
click at [206, 65] on select "[DATE] [DATE] Custom Range" at bounding box center [217, 64] width 47 height 11
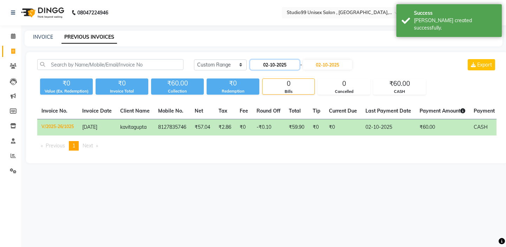
click at [275, 64] on input "02-10-2025" at bounding box center [274, 65] width 49 height 10
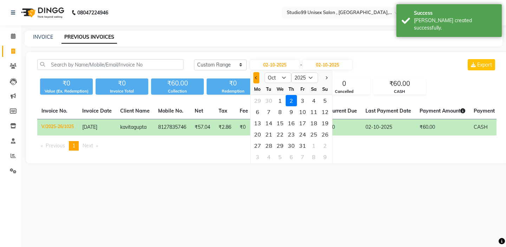
click at [256, 79] on button "Previous month" at bounding box center [256, 77] width 6 height 11
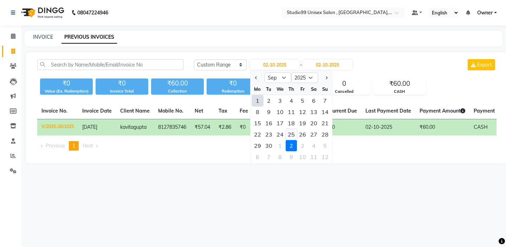
click at [288, 134] on div "25" at bounding box center [291, 134] width 11 height 11
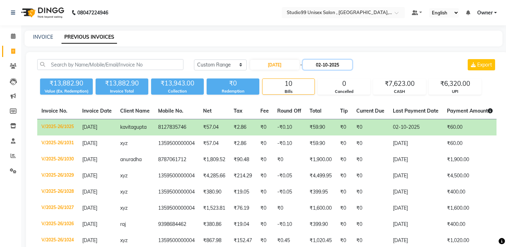
click at [336, 63] on input "02-10-2025" at bounding box center [327, 65] width 49 height 10
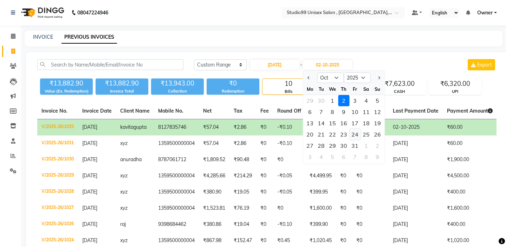
click at [355, 134] on div "24" at bounding box center [354, 134] width 11 height 11
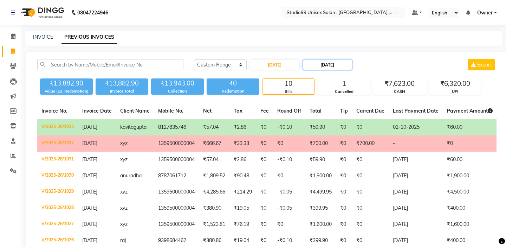
click at [327, 69] on input "[DATE]" at bounding box center [327, 65] width 49 height 10
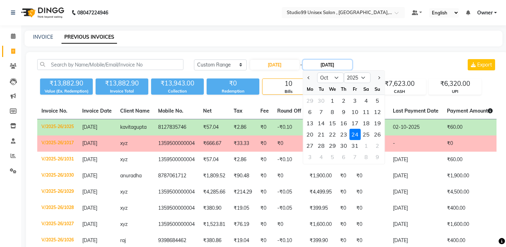
click at [327, 66] on input "[DATE]" at bounding box center [327, 65] width 49 height 10
click at [308, 78] on span "Previous month" at bounding box center [308, 77] width 3 height 3
click at [340, 136] on div "25" at bounding box center [343, 134] width 11 height 11
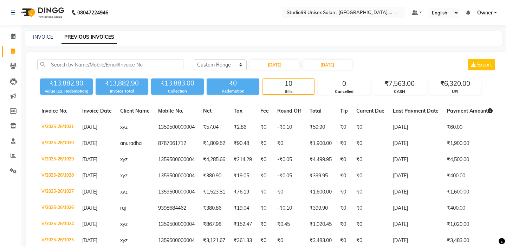
click at [306, 42] on div "INVOICE PREVIOUS INVOICES" at bounding box center [264, 39] width 478 height 16
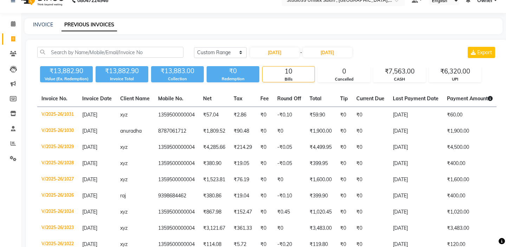
scroll to position [14, 0]
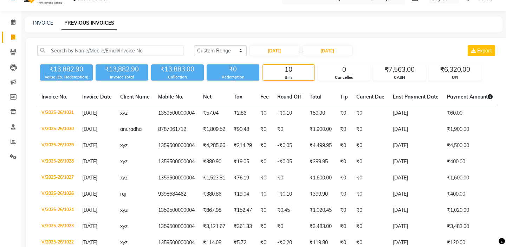
click at [272, 56] on div "[DATE] [DATE] Custom Range [DATE] - [DATE] Export" at bounding box center [345, 53] width 313 height 17
click at [275, 50] on input "[DATE]" at bounding box center [274, 51] width 49 height 10
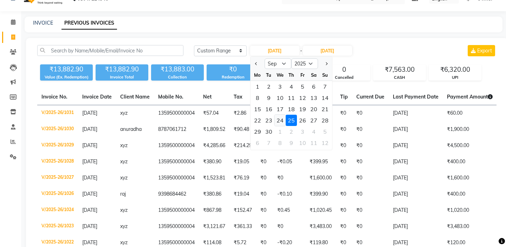
click at [282, 119] on div "24" at bounding box center [279, 120] width 11 height 11
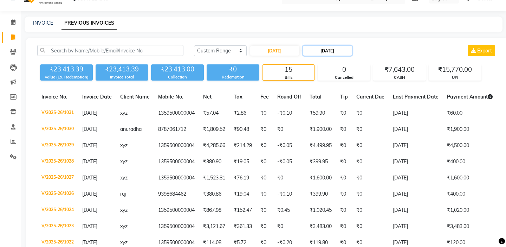
click at [327, 46] on input "[DATE]" at bounding box center [327, 51] width 49 height 10
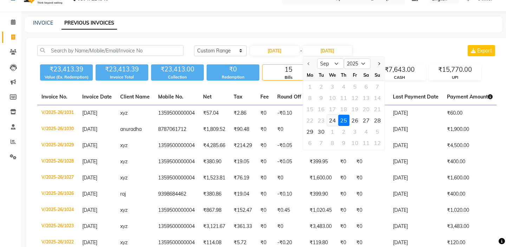
click at [334, 116] on div "24" at bounding box center [332, 120] width 11 height 11
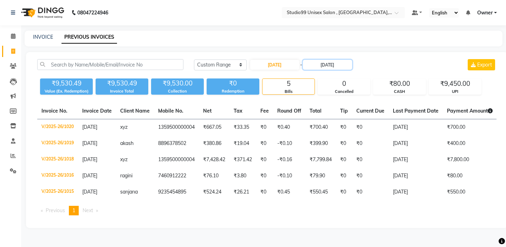
scroll to position [0, 0]
click at [213, 65] on select "[DATE] [DATE] Custom Range" at bounding box center [220, 64] width 53 height 11
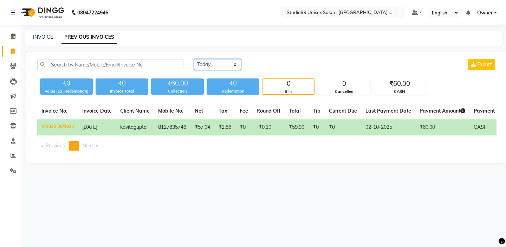
click at [213, 66] on select "[DATE] [DATE] Custom Range" at bounding box center [217, 64] width 47 height 11
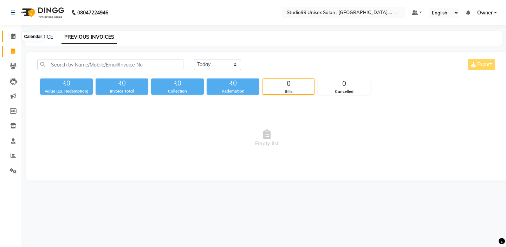
click at [18, 39] on span at bounding box center [13, 36] width 12 height 8
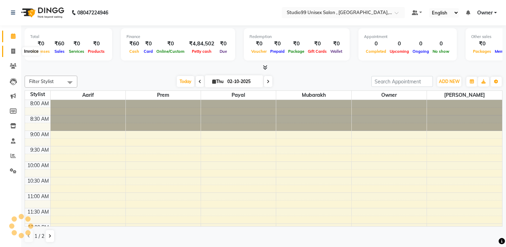
click at [14, 53] on icon at bounding box center [13, 50] width 4 height 5
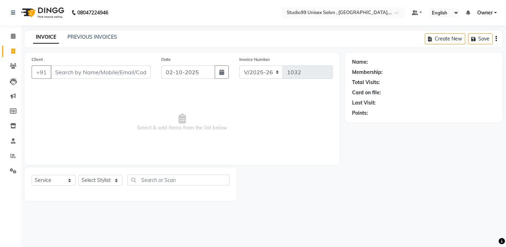
click at [172, 62] on div "Date [DATE]" at bounding box center [195, 70] width 78 height 29
click at [172, 65] on div "Date [DATE]" at bounding box center [195, 70] width 78 height 29
click at [172, 69] on input "02-10-2025" at bounding box center [188, 71] width 54 height 13
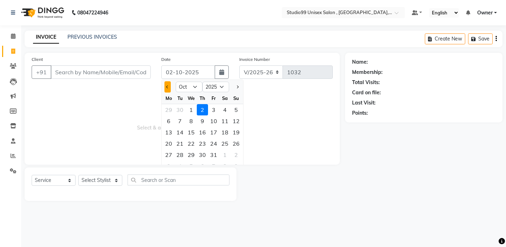
click at [170, 89] on button "Previous month" at bounding box center [167, 86] width 6 height 11
click at [218, 142] on div "26" at bounding box center [213, 143] width 11 height 11
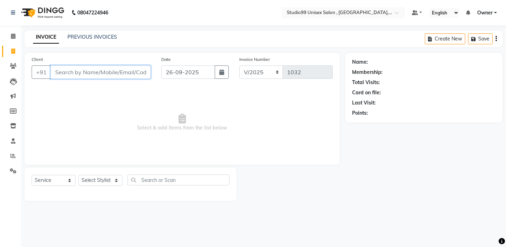
click at [84, 71] on input "Client" at bounding box center [101, 71] width 100 height 13
click at [85, 74] on input "Client" at bounding box center [101, 71] width 100 height 13
click at [137, 74] on span "Add Client" at bounding box center [133, 72] width 28 height 7
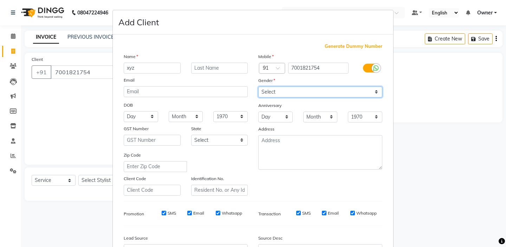
click at [265, 91] on select "Select [DEMOGRAPHIC_DATA] [DEMOGRAPHIC_DATA] Other Prefer Not To Say" at bounding box center [320, 91] width 124 height 11
click at [265, 95] on select "Select [DEMOGRAPHIC_DATA] [DEMOGRAPHIC_DATA] Other Prefer Not To Say" at bounding box center [320, 91] width 124 height 11
click at [240, 180] on div "Identification No." at bounding box center [219, 185] width 67 height 21
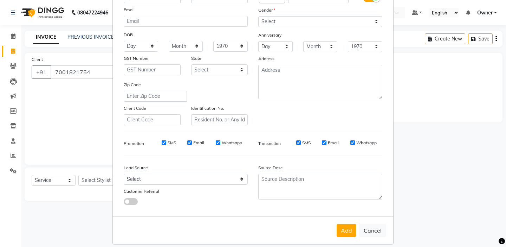
scroll to position [77, 0]
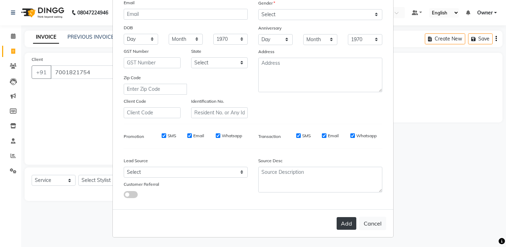
click at [355, 226] on button "Add" at bounding box center [347, 223] width 20 height 13
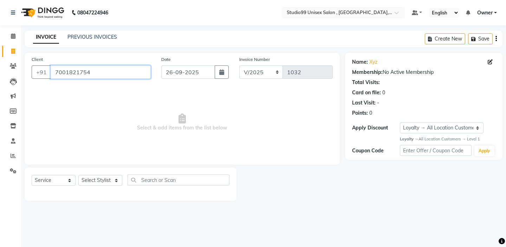
click at [106, 75] on input "7001821754" at bounding box center [101, 71] width 100 height 13
click at [43, 177] on select "Select Service Product Membership Package Voucher Prepaid Gift Card" at bounding box center [54, 180] width 44 height 11
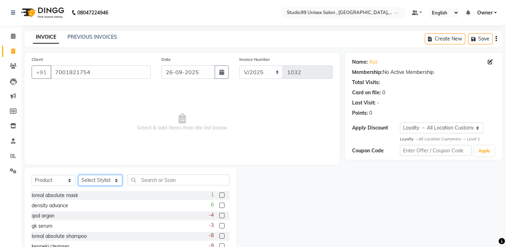
click at [89, 181] on select "Select Stylist [PERSON_NAME] Owner [PERSON_NAME] Prem [PERSON_NAME] [PERSON_NAM…" at bounding box center [100, 180] width 44 height 11
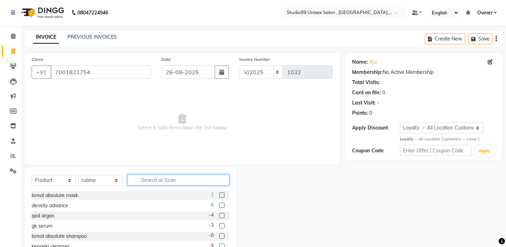
click at [149, 182] on input "text" at bounding box center [179, 179] width 102 height 11
click at [224, 194] on label at bounding box center [221, 194] width 5 height 5
click at [224, 194] on input "checkbox" at bounding box center [221, 195] width 5 height 5
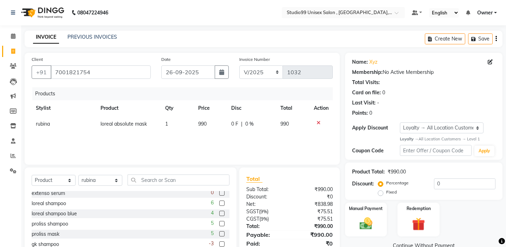
scroll to position [112, 0]
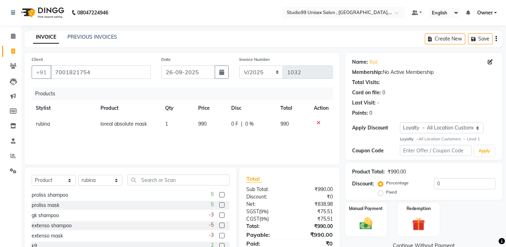
click at [213, 123] on td "990" at bounding box center [210, 124] width 33 height 16
click at [214, 123] on td "0 F | 0 %" at bounding box center [246, 126] width 65 height 20
click at [199, 126] on input "990" at bounding box center [198, 125] width 22 height 11
click at [200, 137] on div "Products Stylist Product Qty Price Disc Total Action rubina loreal absolute mas…" at bounding box center [182, 122] width 301 height 70
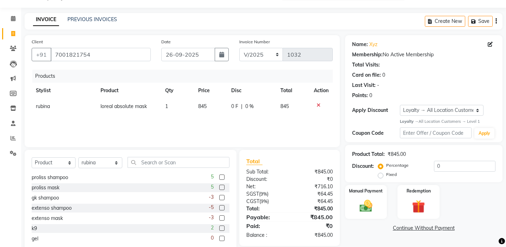
scroll to position [35, 0]
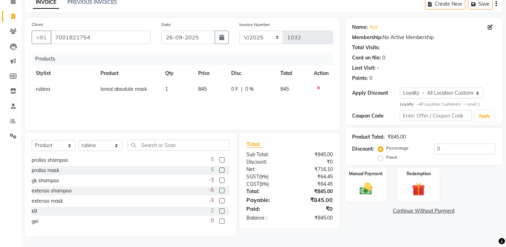
click at [105, 151] on div "Select Service Product Membership Package Voucher Prepaid Gift Card Select Styl…" at bounding box center [131, 147] width 198 height 17
click at [105, 148] on select "Select Stylist [PERSON_NAME] Owner [PERSON_NAME] Prem [PERSON_NAME] [PERSON_NAM…" at bounding box center [100, 145] width 44 height 11
click at [57, 145] on select "Select Service Product Membership Package Voucher Prepaid Gift Card" at bounding box center [54, 145] width 44 height 11
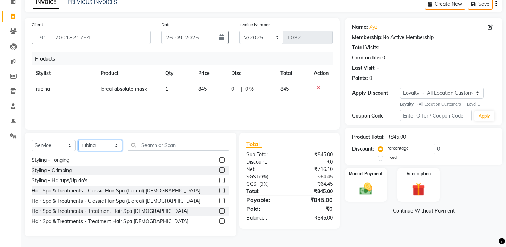
click at [100, 146] on select "Select Stylist [PERSON_NAME] Owner [PERSON_NAME] Prem [PERSON_NAME] [PERSON_NAM…" at bounding box center [100, 145] width 44 height 11
click at [131, 147] on input "text" at bounding box center [179, 144] width 102 height 11
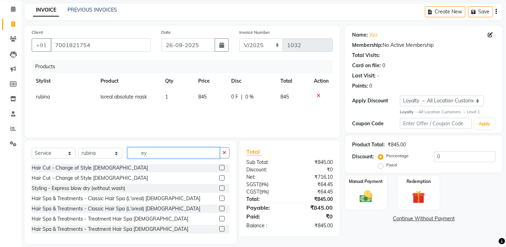
scroll to position [0, 0]
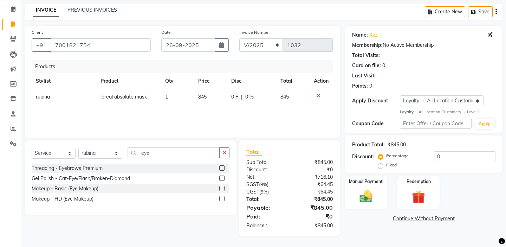
click at [224, 168] on label at bounding box center [221, 167] width 5 height 5
click at [224, 168] on input "checkbox" at bounding box center [221, 168] width 5 height 5
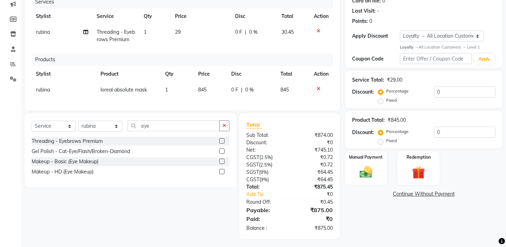
scroll to position [94, 0]
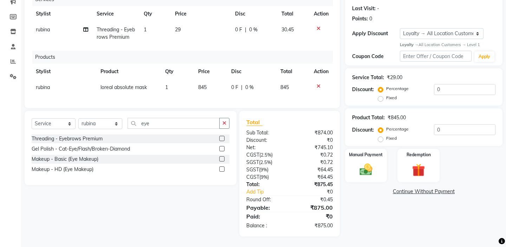
click at [222, 138] on label at bounding box center [221, 138] width 5 height 5
click at [222, 138] on input "checkbox" at bounding box center [221, 138] width 5 height 5
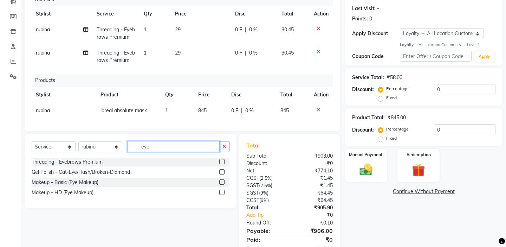
click at [195, 144] on input "eye" at bounding box center [174, 146] width 92 height 11
click at [223, 160] on label at bounding box center [221, 161] width 5 height 5
click at [223, 160] on input "checkbox" at bounding box center [221, 162] width 5 height 5
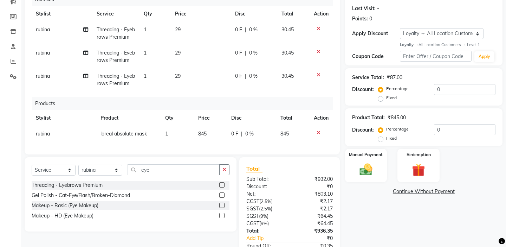
click at [223, 185] on label at bounding box center [221, 184] width 5 height 5
click at [223, 185] on input "checkbox" at bounding box center [221, 185] width 5 height 5
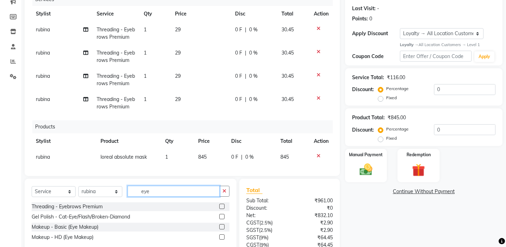
click at [196, 193] on input "eye" at bounding box center [174, 191] width 92 height 11
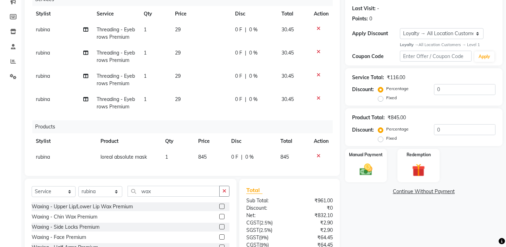
click at [193, 180] on div "Select Service Product Membership Package Voucher Prepaid Gift Card Select Styl…" at bounding box center [131, 230] width 212 height 104
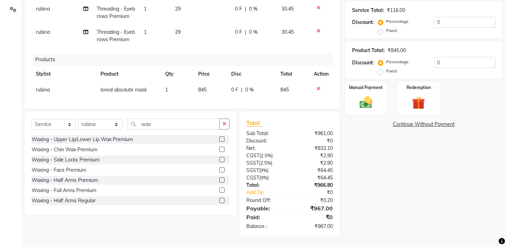
scroll to position [162, 0]
click at [221, 169] on label at bounding box center [221, 168] width 5 height 5
click at [221, 169] on input "checkbox" at bounding box center [221, 169] width 5 height 5
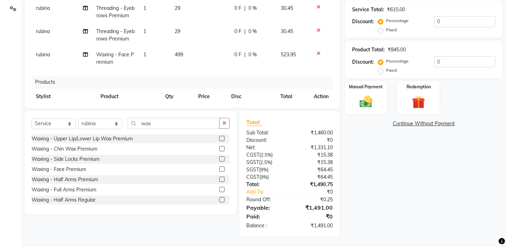
click at [397, 27] on label "Fixed" at bounding box center [391, 30] width 11 height 6
click at [384, 27] on input "Fixed" at bounding box center [381, 29] width 5 height 5
click at [447, 21] on input "0" at bounding box center [464, 21] width 61 height 11
click at [369, 94] on img at bounding box center [366, 101] width 22 height 15
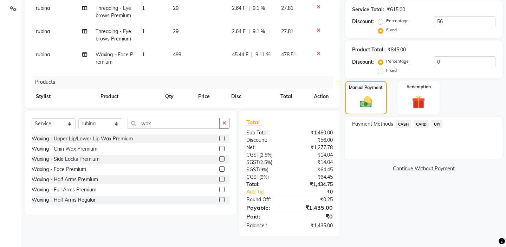
click at [408, 120] on span "CASH" at bounding box center [403, 124] width 15 height 8
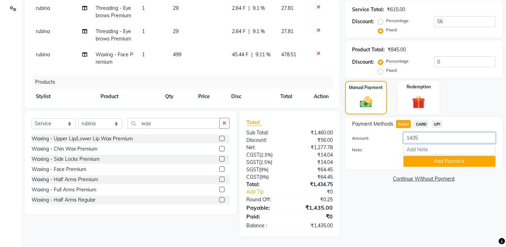
click at [429, 132] on input "1435" at bounding box center [449, 137] width 92 height 11
click at [460, 156] on button "Add Payment" at bounding box center [449, 161] width 92 height 11
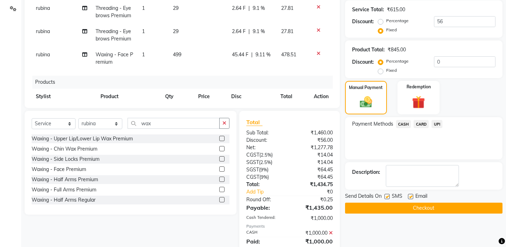
click at [435, 120] on span "UPI" at bounding box center [436, 124] width 11 height 8
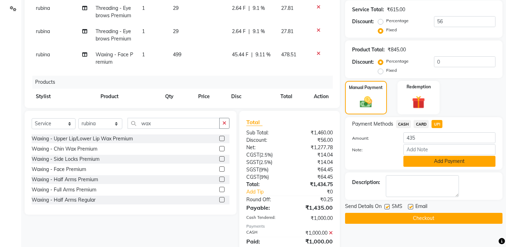
click at [420, 156] on button "Add Payment" at bounding box center [449, 161] width 92 height 11
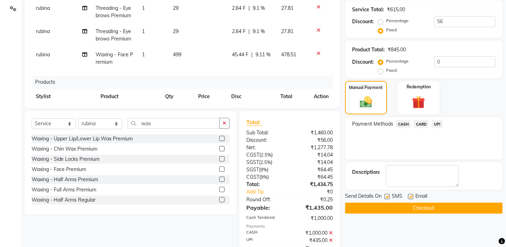
click at [389, 202] on button "Checkout" at bounding box center [423, 207] width 157 height 11
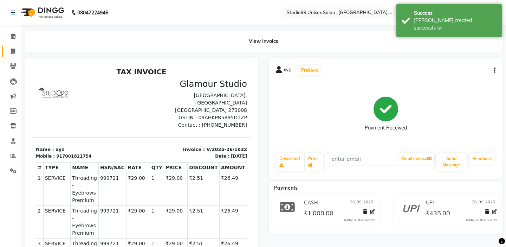
click at [12, 56] on link "Invoice" at bounding box center [10, 52] width 17 height 12
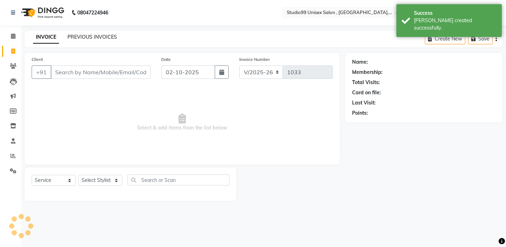
click at [96, 39] on link "PREVIOUS INVOICES" at bounding box center [92, 37] width 50 height 6
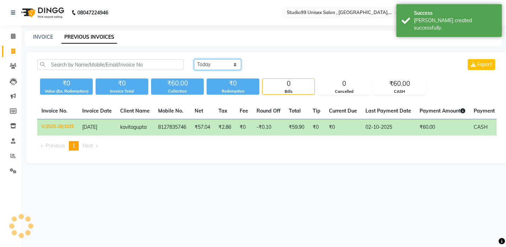
click at [210, 62] on select "[DATE] [DATE] Custom Range" at bounding box center [217, 64] width 47 height 11
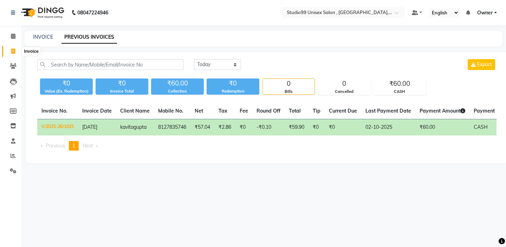
click at [14, 54] on span at bounding box center [13, 51] width 12 height 8
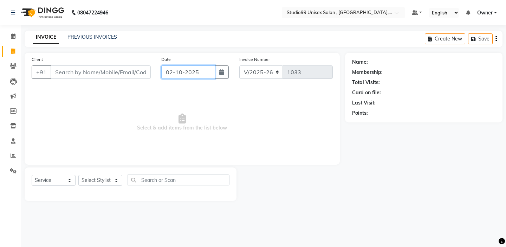
click at [200, 74] on input "02-10-2025" at bounding box center [188, 71] width 54 height 13
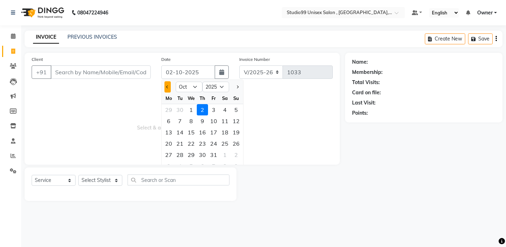
click at [167, 84] on button "Previous month" at bounding box center [167, 86] width 6 height 11
click at [214, 142] on div "26" at bounding box center [213, 143] width 11 height 11
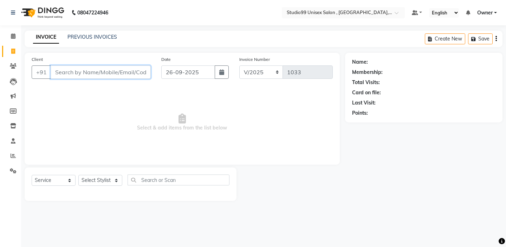
click at [86, 74] on input "Client" at bounding box center [101, 71] width 100 height 13
click at [103, 76] on input "Client" at bounding box center [101, 71] width 100 height 13
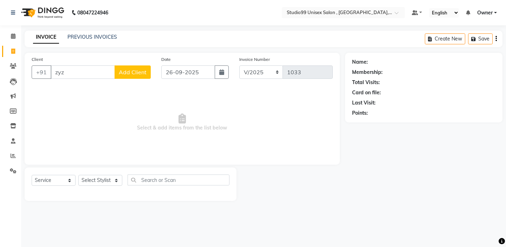
click at [146, 73] on span "Add Client" at bounding box center [133, 72] width 28 height 7
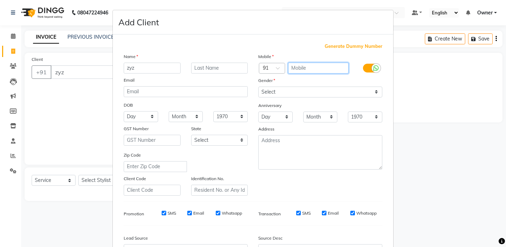
click at [314, 64] on input "text" at bounding box center [318, 68] width 61 height 11
click at [360, 48] on span "Generate Dummy Number" at bounding box center [354, 46] width 58 height 7
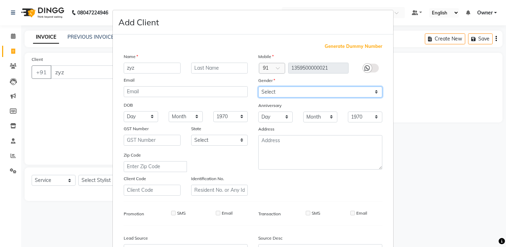
click at [284, 95] on select "Select [DEMOGRAPHIC_DATA] [DEMOGRAPHIC_DATA] Other Prefer Not To Say" at bounding box center [320, 91] width 124 height 11
click at [256, 174] on div "Mobile Country Code × 91 1359500000021 Gender Select [DEMOGRAPHIC_DATA] [DEMOGR…" at bounding box center [320, 124] width 135 height 143
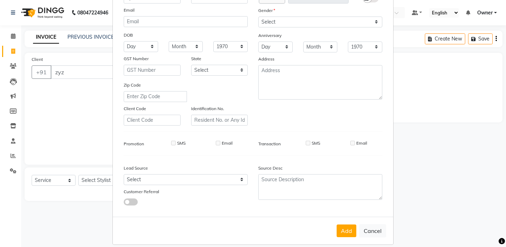
scroll to position [77, 0]
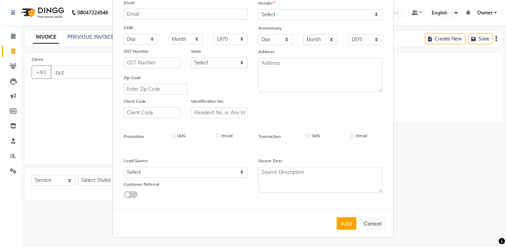
click at [340, 216] on div "Add Cancel" at bounding box center [253, 223] width 280 height 28
click at [343, 226] on button "Add" at bounding box center [347, 223] width 20 height 13
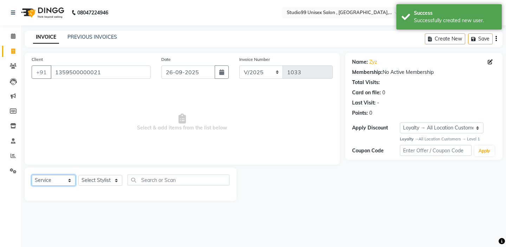
click at [69, 178] on select "Select Service Product Membership Package Voucher Prepaid Gift Card" at bounding box center [54, 180] width 44 height 11
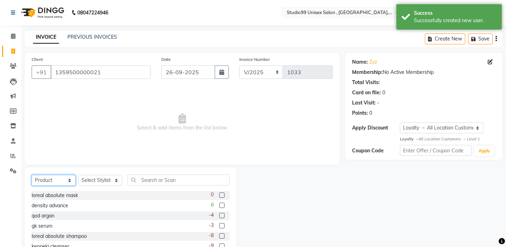
click at [62, 182] on select "Select Service Product Membership Package Voucher Prepaid Gift Card" at bounding box center [54, 180] width 44 height 11
drag, startPoint x: 62, startPoint y: 182, endPoint x: 106, endPoint y: 180, distance: 44.0
click at [106, 180] on select "Select Stylist [PERSON_NAME] Owner [PERSON_NAME] Prem [PERSON_NAME] [PERSON_NAM…" at bounding box center [100, 180] width 44 height 11
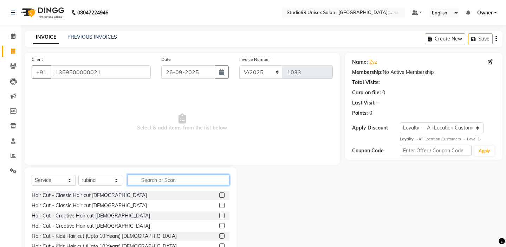
click at [148, 181] on input "text" at bounding box center [179, 179] width 102 height 11
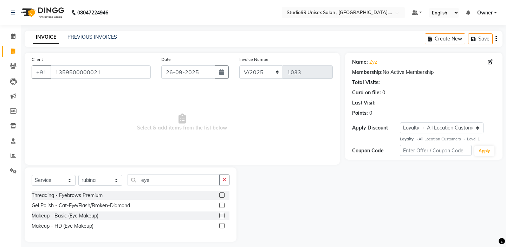
click at [222, 194] on label at bounding box center [221, 194] width 5 height 5
click at [222, 194] on input "checkbox" at bounding box center [221, 195] width 5 height 5
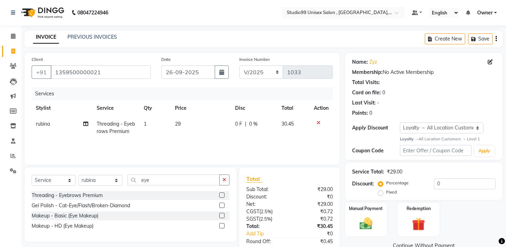
click at [222, 194] on label at bounding box center [221, 194] width 5 height 5
click at [222, 194] on input "checkbox" at bounding box center [221, 195] width 5 height 5
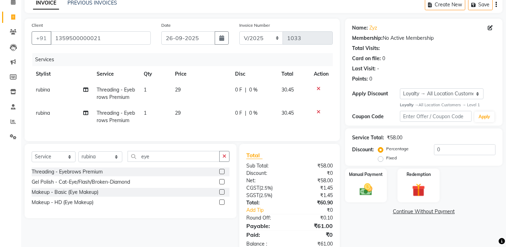
scroll to position [52, 0]
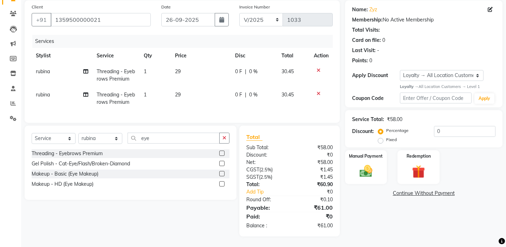
click at [397, 136] on label "Fixed" at bounding box center [391, 139] width 11 height 6
click at [384, 137] on input "Fixed" at bounding box center [381, 139] width 5 height 5
click at [458, 131] on input "0" at bounding box center [464, 131] width 61 height 11
click at [348, 156] on div "Manual Payment" at bounding box center [366, 166] width 44 height 35
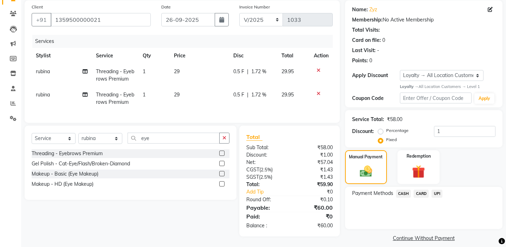
click at [423, 189] on span "CARD" at bounding box center [421, 193] width 15 height 8
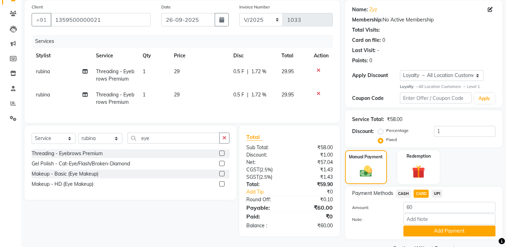
click at [405, 189] on span "CASH" at bounding box center [403, 193] width 15 height 8
click at [423, 227] on button "Add Payment" at bounding box center [449, 230] width 92 height 11
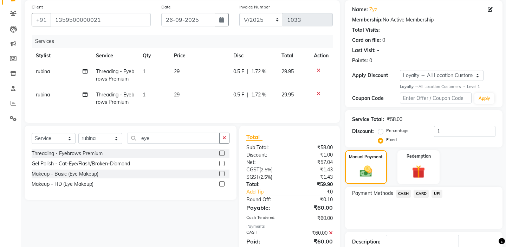
click at [407, 222] on div "Name: Zyz Membership: No Active Membership Total Visits: Card on file: 0 Last V…" at bounding box center [426, 147] width 163 height 295
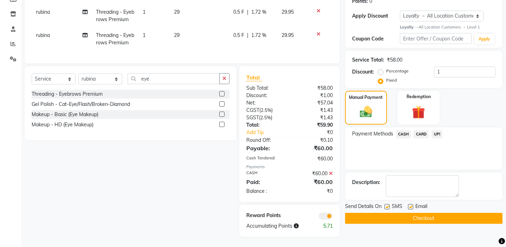
scroll to position [112, 0]
click at [398, 212] on button "Checkout" at bounding box center [423, 217] width 157 height 11
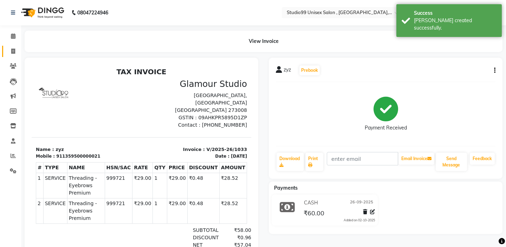
click at [12, 52] on icon at bounding box center [13, 50] width 4 height 5
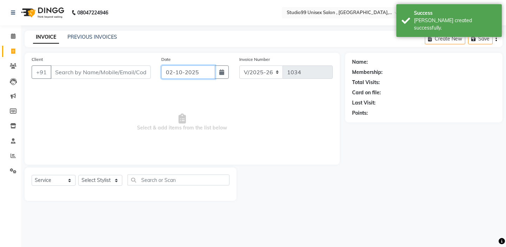
click at [170, 74] on input "02-10-2025" at bounding box center [188, 71] width 54 height 13
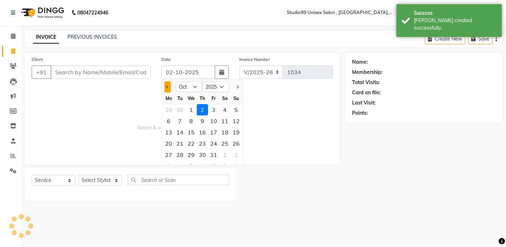
click at [168, 90] on button "Previous month" at bounding box center [167, 86] width 6 height 11
click at [216, 142] on div "26" at bounding box center [213, 143] width 11 height 11
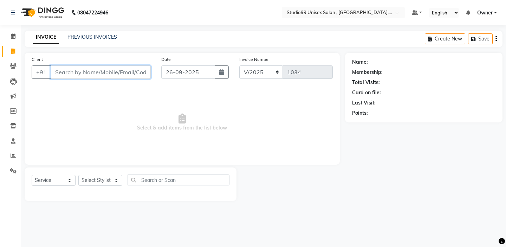
click at [122, 76] on input "Client" at bounding box center [101, 71] width 100 height 13
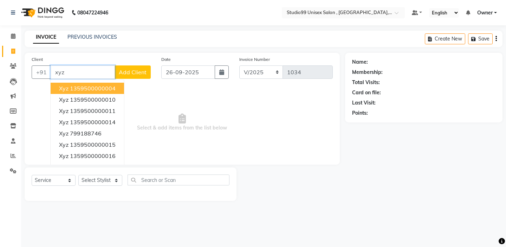
click at [120, 89] on button "xyz 1359500000004" at bounding box center [87, 88] width 73 height 11
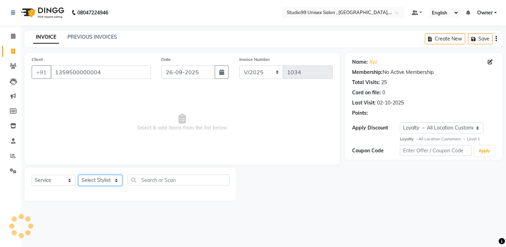
click at [109, 178] on select "Select Stylist [PERSON_NAME] Owner [PERSON_NAME] Prem [PERSON_NAME] [PERSON_NAM…" at bounding box center [100, 180] width 44 height 11
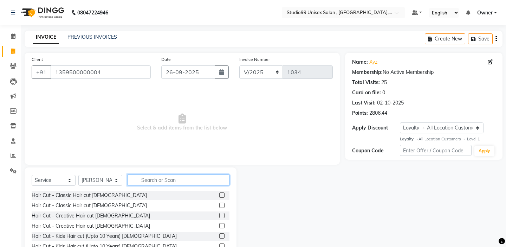
click at [166, 174] on input "text" at bounding box center [179, 179] width 102 height 11
click at [198, 184] on input "text" at bounding box center [179, 179] width 102 height 11
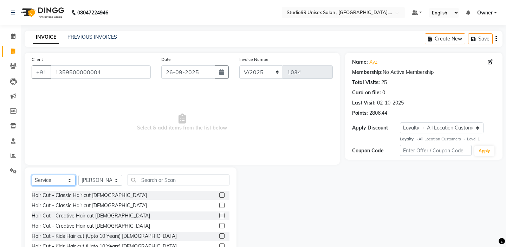
click at [65, 181] on select "Select Service Product Membership Package Voucher Prepaid Gift Card" at bounding box center [54, 180] width 44 height 11
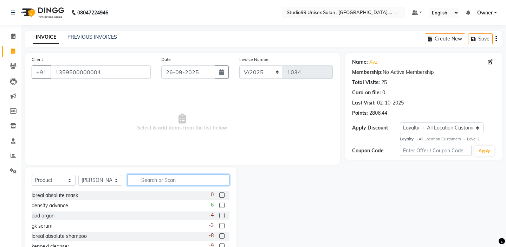
click at [143, 182] on input "text" at bounding box center [179, 179] width 102 height 11
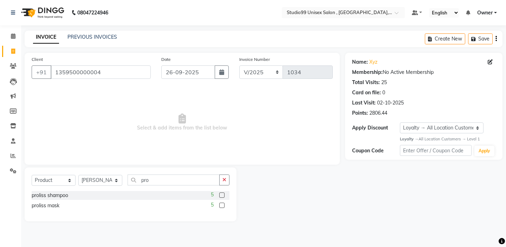
click at [223, 196] on label at bounding box center [221, 194] width 5 height 5
click at [223, 196] on input "checkbox" at bounding box center [221, 195] width 5 height 5
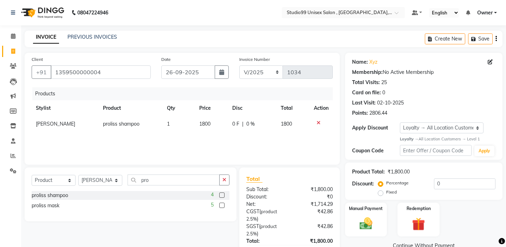
click at [223, 203] on label at bounding box center [221, 204] width 5 height 5
click at [223, 203] on input "checkbox" at bounding box center [221, 205] width 5 height 5
click at [61, 183] on select "Select Service Product Membership Package Voucher Prepaid Gift Card" at bounding box center [54, 180] width 44 height 11
click at [12, 51] on icon at bounding box center [13, 50] width 4 height 5
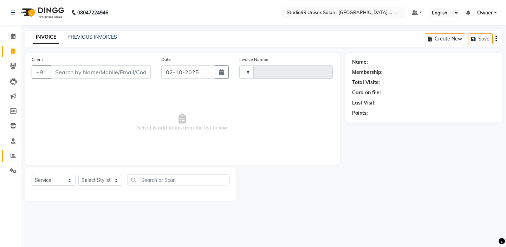
click at [14, 161] on link "Reports" at bounding box center [10, 156] width 17 height 12
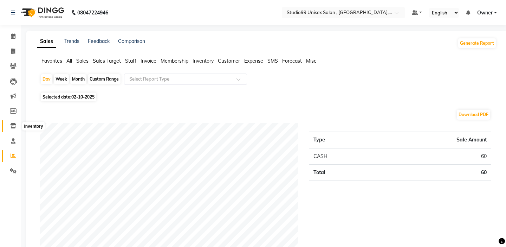
click at [14, 128] on icon at bounding box center [13, 125] width 6 height 5
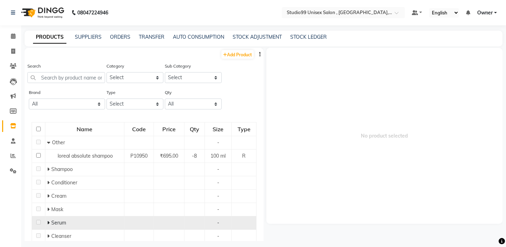
click at [50, 224] on span at bounding box center [49, 222] width 4 height 6
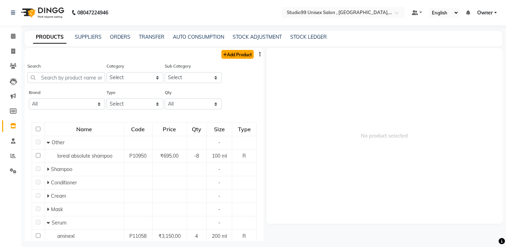
click at [248, 53] on link "Add Product" at bounding box center [237, 54] width 32 height 9
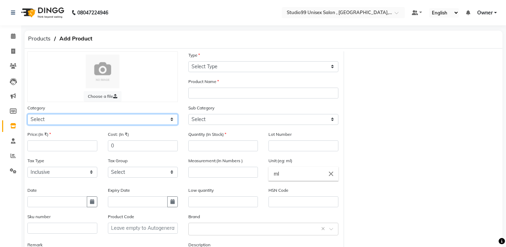
click at [97, 116] on select "Select Skin Hair Personal Care Appliances [PERSON_NAME] Disposable Threading Ha…" at bounding box center [102, 119] width 150 height 11
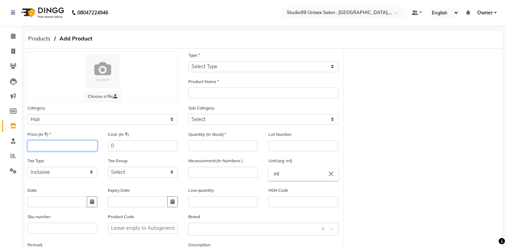
click at [70, 149] on input "number" at bounding box center [62, 145] width 70 height 11
click at [139, 148] on input "0" at bounding box center [143, 145] width 70 height 11
click at [70, 200] on input "text" at bounding box center [57, 201] width 60 height 11
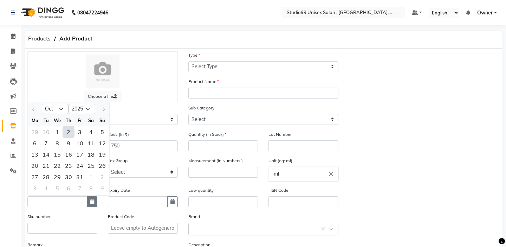
click at [94, 202] on icon "button" at bounding box center [92, 201] width 4 height 5
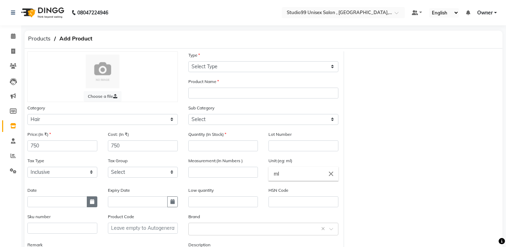
click at [96, 201] on button "button" at bounding box center [92, 201] width 11 height 11
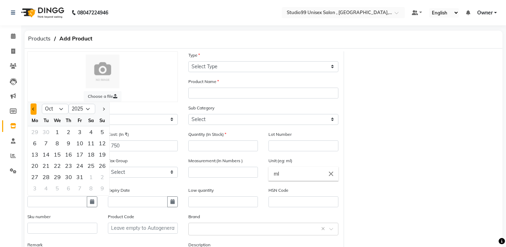
click at [34, 112] on button "Previous month" at bounding box center [34, 108] width 6 height 11
click at [80, 134] on div "5" at bounding box center [79, 131] width 11 height 11
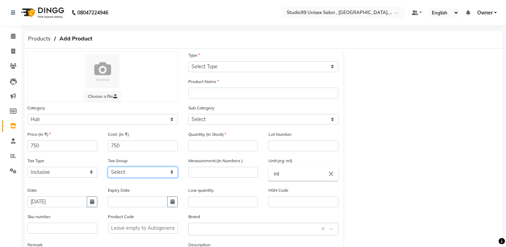
click at [167, 169] on select "Select GST 5% GST" at bounding box center [143, 172] width 70 height 11
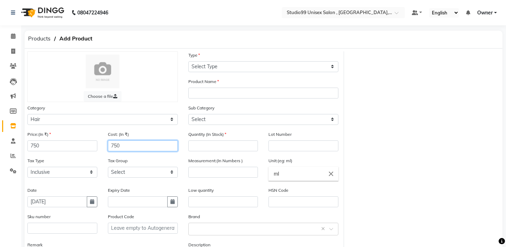
click at [128, 146] on input "750" at bounding box center [143, 145] width 70 height 11
click at [132, 197] on input "text" at bounding box center [138, 201] width 60 height 11
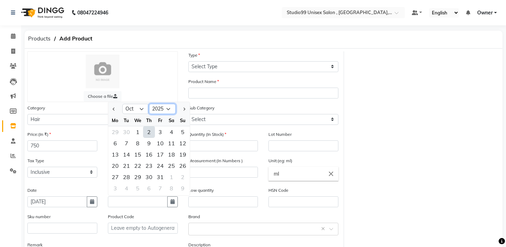
click at [169, 110] on select "2015 2016 2017 2018 2019 2020 2021 2022 2023 2024 2025 2026 2027 2028 2029 2030…" at bounding box center [162, 109] width 27 height 11
click at [166, 180] on div "1" at bounding box center [171, 176] width 11 height 11
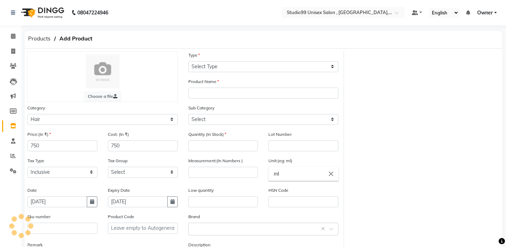
click at [126, 215] on label "Product Code" at bounding box center [121, 216] width 26 height 6
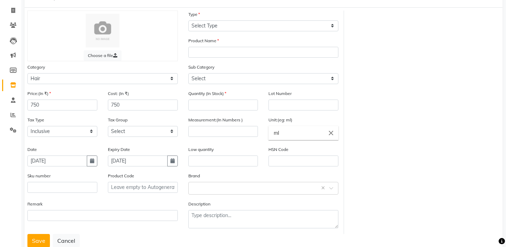
scroll to position [42, 0]
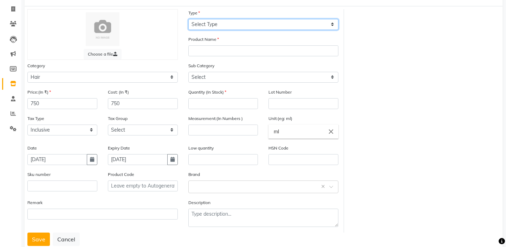
click at [228, 25] on select "Select Type Both Retail Consumable" at bounding box center [263, 24] width 150 height 11
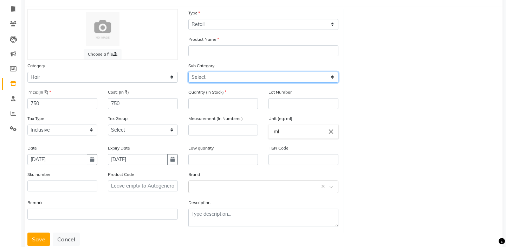
click at [214, 80] on select "Select Shampoo Conditioner Cream Mask Oil Serum Color Appliances Treatment Styl…" at bounding box center [263, 77] width 150 height 11
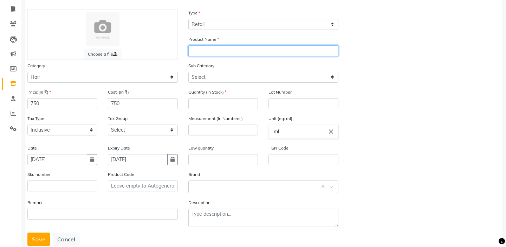
click at [204, 48] on input "text" at bounding box center [263, 50] width 150 height 11
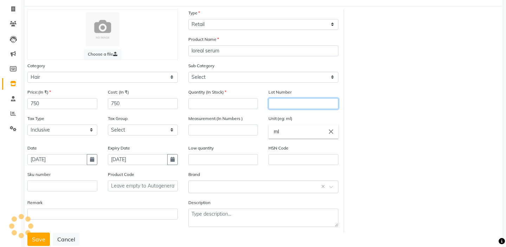
click at [280, 104] on input "text" at bounding box center [303, 103] width 70 height 11
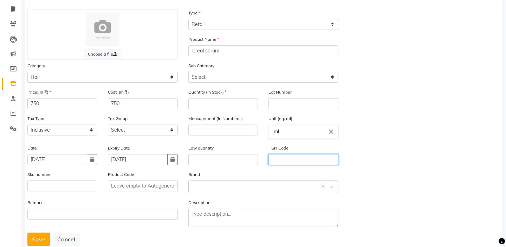
click at [282, 155] on input "text" at bounding box center [303, 159] width 70 height 11
click at [212, 105] on input "number" at bounding box center [223, 103] width 70 height 11
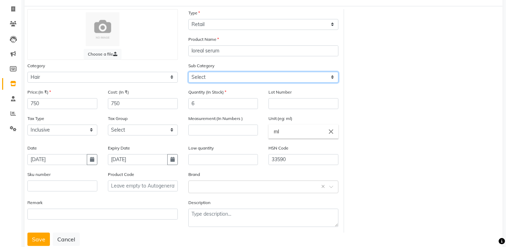
click at [234, 72] on select "Select Shampoo Conditioner Cream Mask Oil Serum Color Appliances Treatment Styl…" at bounding box center [263, 77] width 150 height 11
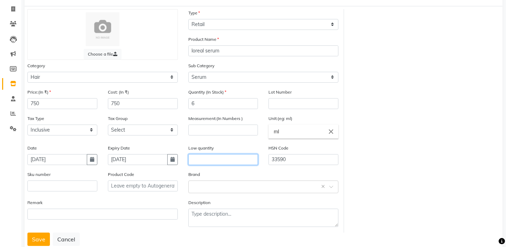
click at [215, 161] on input "text" at bounding box center [223, 159] width 70 height 11
click at [218, 132] on input "number" at bounding box center [223, 129] width 70 height 11
click at [218, 132] on input "10" at bounding box center [223, 129] width 70 height 11
click at [202, 188] on input "text" at bounding box center [256, 185] width 129 height 7
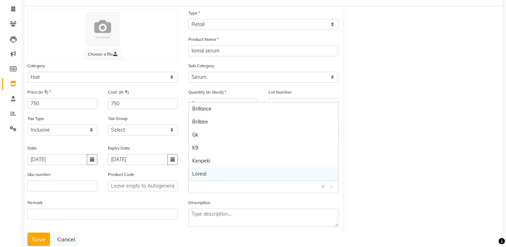
click at [205, 176] on div "Loreal" at bounding box center [264, 173] width 150 height 13
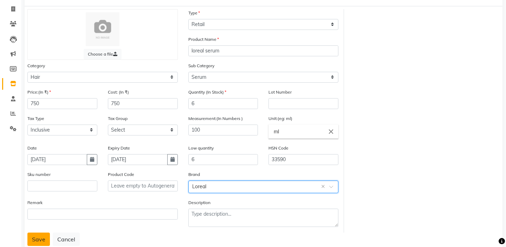
click at [35, 239] on button "Save" at bounding box center [38, 238] width 22 height 13
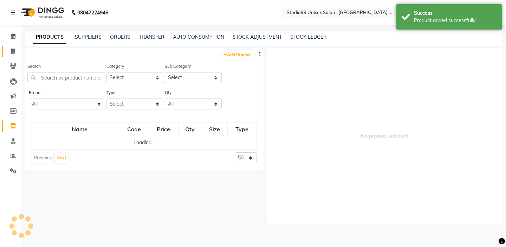
click at [15, 56] on link "Invoice" at bounding box center [10, 52] width 17 height 12
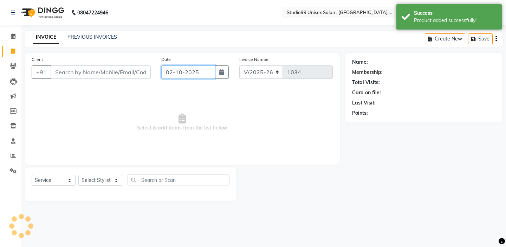
click at [177, 78] on input "02-10-2025" at bounding box center [188, 71] width 54 height 13
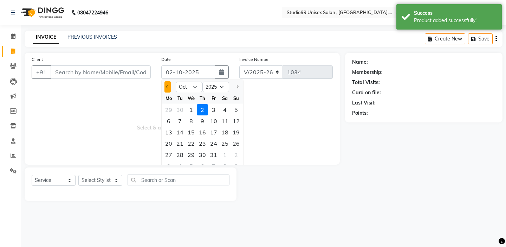
click at [168, 88] on button "Previous month" at bounding box center [167, 86] width 6 height 11
click at [214, 142] on div "26" at bounding box center [213, 143] width 11 height 11
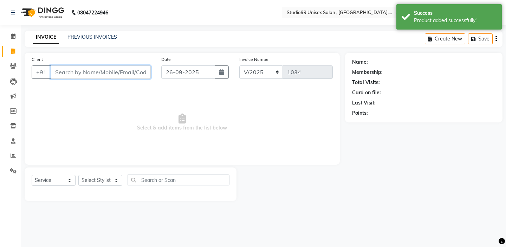
click at [91, 77] on input "Client" at bounding box center [101, 71] width 100 height 13
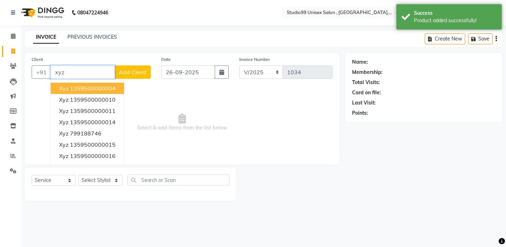
click at [113, 87] on ngb-highlight "1359500000004" at bounding box center [93, 88] width 46 height 7
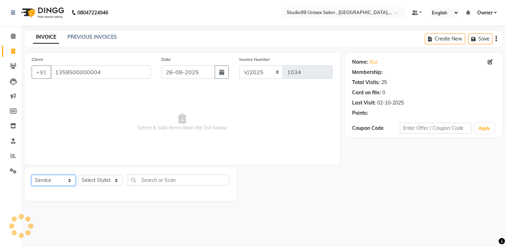
click at [67, 181] on select "Select Service Product Membership Package Voucher Prepaid Gift Card" at bounding box center [54, 180] width 44 height 11
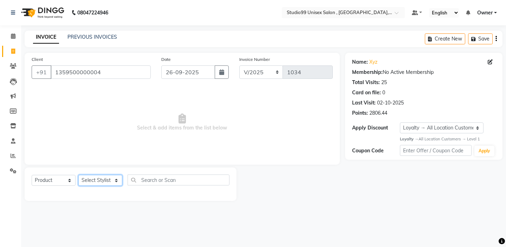
click at [101, 185] on select "Select Stylist [PERSON_NAME] Owner [PERSON_NAME] Prem [PERSON_NAME] [PERSON_NAM…" at bounding box center [100, 180] width 44 height 11
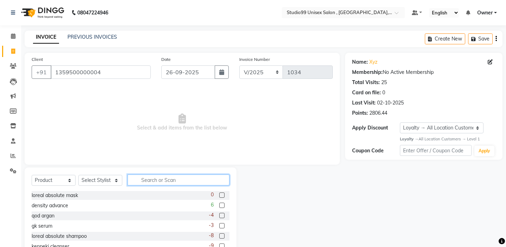
click at [193, 178] on input "text" at bounding box center [179, 179] width 102 height 11
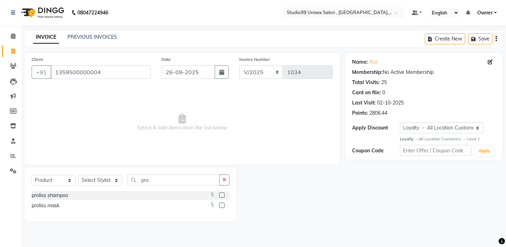
click at [225, 195] on div "5" at bounding box center [220, 195] width 19 height 9
click at [224, 195] on label at bounding box center [221, 194] width 5 height 5
click at [224, 195] on input "checkbox" at bounding box center [221, 195] width 5 height 5
click at [222, 204] on label at bounding box center [221, 204] width 5 height 5
click at [222, 204] on input "checkbox" at bounding box center [221, 205] width 5 height 5
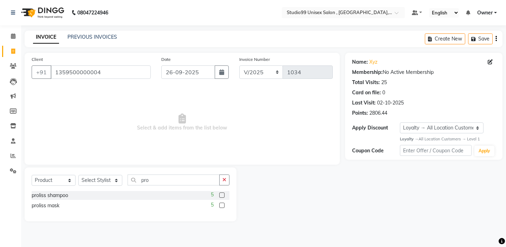
click at [222, 195] on label at bounding box center [221, 194] width 5 height 5
click at [222, 195] on input "checkbox" at bounding box center [221, 195] width 5 height 5
click at [82, 180] on select "Select Stylist [PERSON_NAME] Owner [PERSON_NAME] Prem [PERSON_NAME] [PERSON_NAM…" at bounding box center [100, 180] width 44 height 11
click at [222, 196] on label at bounding box center [221, 194] width 5 height 5
click at [222, 196] on input "checkbox" at bounding box center [221, 195] width 5 height 5
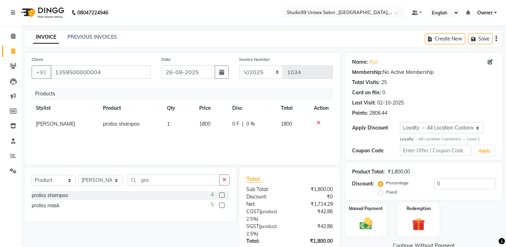
click at [222, 204] on label at bounding box center [221, 204] width 5 height 5
click at [222, 204] on input "checkbox" at bounding box center [221, 205] width 5 height 5
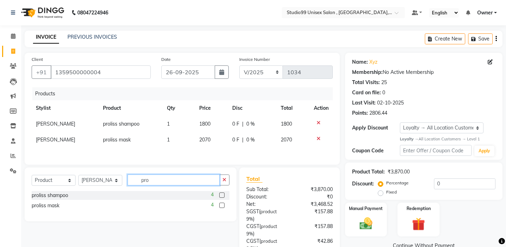
click at [167, 181] on input "pro" at bounding box center [174, 179] width 92 height 11
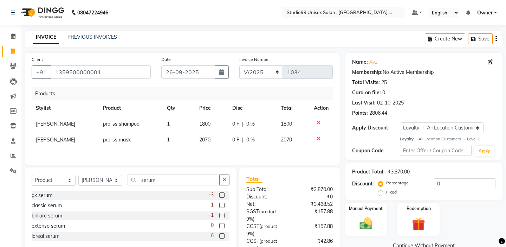
click at [222, 236] on label at bounding box center [221, 235] width 5 height 5
click at [222, 236] on input "checkbox" at bounding box center [221, 236] width 5 height 5
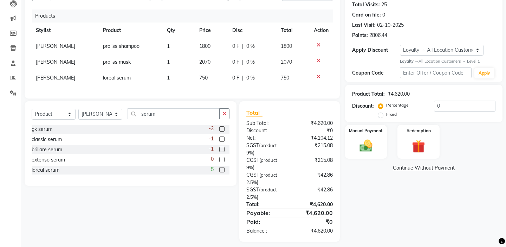
scroll to position [83, 0]
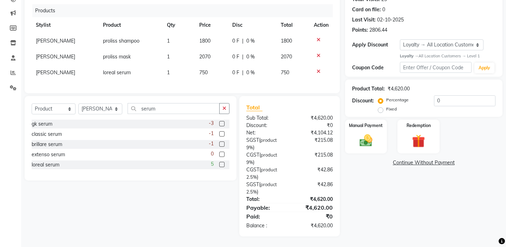
click at [397, 106] on label "Fixed" at bounding box center [391, 109] width 11 height 6
click at [384, 106] on input "Fixed" at bounding box center [381, 108] width 5 height 5
click at [487, 101] on input "0" at bounding box center [464, 100] width 61 height 11
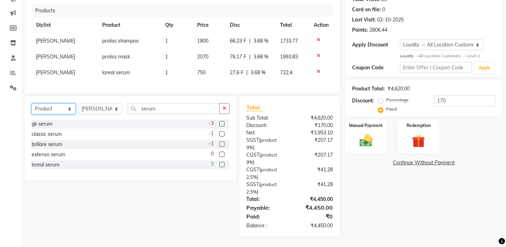
click at [59, 108] on select "Select Service Product Membership Package Voucher Prepaid Gift Card" at bounding box center [54, 108] width 44 height 11
click at [102, 112] on select "Select Stylist [PERSON_NAME] Owner [PERSON_NAME] Prem [PERSON_NAME] [PERSON_NAM…" at bounding box center [100, 108] width 44 height 11
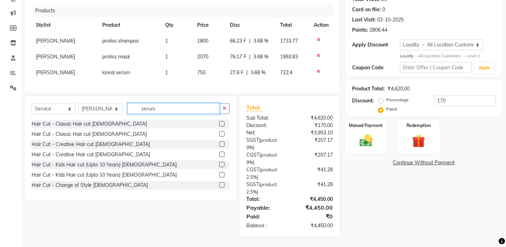
click at [168, 105] on input "serum" at bounding box center [174, 108] width 92 height 11
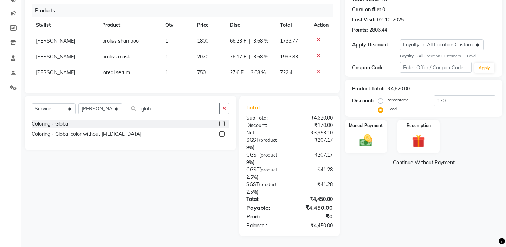
click at [223, 124] on label at bounding box center [221, 123] width 5 height 5
click at [223, 124] on input "checkbox" at bounding box center [221, 124] width 5 height 5
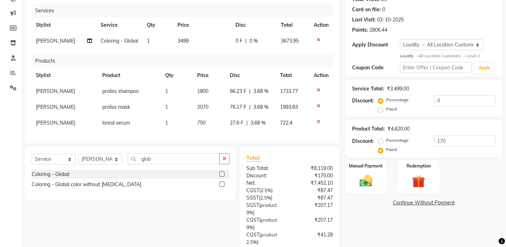
scroll to position [97, 0]
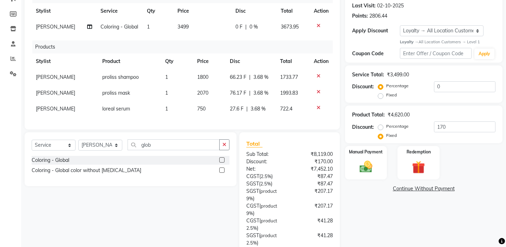
click at [184, 26] on span "3499" at bounding box center [182, 27] width 11 height 6
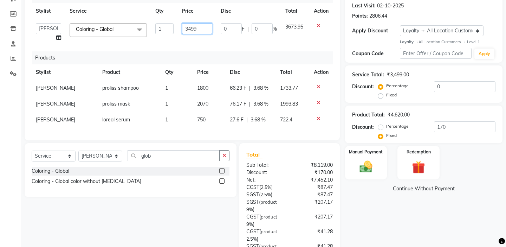
click at [208, 26] on input "3499" at bounding box center [197, 28] width 30 height 11
click at [206, 29] on input "3500" at bounding box center [197, 28] width 30 height 11
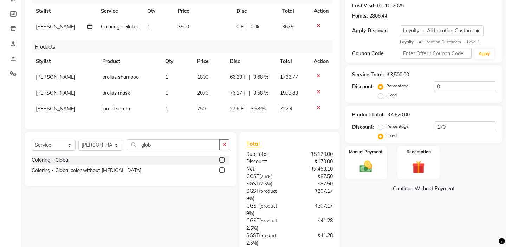
click at [205, 47] on div "Services Stylist Service Qty Price Disc Total Action [PERSON_NAME] Coloring - G…" at bounding box center [182, 56] width 301 height 132
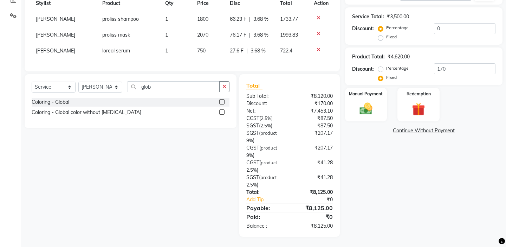
scroll to position [155, 0]
click at [444, 30] on input "0" at bounding box center [464, 28] width 61 height 11
click at [397, 33] on label "Fixed" at bounding box center [391, 36] width 11 height 6
click at [384, 34] on input "Fixed" at bounding box center [381, 36] width 5 height 5
click at [452, 27] on input "0" at bounding box center [464, 28] width 61 height 11
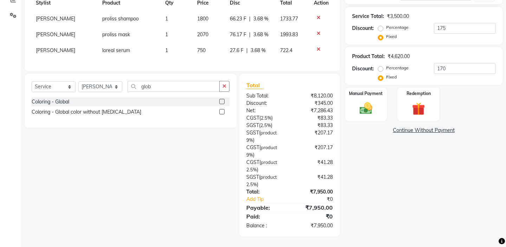
click at [380, 90] on label "Manual Payment" at bounding box center [366, 93] width 35 height 7
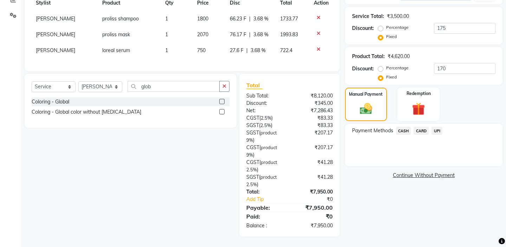
click at [439, 126] on span "UPI" at bounding box center [436, 130] width 11 height 8
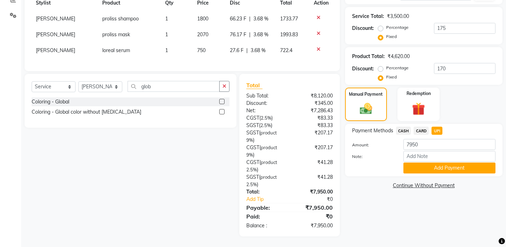
click at [424, 151] on div "Note:" at bounding box center [424, 157] width 154 height 12
click at [424, 162] on button "Add Payment" at bounding box center [449, 167] width 92 height 11
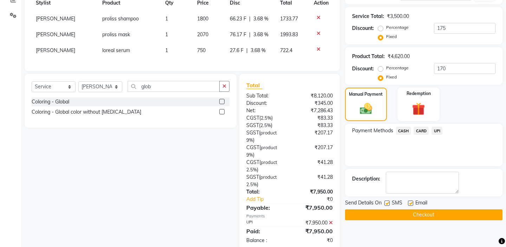
click at [408, 145] on div "Payment Methods CASH CARD UPI" at bounding box center [423, 145] width 157 height 42
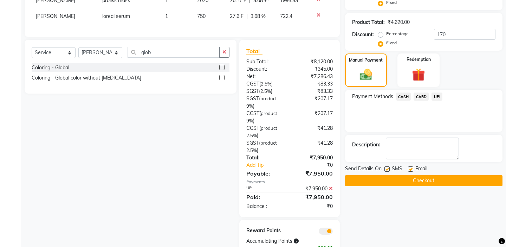
scroll to position [212, 0]
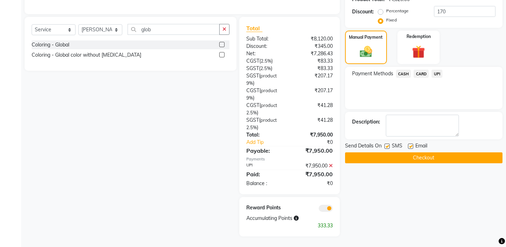
click at [405, 152] on button "Checkout" at bounding box center [423, 157] width 157 height 11
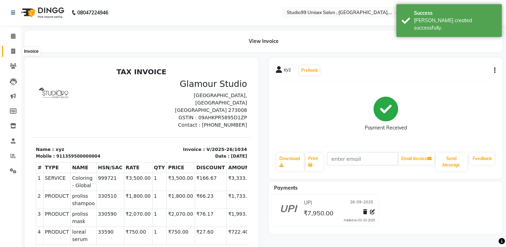
click at [12, 53] on icon at bounding box center [13, 50] width 4 height 5
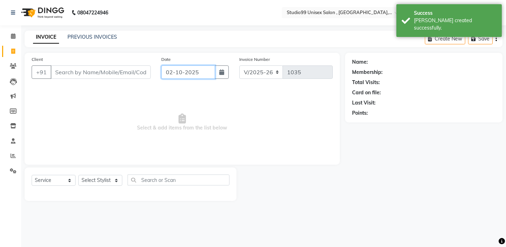
click at [166, 71] on input "02-10-2025" at bounding box center [188, 71] width 54 height 13
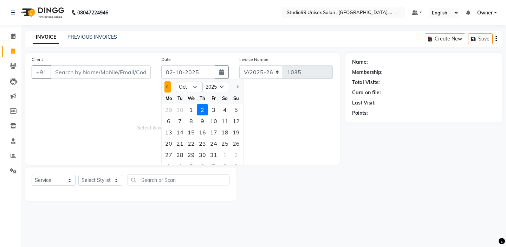
click at [169, 90] on button "Previous month" at bounding box center [167, 86] width 6 height 11
click at [214, 143] on div "26" at bounding box center [213, 143] width 11 height 11
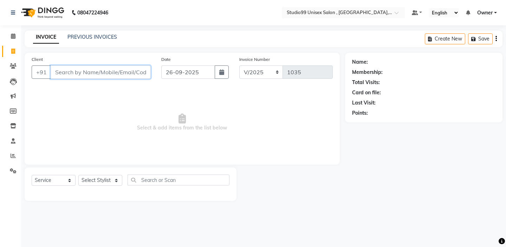
click at [120, 74] on input "Client" at bounding box center [101, 71] width 100 height 13
click at [139, 73] on span "Add Client" at bounding box center [133, 72] width 28 height 7
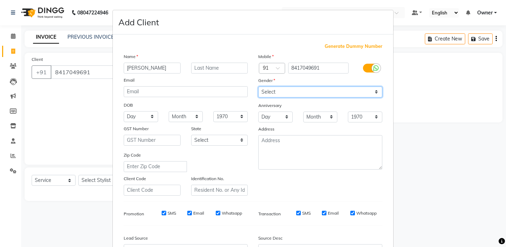
click at [273, 89] on select "Select [DEMOGRAPHIC_DATA] [DEMOGRAPHIC_DATA] Other Prefer Not To Say" at bounding box center [320, 91] width 124 height 11
click at [255, 178] on div "Mobile Country Code × 91 8417049691 Gender Select [DEMOGRAPHIC_DATA] [DEMOGRAPH…" at bounding box center [320, 124] width 135 height 143
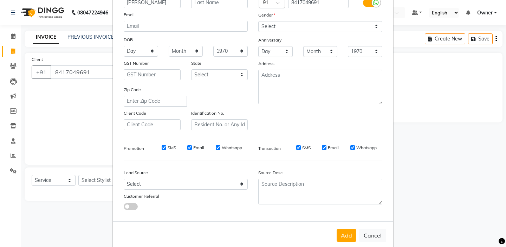
scroll to position [77, 0]
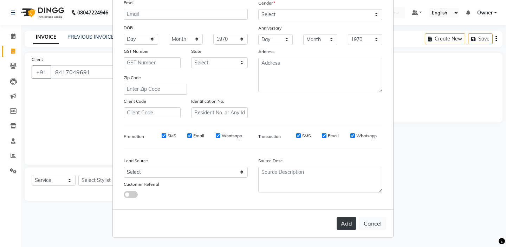
click at [342, 224] on button "Add" at bounding box center [347, 223] width 20 height 13
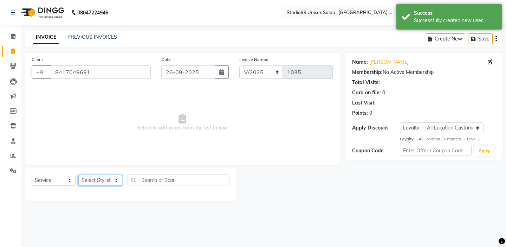
click at [111, 183] on select "Select Stylist [PERSON_NAME] Owner [PERSON_NAME] Prem [PERSON_NAME] [PERSON_NAM…" at bounding box center [100, 180] width 44 height 11
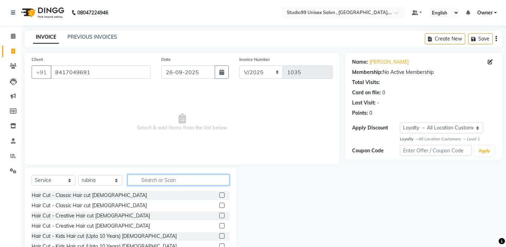
click at [160, 184] on input "text" at bounding box center [179, 179] width 102 height 11
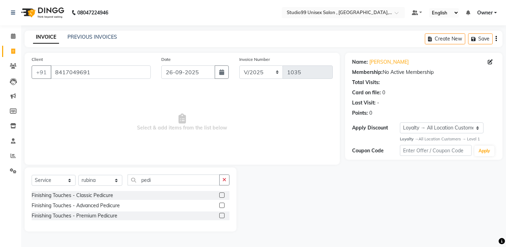
click at [222, 194] on label at bounding box center [221, 194] width 5 height 5
click at [222, 194] on input "checkbox" at bounding box center [221, 195] width 5 height 5
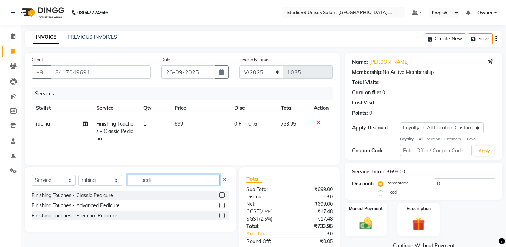
click at [160, 182] on input "pedi" at bounding box center [174, 179] width 92 height 11
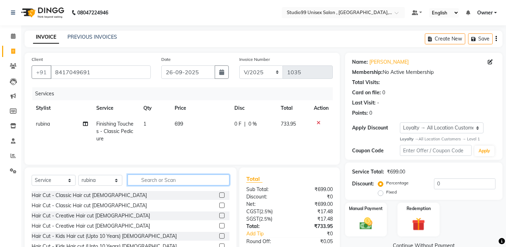
click at [143, 180] on input "text" at bounding box center [179, 179] width 102 height 11
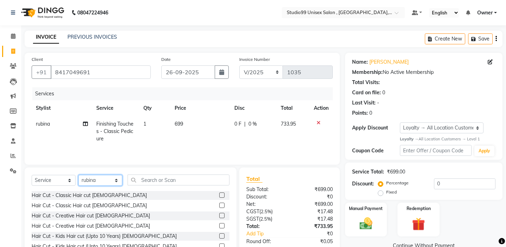
click at [98, 180] on select "Select Stylist [PERSON_NAME] Owner [PERSON_NAME] Prem [PERSON_NAME] [PERSON_NAM…" at bounding box center [100, 180] width 44 height 11
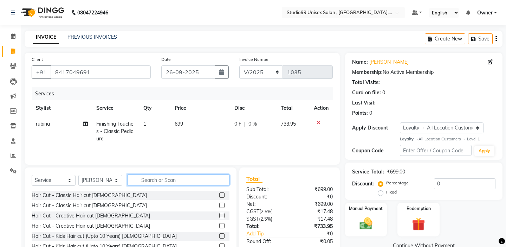
click at [138, 181] on input "text" at bounding box center [179, 179] width 102 height 11
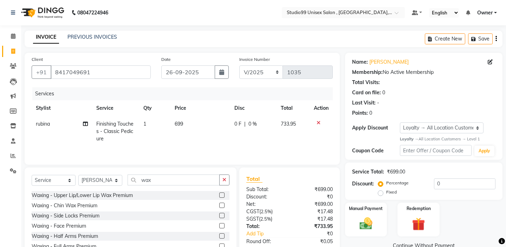
click at [221, 226] on label at bounding box center [221, 225] width 5 height 5
click at [221, 226] on input "checkbox" at bounding box center [221, 225] width 5 height 5
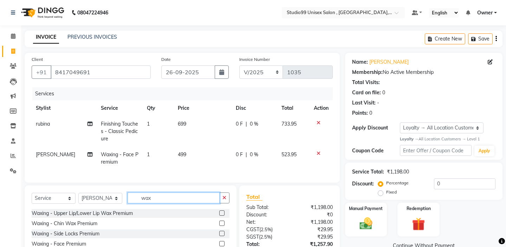
click at [165, 193] on input "wax" at bounding box center [174, 197] width 92 height 11
click at [165, 196] on input "wax" at bounding box center [174, 197] width 92 height 11
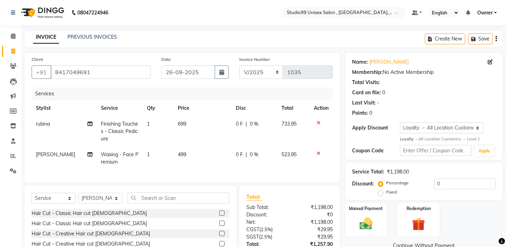
click at [139, 173] on div "Services Stylist Service Qty Price Disc Total Action rubina Finishing Touches -…" at bounding box center [182, 131] width 301 height 88
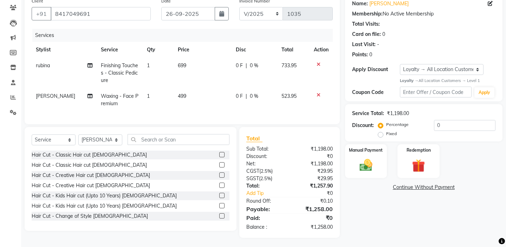
scroll to position [60, 0]
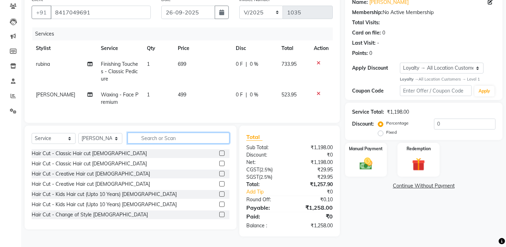
click at [161, 139] on input "text" at bounding box center [179, 137] width 102 height 11
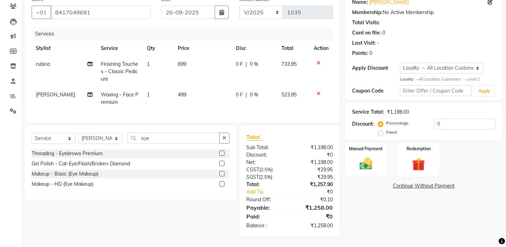
click at [225, 154] on div at bounding box center [224, 153] width 10 height 9
click at [223, 152] on label at bounding box center [221, 152] width 5 height 5
click at [223, 152] on input "checkbox" at bounding box center [221, 153] width 5 height 5
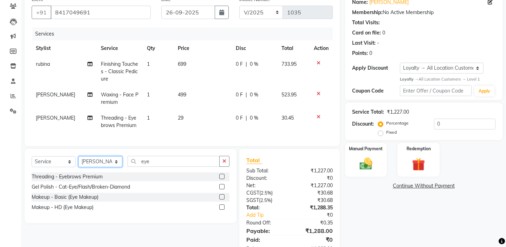
click at [106, 156] on select "Select Stylist [PERSON_NAME] Owner [PERSON_NAME] Prem [PERSON_NAME] [PERSON_NAM…" at bounding box center [100, 161] width 44 height 11
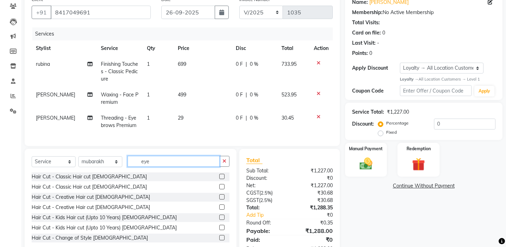
click at [168, 161] on input "eye" at bounding box center [174, 161] width 92 height 11
click at [221, 186] on label at bounding box center [221, 186] width 5 height 5
click at [221, 186] on input "checkbox" at bounding box center [221, 186] width 5 height 5
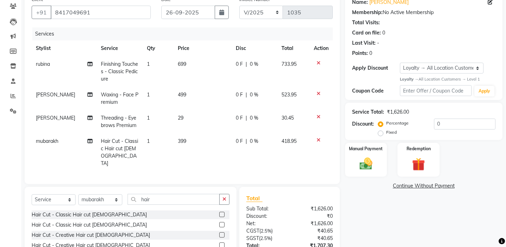
click at [201, 171] on div "Client [PHONE_NUMBER] Date [DATE] Invoice Number V/2025 V/[PHONE_NUMBER] Servic…" at bounding box center [182, 88] width 315 height 191
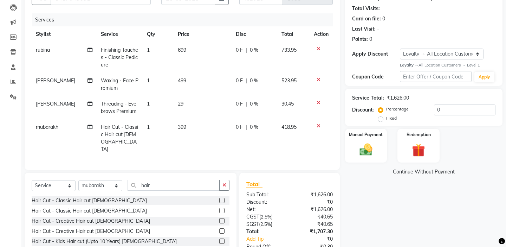
scroll to position [113, 0]
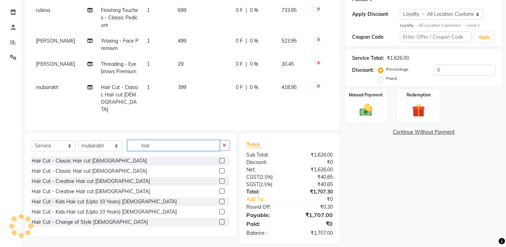
click at [178, 140] on input "hair" at bounding box center [174, 145] width 92 height 11
click at [192, 11] on td "699" at bounding box center [203, 17] width 58 height 31
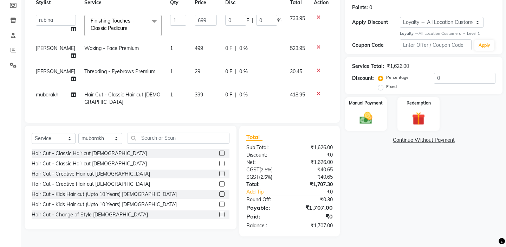
scroll to position [83, 0]
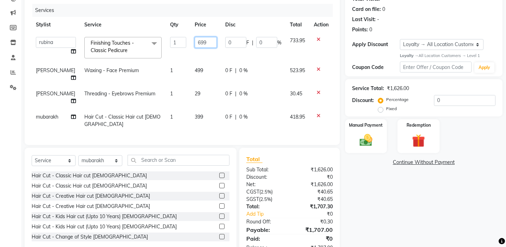
click at [207, 44] on input "699" at bounding box center [206, 42] width 22 height 11
click at [205, 63] on tbody "[PERSON_NAME] mubarakh Owner [PERSON_NAME] Prem [PERSON_NAME] [PERSON_NAME] sul…" at bounding box center [182, 82] width 301 height 99
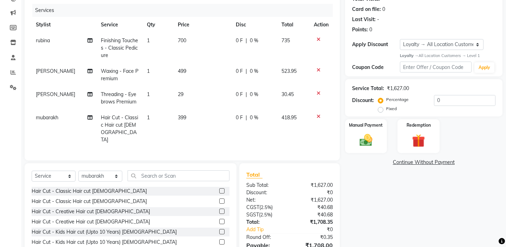
click at [200, 74] on td "499" at bounding box center [203, 74] width 58 height 23
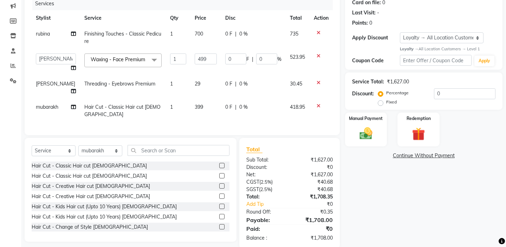
scroll to position [91, 0]
click at [213, 57] on input "499" at bounding box center [206, 58] width 22 height 11
click at [209, 75] on td "530" at bounding box center [205, 61] width 31 height 27
click at [203, 100] on td "399" at bounding box center [205, 109] width 31 height 23
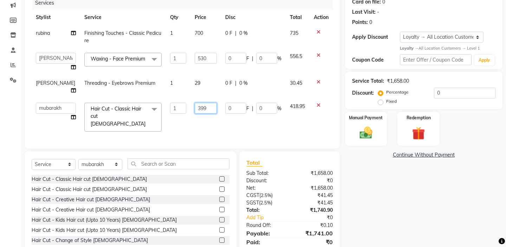
click at [212, 103] on input "399" at bounding box center [206, 108] width 22 height 11
click at [203, 53] on input "530" at bounding box center [206, 58] width 22 height 11
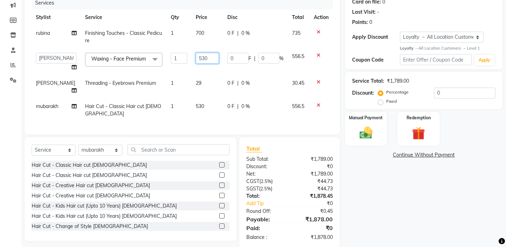
click at [208, 59] on input "530" at bounding box center [208, 58] width 24 height 11
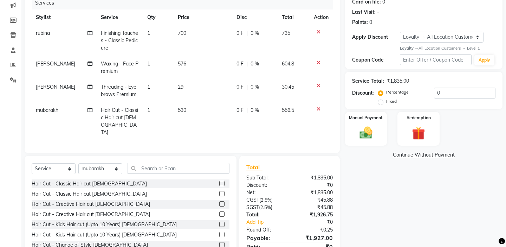
click at [210, 74] on td "576" at bounding box center [203, 67] width 58 height 23
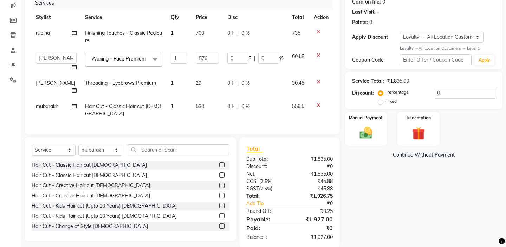
click at [397, 98] on label "Fixed" at bounding box center [391, 101] width 11 height 6
click at [384, 99] on input "Fixed" at bounding box center [381, 101] width 5 height 5
click at [455, 93] on input "0" at bounding box center [464, 92] width 61 height 11
click at [382, 119] on div "Manual Payment" at bounding box center [366, 128] width 44 height 35
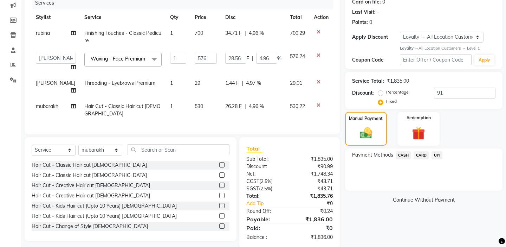
click at [437, 151] on span "UPI" at bounding box center [436, 155] width 11 height 8
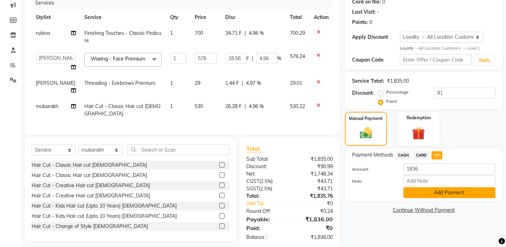
click at [425, 187] on button "Add Payment" at bounding box center [449, 192] width 92 height 11
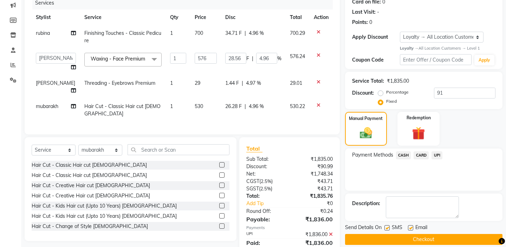
click at [404, 182] on div "Name: [PERSON_NAME] Membership: No Active Membership Total Visits: Card on file…" at bounding box center [426, 133] width 163 height 343
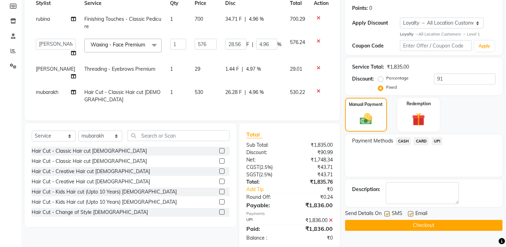
scroll to position [147, 0]
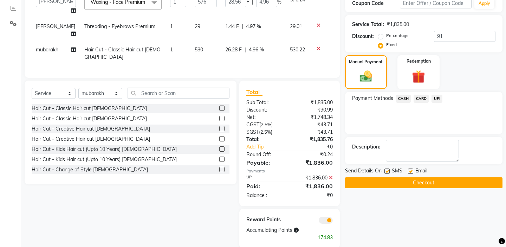
click at [390, 177] on button "Checkout" at bounding box center [423, 182] width 157 height 11
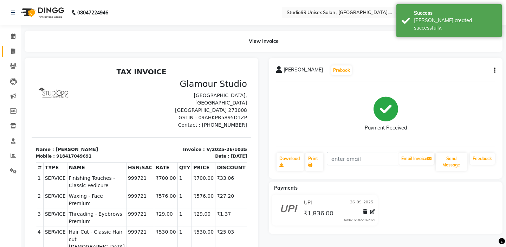
click at [12, 55] on span at bounding box center [13, 51] width 12 height 8
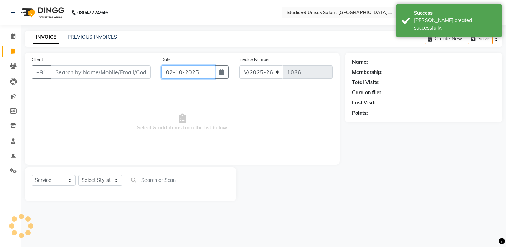
click at [172, 71] on input "02-10-2025" at bounding box center [188, 71] width 54 height 13
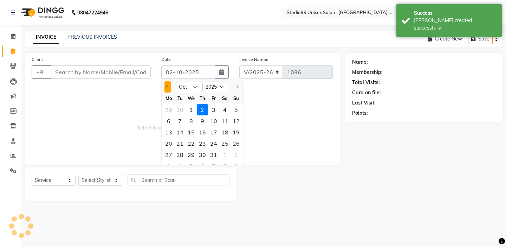
click at [170, 87] on button "Previous month" at bounding box center [167, 86] width 6 height 11
click at [212, 143] on div "26" at bounding box center [213, 143] width 11 height 11
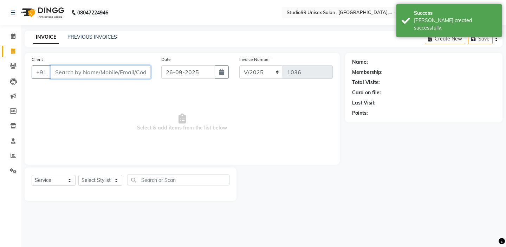
click at [117, 65] on input "Client" at bounding box center [101, 71] width 100 height 13
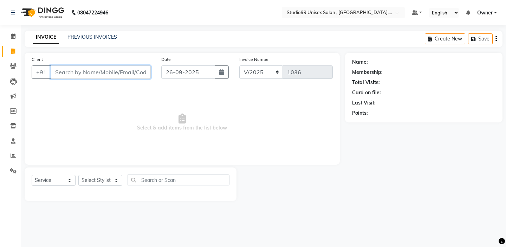
click at [116, 69] on input "Client" at bounding box center [101, 71] width 100 height 13
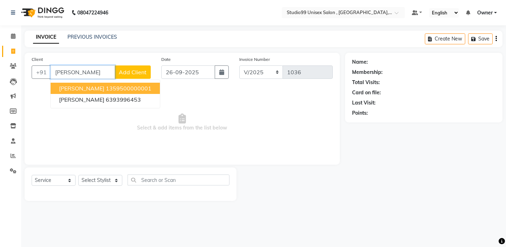
click at [112, 89] on ngb-highlight "1359500000001" at bounding box center [129, 88] width 46 height 7
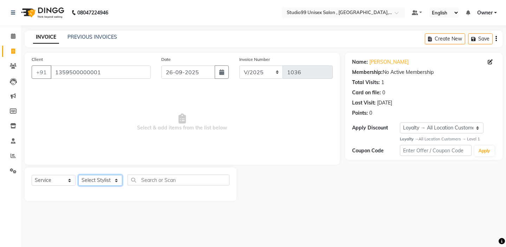
click at [103, 180] on select "Select Stylist [PERSON_NAME] Owner [PERSON_NAME] Prem [PERSON_NAME] [PERSON_NAM…" at bounding box center [100, 180] width 44 height 11
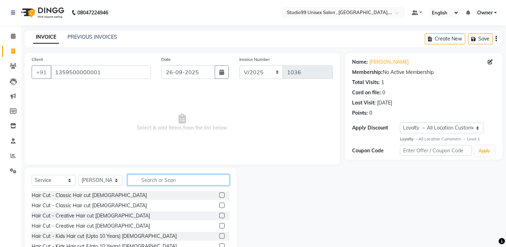
click at [150, 181] on input "text" at bounding box center [179, 179] width 102 height 11
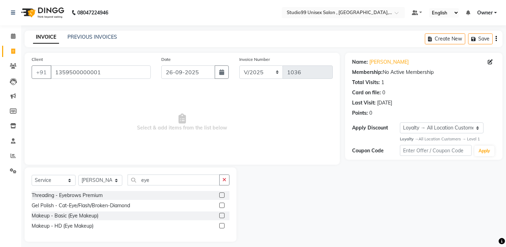
click at [221, 196] on label at bounding box center [221, 194] width 5 height 5
click at [221, 196] on input "checkbox" at bounding box center [221, 195] width 5 height 5
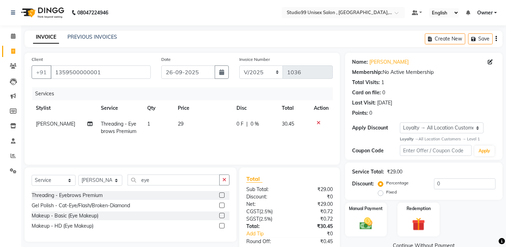
click at [222, 196] on label at bounding box center [221, 194] width 5 height 5
click at [222, 196] on input "checkbox" at bounding box center [221, 195] width 5 height 5
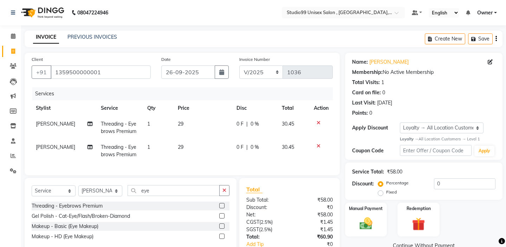
click at [194, 176] on div "Client [PHONE_NUMBER] Date [DATE] Invoice Number V/2025 V/[PHONE_NUMBER] Servic…" at bounding box center [182, 171] width 326 height 236
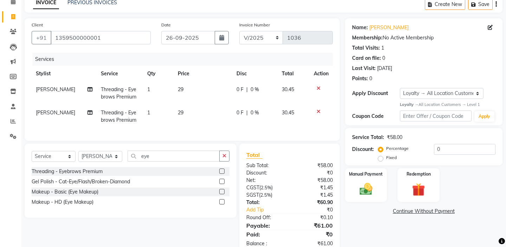
scroll to position [52, 0]
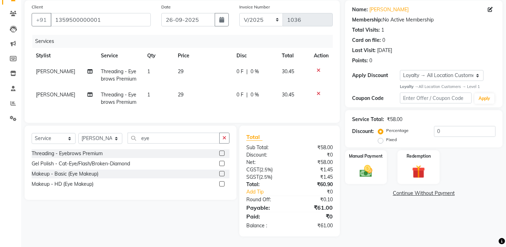
click at [397, 136] on label "Fixed" at bounding box center [391, 139] width 11 height 6
click at [384, 137] on input "Fixed" at bounding box center [381, 139] width 5 height 5
click at [466, 130] on input "0" at bounding box center [464, 131] width 61 height 11
click at [362, 167] on img at bounding box center [366, 170] width 22 height 15
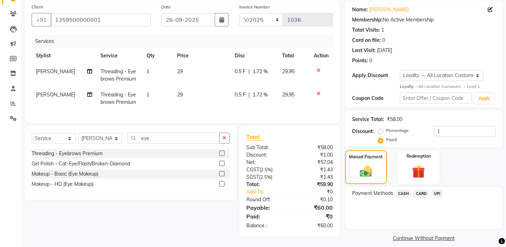
click at [441, 189] on span "UPI" at bounding box center [436, 193] width 11 height 8
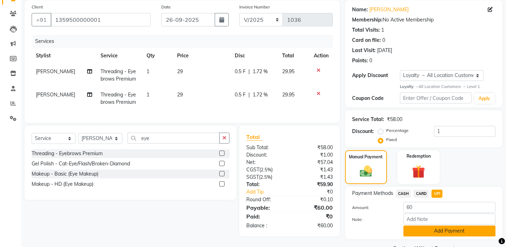
click at [416, 225] on button "Add Payment" at bounding box center [449, 230] width 92 height 11
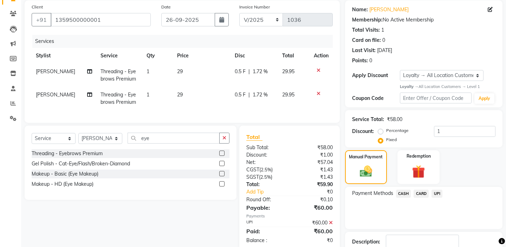
click at [394, 214] on div "Payment Methods CASH CARD UPI" at bounding box center [423, 208] width 157 height 42
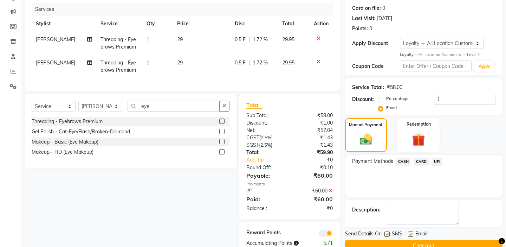
scroll to position [102, 0]
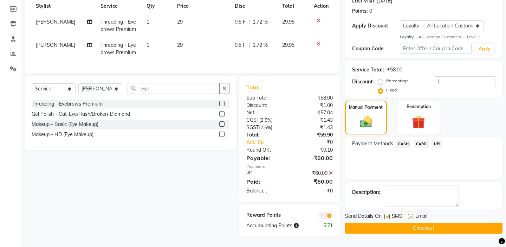
click at [391, 222] on button "Checkout" at bounding box center [423, 227] width 157 height 11
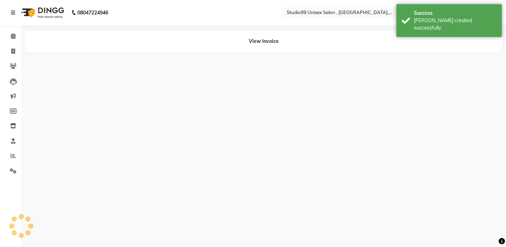
drag, startPoint x: 391, startPoint y: 221, endPoint x: 315, endPoint y: 195, distance: 80.1
click at [379, 219] on div "08047224946 Select Location × Studio99 Unisex Salon , [GEOGRAPHIC_DATA], Gorakh…" at bounding box center [253, 123] width 506 height 247
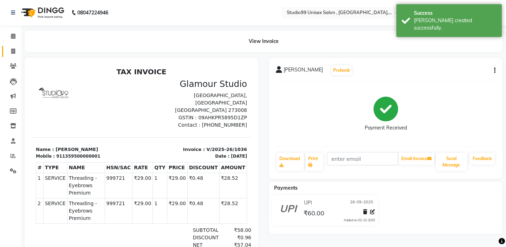
click at [10, 52] on span at bounding box center [13, 51] width 12 height 8
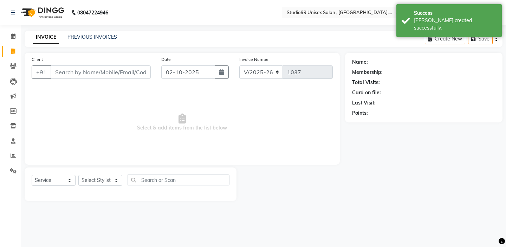
click at [91, 40] on div "PREVIOUS INVOICES" at bounding box center [92, 36] width 50 height 7
click at [89, 38] on link "PREVIOUS INVOICES" at bounding box center [92, 37] width 50 height 6
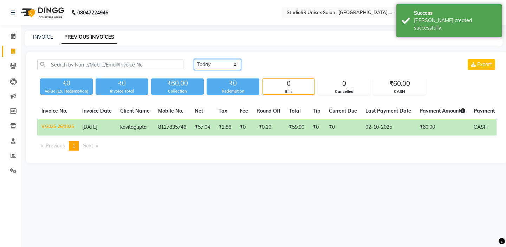
click at [203, 60] on select "[DATE] [DATE] Custom Range" at bounding box center [217, 64] width 47 height 11
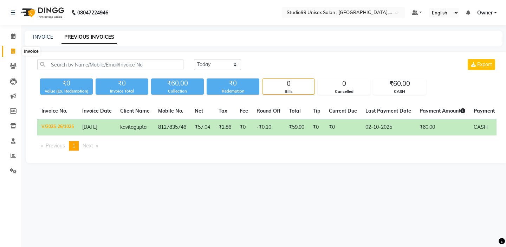
click at [14, 52] on icon at bounding box center [13, 50] width 4 height 5
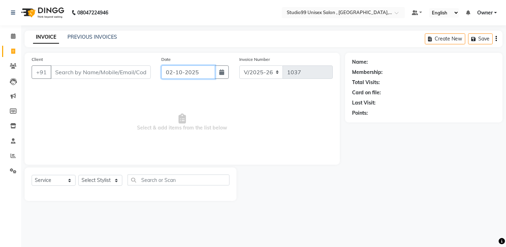
click at [182, 70] on input "02-10-2025" at bounding box center [188, 71] width 54 height 13
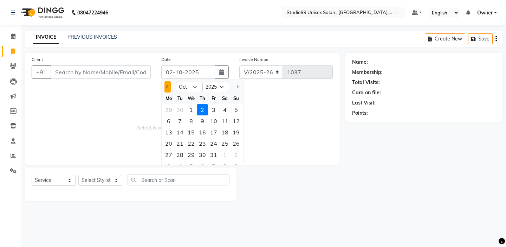
click at [168, 90] on button "Previous month" at bounding box center [167, 86] width 6 height 11
click at [123, 139] on span "Select & add items from the list below" at bounding box center [182, 122] width 301 height 70
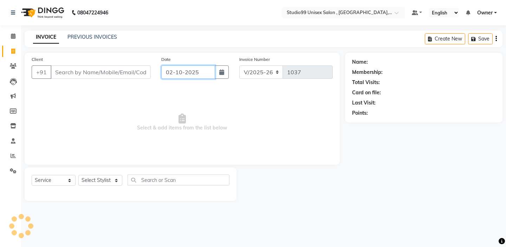
click at [174, 69] on input "02-10-2025" at bounding box center [188, 71] width 54 height 13
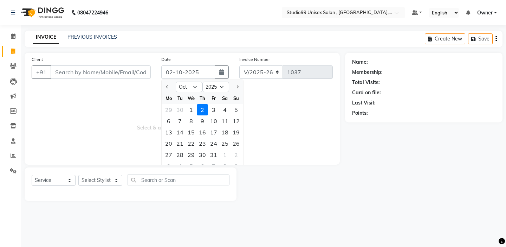
click at [172, 85] on div at bounding box center [169, 86] width 14 height 11
click at [167, 87] on span "Previous month" at bounding box center [167, 86] width 3 height 3
click at [215, 144] on div "26" at bounding box center [213, 143] width 11 height 11
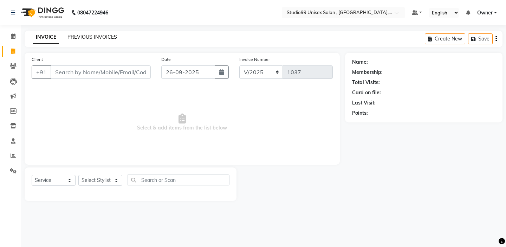
click at [106, 37] on link "PREVIOUS INVOICES" at bounding box center [92, 37] width 50 height 6
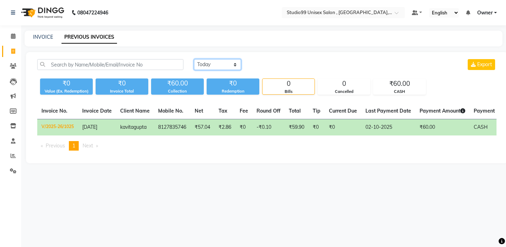
click at [209, 62] on select "[DATE] [DATE] Custom Range" at bounding box center [217, 64] width 47 height 11
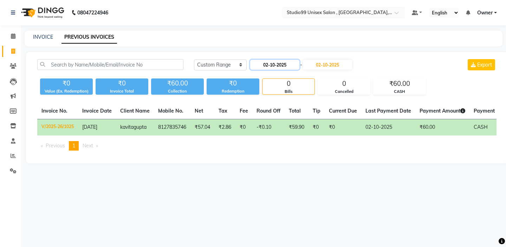
click at [274, 68] on input "02-10-2025" at bounding box center [274, 65] width 49 height 10
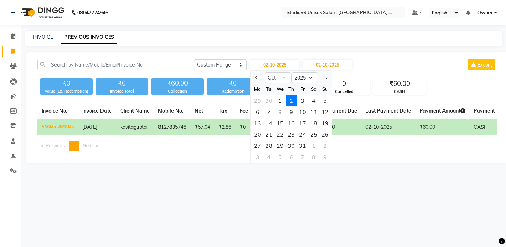
click at [253, 79] on div at bounding box center [258, 77] width 14 height 11
click at [258, 78] on button "Previous month" at bounding box center [256, 77] width 6 height 11
click at [305, 135] on div "26" at bounding box center [302, 134] width 11 height 11
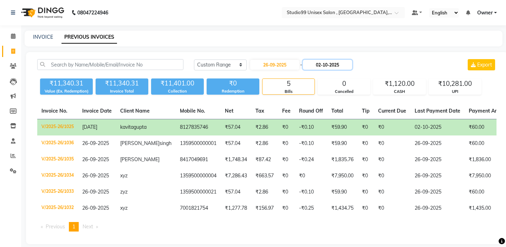
click at [326, 67] on input "02-10-2025" at bounding box center [327, 65] width 49 height 10
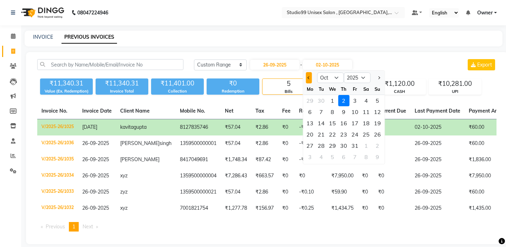
click at [311, 75] on button "Previous month" at bounding box center [309, 77] width 6 height 11
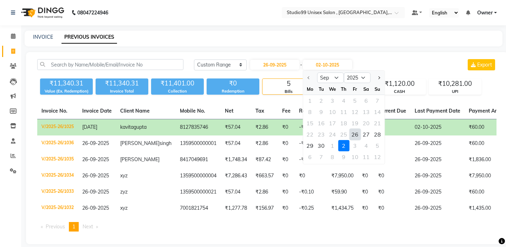
click at [357, 135] on div "26" at bounding box center [354, 134] width 11 height 11
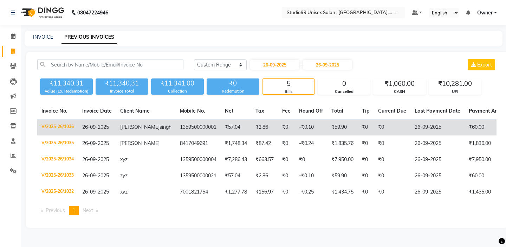
click at [439, 121] on td "26-09-2025" at bounding box center [437, 127] width 54 height 17
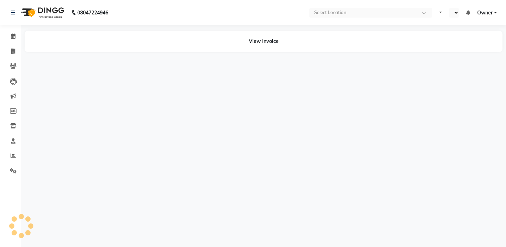
select select "en"
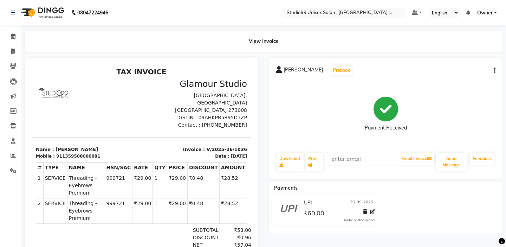
click at [375, 211] on div "UPI 26-09-2025 ₹60.00 Added on 02-10-2025" at bounding box center [338, 209] width 83 height 25
click at [371, 212] on icon at bounding box center [372, 211] width 5 height 5
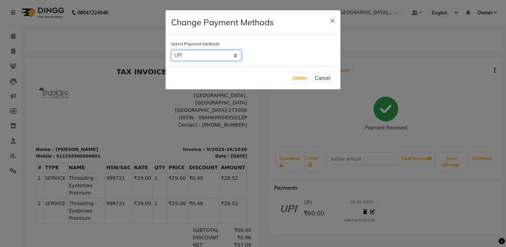
click at [225, 54] on select "CASH CARD UPI" at bounding box center [206, 55] width 70 height 11
select select "1"
click at [298, 77] on button "Update" at bounding box center [300, 78] width 18 height 10
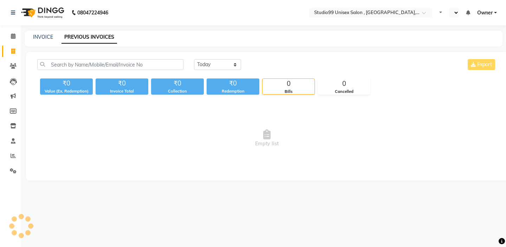
select select "en"
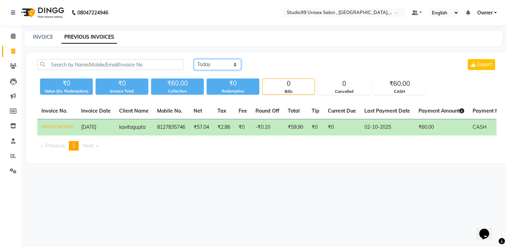
click at [197, 64] on select "[DATE] [DATE] Custom Range" at bounding box center [217, 64] width 47 height 11
select select "range"
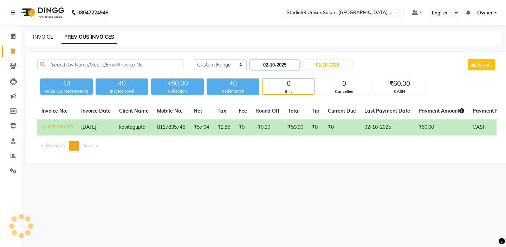
click at [265, 67] on input "02-10-2025" at bounding box center [274, 65] width 49 height 10
select select "10"
select select "2025"
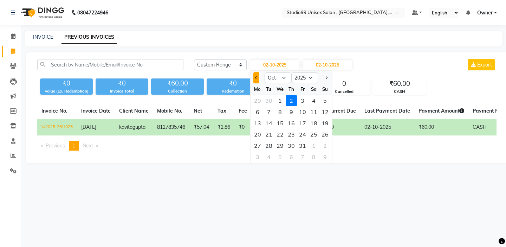
click at [258, 76] on button "Previous month" at bounding box center [256, 77] width 6 height 11
select select "9"
click at [303, 134] on div "26" at bounding box center [302, 134] width 11 height 11
type input "26-09-2025"
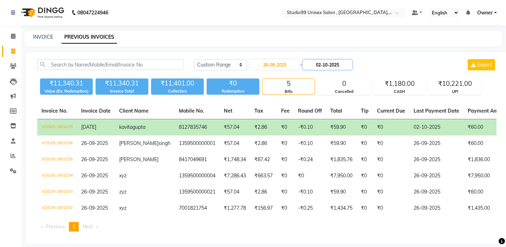
click at [319, 61] on input "02-10-2025" at bounding box center [327, 65] width 49 height 10
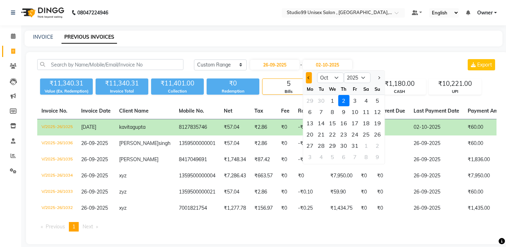
click at [306, 80] on button "Previous month" at bounding box center [309, 77] width 6 height 11
select select "9"
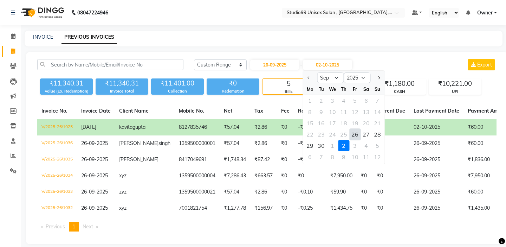
click at [357, 137] on div "26" at bounding box center [354, 134] width 11 height 11
type input "26-09-2025"
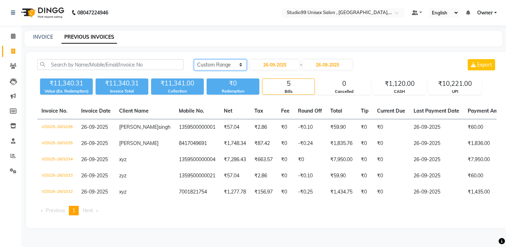
click at [231, 62] on select "[DATE] [DATE] Custom Range" at bounding box center [220, 64] width 53 height 11
click at [277, 66] on input "26-09-2025" at bounding box center [274, 65] width 49 height 10
select select "9"
select select "2025"
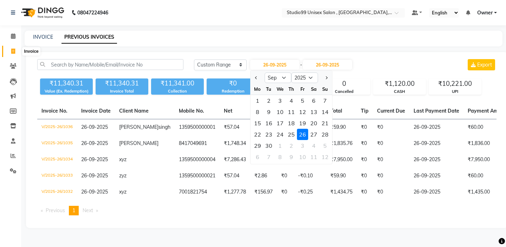
click at [14, 47] on span at bounding box center [13, 51] width 12 height 8
select select "service"
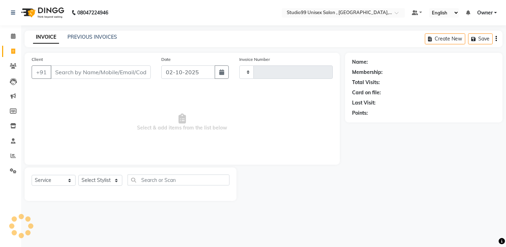
type input "1037"
select select "8117"
click at [172, 70] on input "02-10-2025" at bounding box center [188, 71] width 54 height 13
select select "10"
select select "2025"
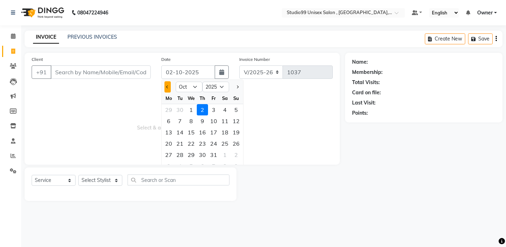
click at [169, 92] on button "Previous month" at bounding box center [167, 86] width 6 height 11
click at [167, 87] on span "Previous month" at bounding box center [167, 86] width 3 height 3
select select "8"
click at [157, 91] on span "Select & add items from the list below" at bounding box center [182, 122] width 301 height 70
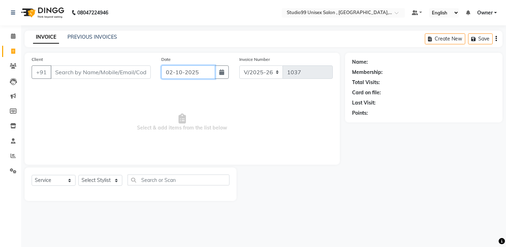
click at [169, 66] on input "02-10-2025" at bounding box center [188, 71] width 54 height 13
select select "10"
select select "2025"
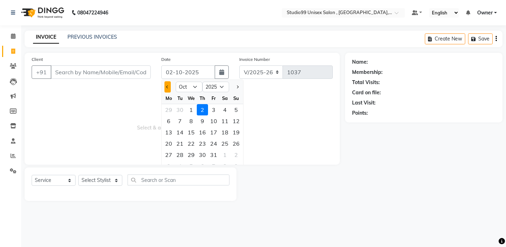
click at [167, 89] on button "Previous month" at bounding box center [167, 86] width 6 height 11
select select "9"
click at [228, 144] on div "27" at bounding box center [224, 143] width 11 height 11
type input "27-09-2025"
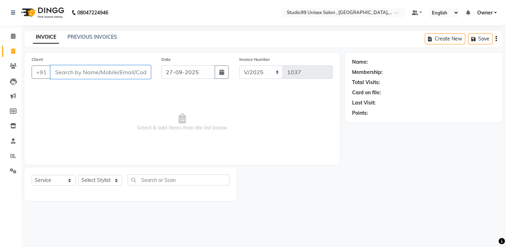
click at [109, 74] on input "Client" at bounding box center [101, 71] width 100 height 13
click at [102, 74] on input "Client" at bounding box center [101, 71] width 100 height 13
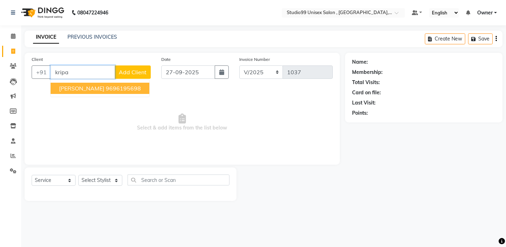
click at [117, 91] on ngb-highlight "9696195698" at bounding box center [123, 88] width 35 height 7
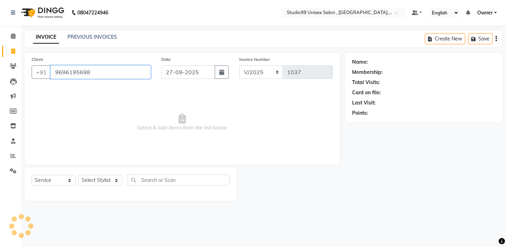
type input "9696195698"
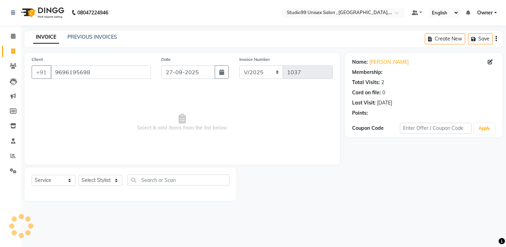
select select "1: Object"
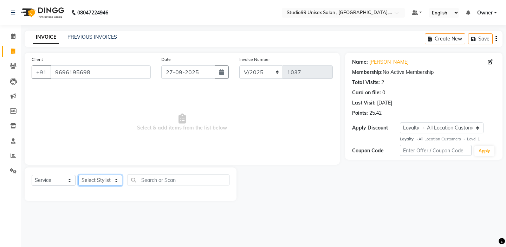
click at [101, 183] on select "Select Stylist [PERSON_NAME] Owner [PERSON_NAME] Prem [PERSON_NAME] [PERSON_NAM…" at bounding box center [100, 180] width 44 height 11
select select "84246"
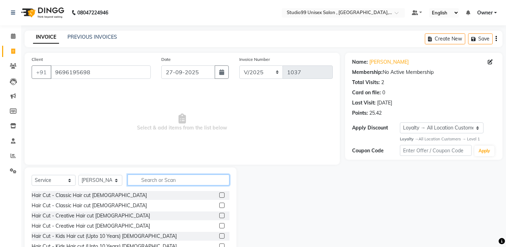
click at [148, 182] on input "text" at bounding box center [179, 179] width 102 height 11
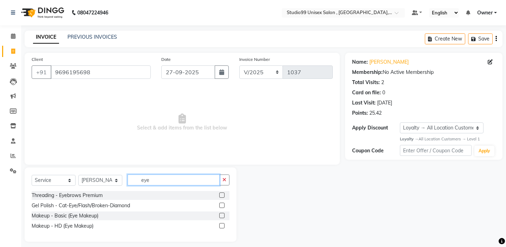
type input "eye"
click at [221, 194] on label at bounding box center [221, 194] width 5 height 5
click at [221, 194] on input "checkbox" at bounding box center [221, 195] width 5 height 5
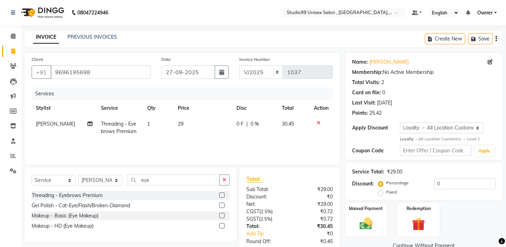
click at [221, 197] on label at bounding box center [221, 194] width 5 height 5
click at [221, 197] on input "checkbox" at bounding box center [221, 195] width 5 height 5
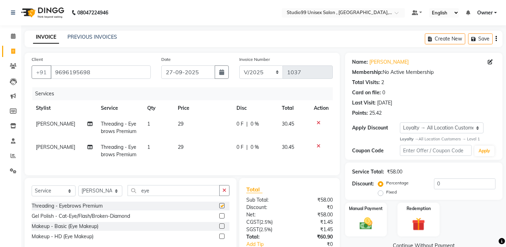
checkbox input "false"
click at [187, 198] on div "Select Service Product Membership Package Voucher Prepaid Gift Card Select Styl…" at bounding box center [131, 193] width 198 height 17
click at [188, 193] on input "eye" at bounding box center [174, 190] width 92 height 11
type input "e"
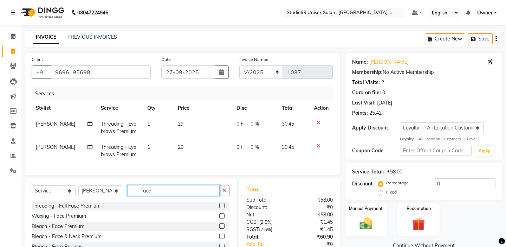
type input "face"
click at [222, 206] on label at bounding box center [221, 205] width 5 height 5
click at [222, 206] on input "checkbox" at bounding box center [221, 205] width 5 height 5
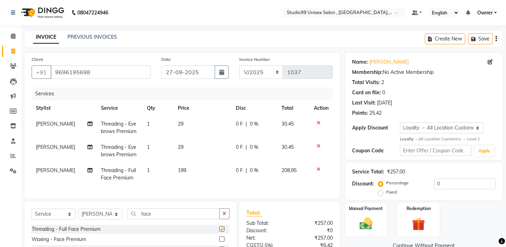
checkbox input "false"
click at [206, 175] on td "199" at bounding box center [203, 173] width 58 height 23
select select "84246"
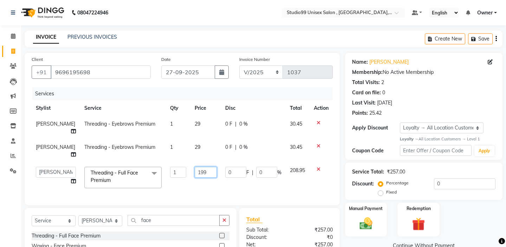
click at [212, 167] on input "199" at bounding box center [206, 172] width 22 height 11
type input "300"
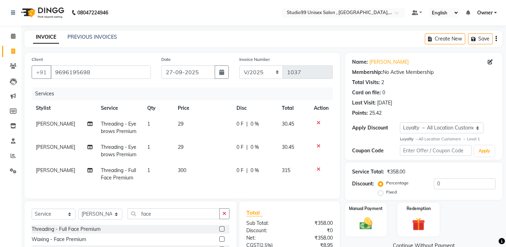
click at [239, 168] on td "0 F | 0 %" at bounding box center [255, 173] width 46 height 23
select select "84246"
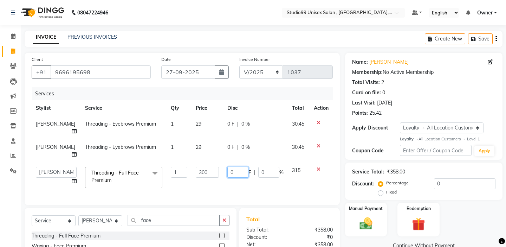
click at [240, 170] on td "0 F | 0 %" at bounding box center [255, 177] width 65 height 30
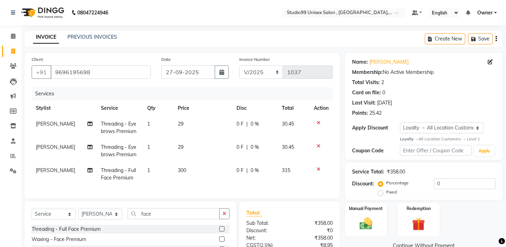
click at [238, 182] on div "Services Stylist Service Qty Price Disc Total Action anchal Threading - Eyebrow…" at bounding box center [182, 139] width 301 height 104
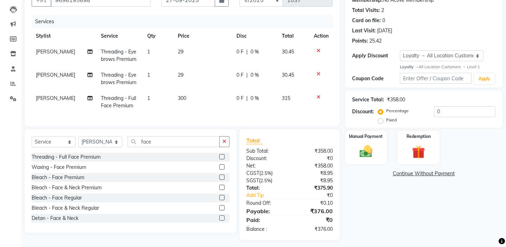
scroll to position [76, 0]
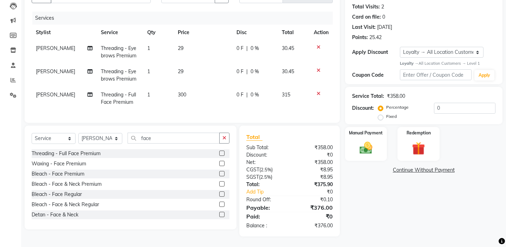
click at [397, 112] on div "Fixed" at bounding box center [387, 116] width 17 height 8
click at [397, 113] on label "Fixed" at bounding box center [391, 116] width 11 height 6
click at [384, 114] on input "Fixed" at bounding box center [381, 116] width 5 height 5
radio input "true"
click at [446, 105] on input "0" at bounding box center [464, 108] width 61 height 11
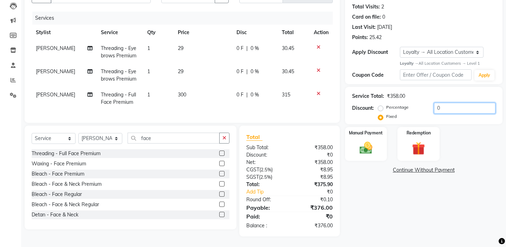
click at [449, 107] on input "0" at bounding box center [464, 108] width 61 height 11
type input "16"
click at [384, 127] on div "Manual Payment" at bounding box center [366, 143] width 44 height 35
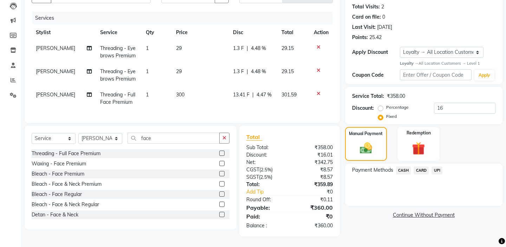
click at [440, 166] on span "UPI" at bounding box center [436, 170] width 11 height 8
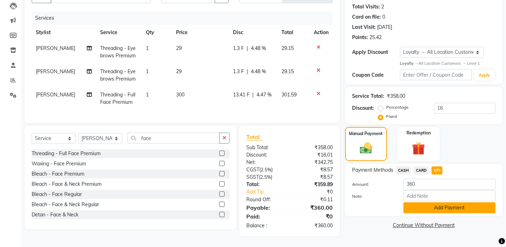
click at [423, 202] on button "Add Payment" at bounding box center [449, 207] width 92 height 11
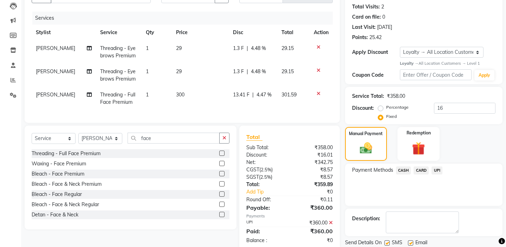
click at [379, 195] on div "Payment Methods CASH CARD UPI" at bounding box center [423, 184] width 157 height 42
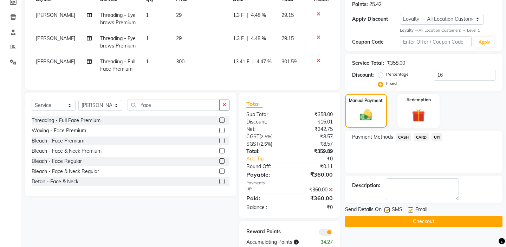
scroll to position [125, 0]
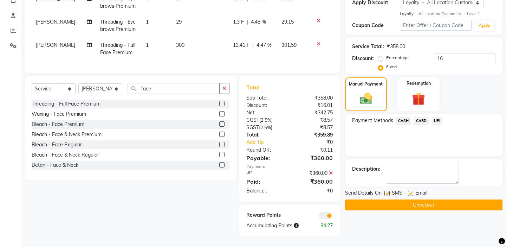
click at [379, 199] on button "Checkout" at bounding box center [423, 204] width 157 height 11
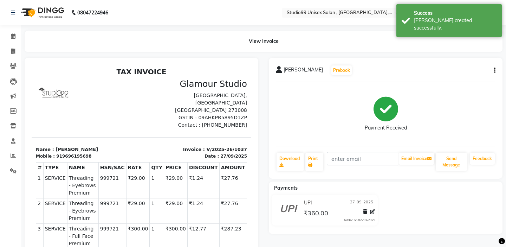
click at [19, 50] on div "View Invoice" at bounding box center [263, 41] width 488 height 21
click at [15, 50] on span at bounding box center [13, 51] width 12 height 8
select select "service"
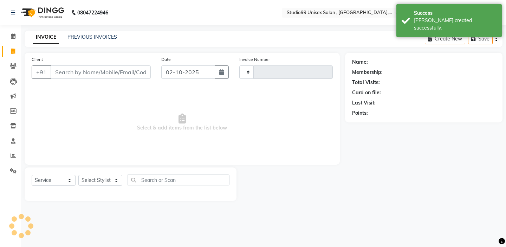
type input "1038"
select select "8117"
click at [186, 67] on input "02-10-2025" at bounding box center [188, 71] width 54 height 13
select select "10"
select select "2025"
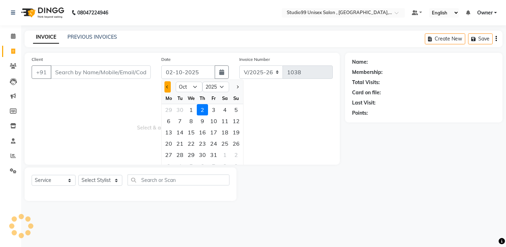
click at [169, 85] on button "Previous month" at bounding box center [167, 86] width 6 height 11
select select "9"
click at [225, 143] on div "27" at bounding box center [224, 143] width 11 height 11
type input "27-09-2025"
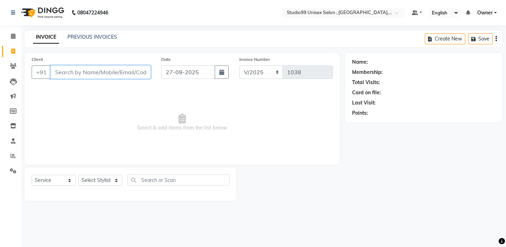
click at [110, 71] on input "Client" at bounding box center [101, 71] width 100 height 13
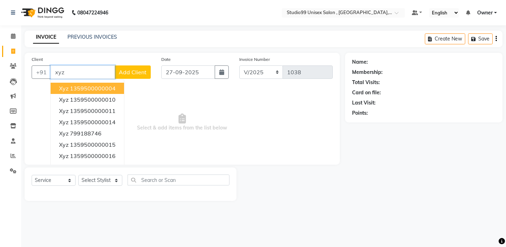
click at [114, 88] on ngb-highlight "1359500000004" at bounding box center [93, 88] width 46 height 7
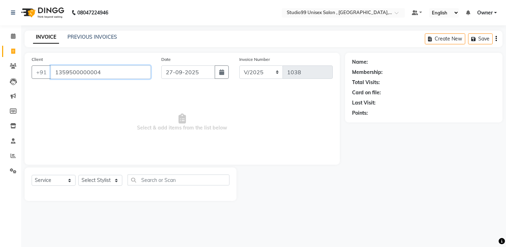
type input "1359500000004"
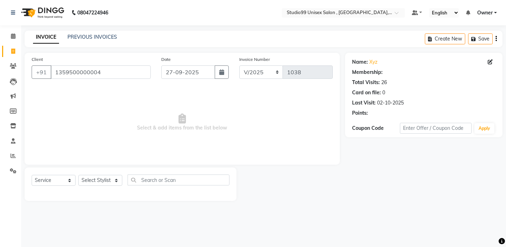
select select "1: Object"
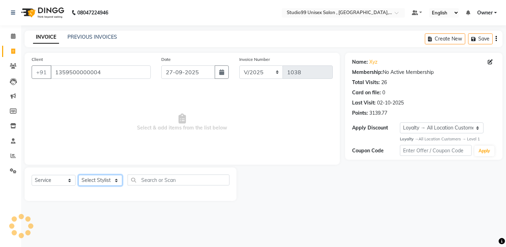
click at [104, 180] on select "Select Stylist [PERSON_NAME] Owner [PERSON_NAME] Prem [PERSON_NAME] [PERSON_NAM…" at bounding box center [100, 180] width 44 height 11
select select "90956"
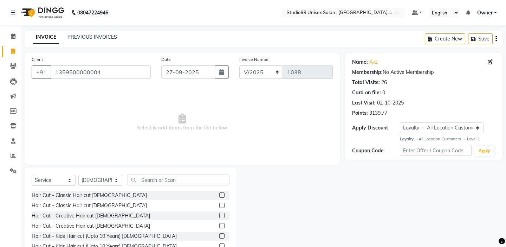
click at [152, 184] on div "Select Service Product Membership Package Voucher Prepaid Gift Card Select Styl…" at bounding box center [131, 182] width 198 height 17
click at [152, 182] on input "text" at bounding box center [179, 179] width 102 height 11
type input "hair"
click at [223, 196] on label at bounding box center [221, 194] width 5 height 5
click at [223, 196] on input "checkbox" at bounding box center [221, 195] width 5 height 5
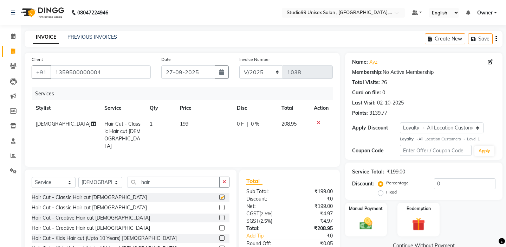
checkbox input "false"
click at [174, 178] on input "hair" at bounding box center [174, 181] width 92 height 11
type input "h"
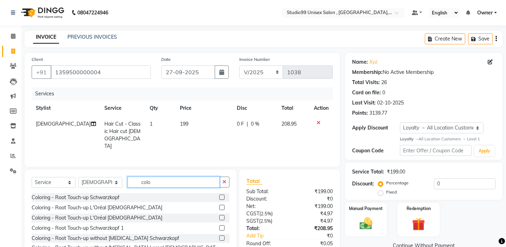
type input "colo"
click at [219, 204] on div "Coloring - Root Touch-up L'Oréal [DEMOGRAPHIC_DATA]" at bounding box center [131, 207] width 198 height 9
click at [222, 205] on label at bounding box center [221, 206] width 5 height 5
click at [222, 205] on input "checkbox" at bounding box center [221, 207] width 5 height 5
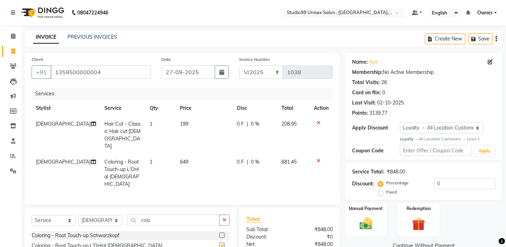
checkbox input "false"
click at [169, 214] on input "colo" at bounding box center [174, 219] width 92 height 11
type input "c"
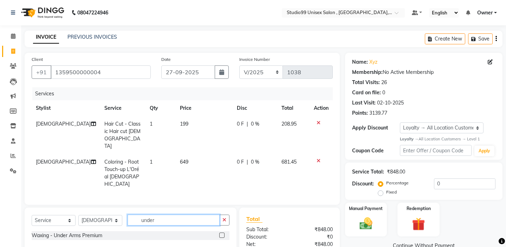
type input "under"
click at [222, 232] on label at bounding box center [221, 234] width 5 height 5
click at [222, 233] on input "checkbox" at bounding box center [221, 235] width 5 height 5
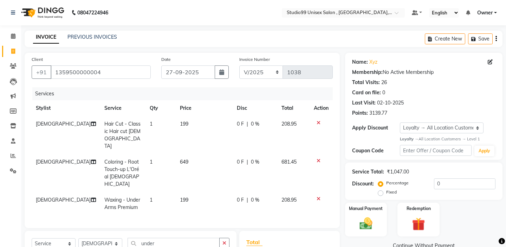
checkbox input "false"
click at [266, 196] on div "Services Stylist Service Qty Price Disc Total Action shivam Hair Cut - Classic …" at bounding box center [182, 154] width 301 height 134
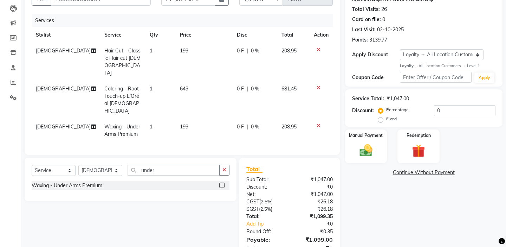
scroll to position [83, 0]
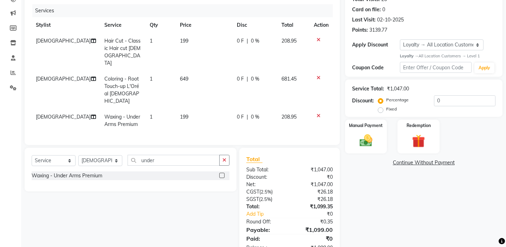
click at [193, 109] on td "199" at bounding box center [204, 120] width 57 height 23
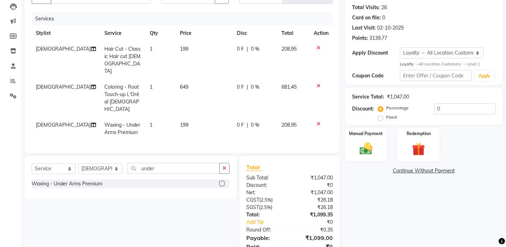
select select "90956"
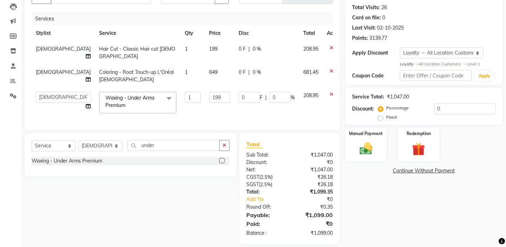
click at [205, 64] on td "649" at bounding box center [220, 75] width 30 height 23
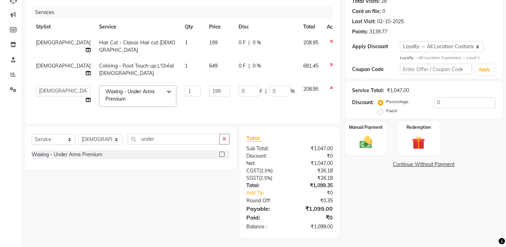
select select "90956"
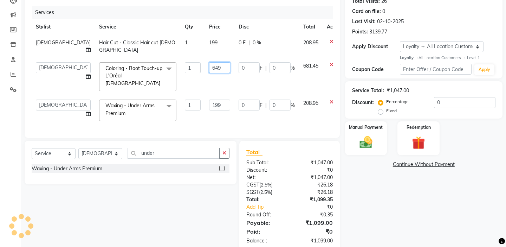
click at [209, 64] on input "649" at bounding box center [219, 67] width 21 height 11
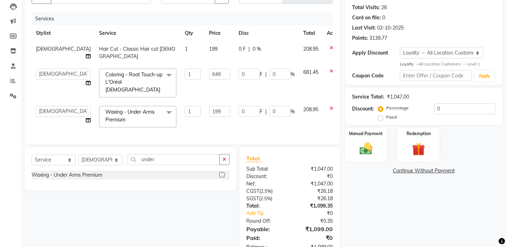
click at [205, 41] on td "199" at bounding box center [220, 52] width 30 height 23
select select "90956"
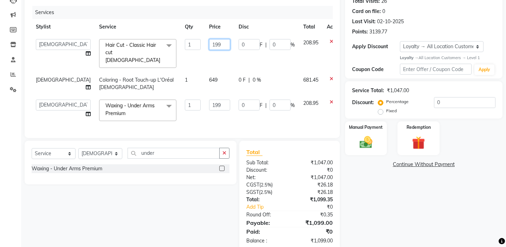
click at [209, 45] on input "199" at bounding box center [219, 44] width 21 height 11
type input "1"
type input "250"
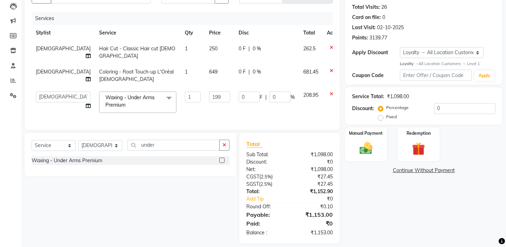
click at [205, 55] on td "250" at bounding box center [220, 52] width 30 height 23
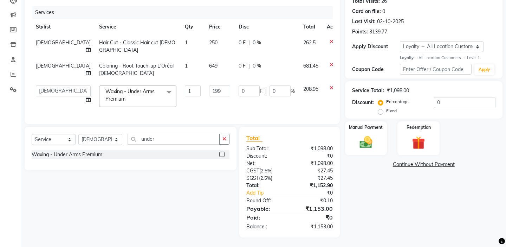
select select "90956"
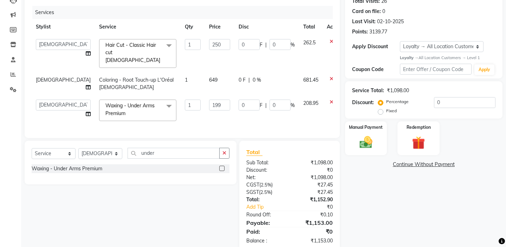
click at [205, 74] on td "649" at bounding box center [220, 83] width 30 height 23
select select "90956"
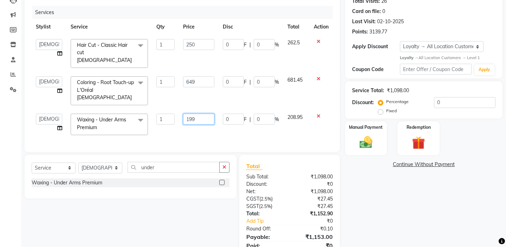
click at [205, 113] on input "199" at bounding box center [198, 118] width 31 height 11
type input "1"
type input "250"
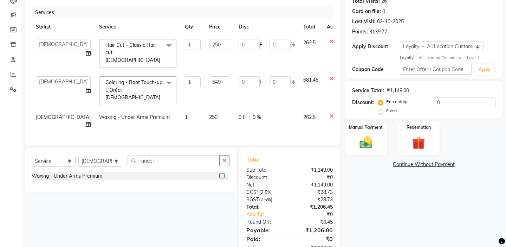
click at [208, 121] on div "Client +91 1359500000004 Date 27-09-2025 Invoice Number V/2025 V/2025-26 1038 S…" at bounding box center [182, 59] width 315 height 174
click at [397, 108] on label "Fixed" at bounding box center [391, 111] width 11 height 6
click at [384, 108] on input "Fixed" at bounding box center [381, 110] width 5 height 5
radio input "true"
click at [458, 101] on input "0" at bounding box center [464, 102] width 61 height 11
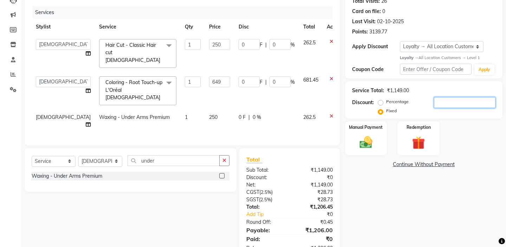
type input "6"
type input "1.31"
type input "0.52"
type input "3.39"
type input "0.52"
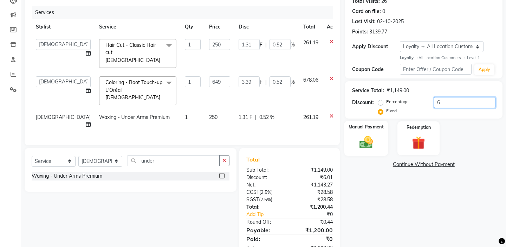
type input "6"
click at [377, 133] on div "Manual Payment" at bounding box center [366, 138] width 44 height 35
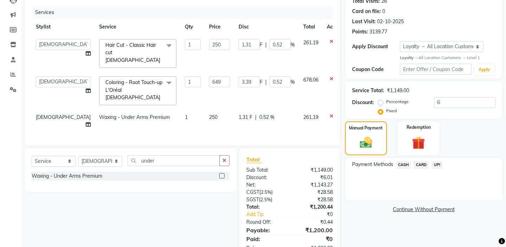
click at [405, 161] on span "CASH" at bounding box center [403, 165] width 15 height 8
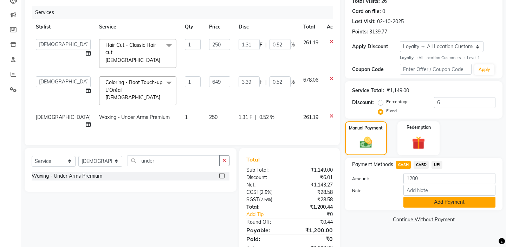
click at [428, 196] on button "Add Payment" at bounding box center [449, 201] width 92 height 11
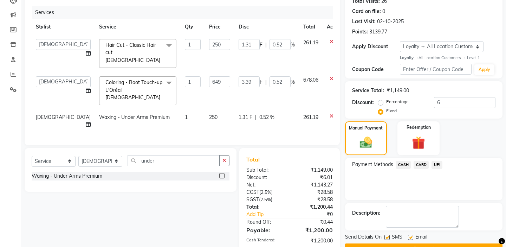
click at [393, 190] on div "Payment Methods CASH CARD UPI" at bounding box center [423, 179] width 157 height 42
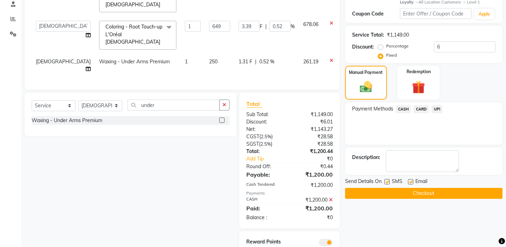
scroll to position [137, 0]
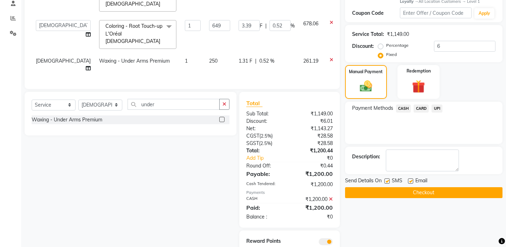
click at [397, 187] on button "Checkout" at bounding box center [423, 192] width 157 height 11
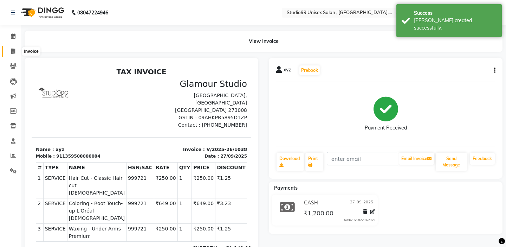
click at [9, 49] on span at bounding box center [13, 51] width 12 height 8
select select "service"
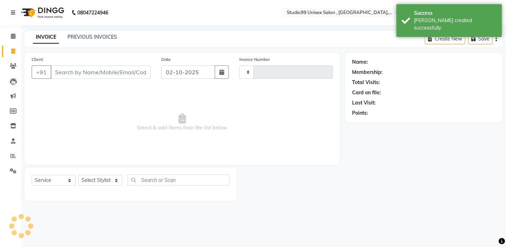
type input "1039"
select select "8117"
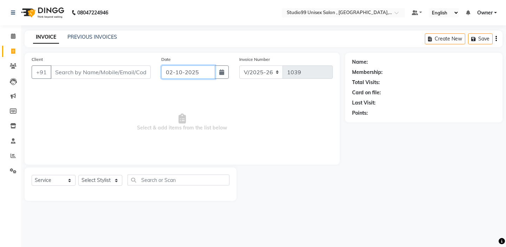
click at [168, 74] on input "02-10-2025" at bounding box center [188, 71] width 54 height 13
select select "10"
select select "2025"
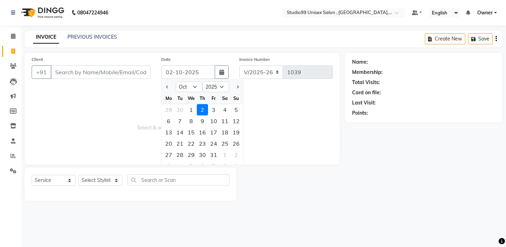
click at [171, 90] on div at bounding box center [169, 86] width 14 height 11
click at [168, 88] on span "Previous month" at bounding box center [167, 86] width 3 height 3
select select "9"
click at [221, 144] on div "27" at bounding box center [224, 143] width 11 height 11
type input "27-09-2025"
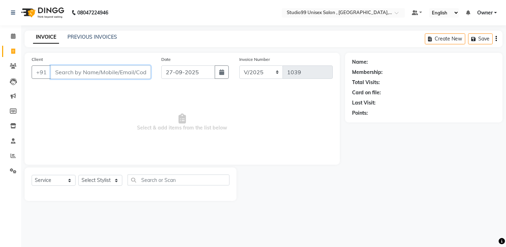
click at [127, 70] on input "Client" at bounding box center [101, 71] width 100 height 13
click at [118, 74] on input "Client" at bounding box center [101, 71] width 100 height 13
click at [105, 75] on input "Client" at bounding box center [101, 71] width 100 height 13
type input "w"
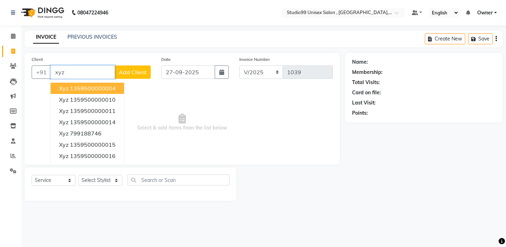
click at [115, 85] on ngb-highlight "1359500000004" at bounding box center [93, 88] width 46 height 7
type input "1359500000004"
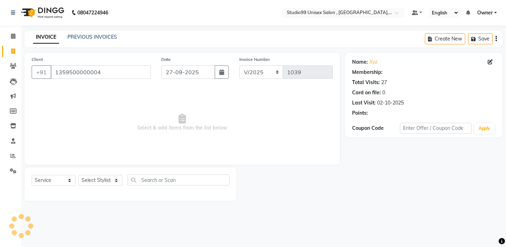
select select "1: Object"
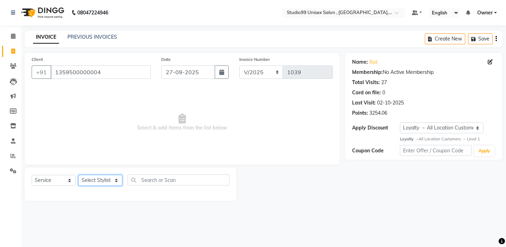
click at [109, 183] on select "Select Stylist [PERSON_NAME] Owner [PERSON_NAME] Prem [PERSON_NAME] [PERSON_NAM…" at bounding box center [100, 180] width 44 height 11
select select "76609"
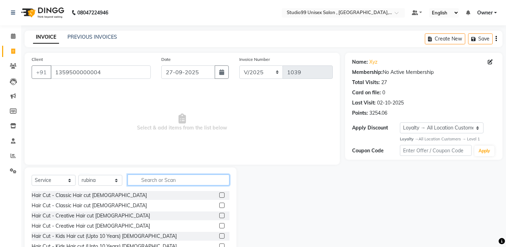
click at [164, 176] on input "text" at bounding box center [179, 179] width 102 height 11
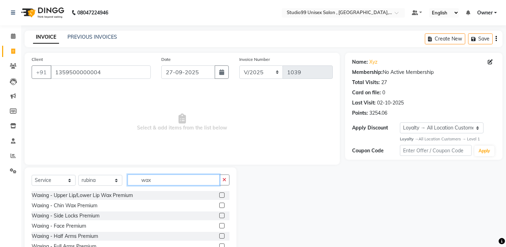
type input "wax"
click at [220, 194] on label at bounding box center [221, 194] width 5 height 5
click at [220, 194] on input "checkbox" at bounding box center [221, 195] width 5 height 5
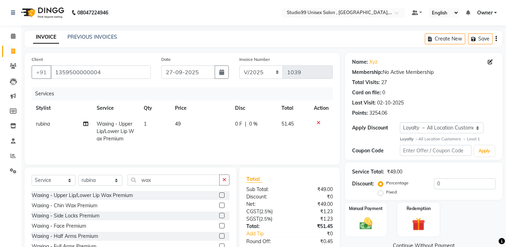
checkbox input "false"
click at [180, 163] on div "Client +91 1359500000004 Date 27-09-2025 Invoice Number V/2025 V/2025-26 1039 S…" at bounding box center [182, 109] width 315 height 112
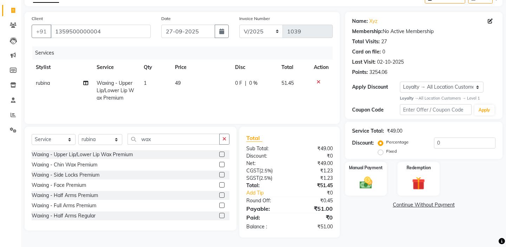
scroll to position [42, 0]
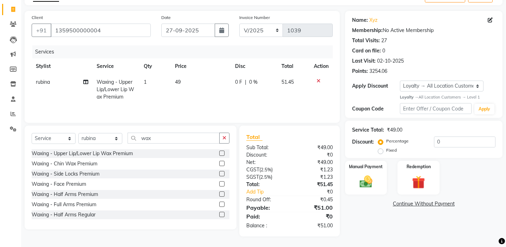
click at [318, 81] on icon at bounding box center [319, 80] width 4 height 5
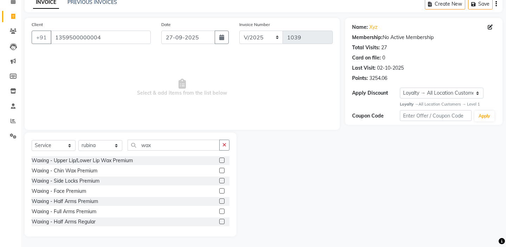
click at [223, 201] on label at bounding box center [221, 200] width 5 height 5
click at [223, 201] on input "checkbox" at bounding box center [221, 201] width 5 height 5
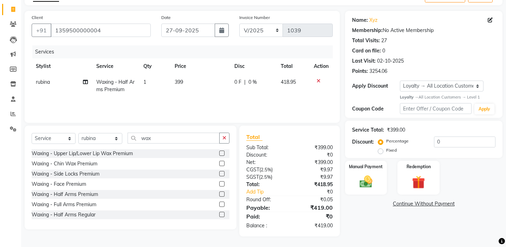
checkbox input "false"
click at [201, 142] on input "wax" at bounding box center [174, 137] width 92 height 11
type input "w"
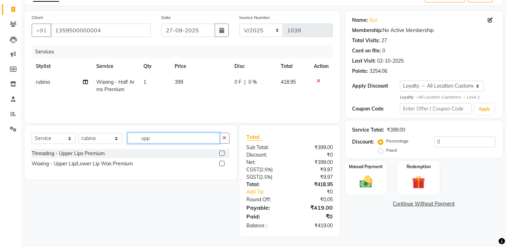
type input "upp"
click at [222, 153] on label at bounding box center [221, 152] width 5 height 5
click at [222, 153] on input "checkbox" at bounding box center [221, 153] width 5 height 5
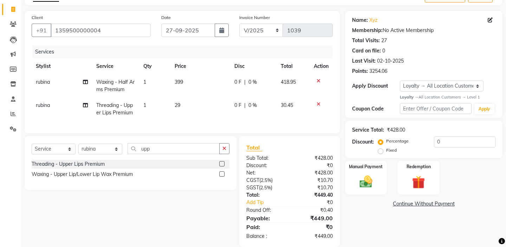
click at [223, 162] on label at bounding box center [221, 163] width 5 height 5
click at [223, 162] on input "checkbox" at bounding box center [221, 164] width 5 height 5
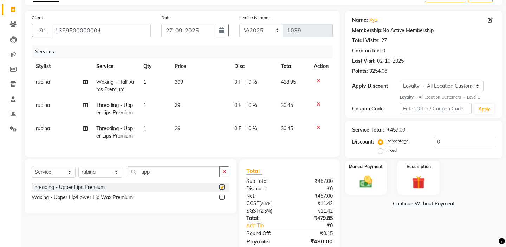
checkbox input "false"
click at [207, 174] on input "upp" at bounding box center [174, 171] width 92 height 11
type input "u"
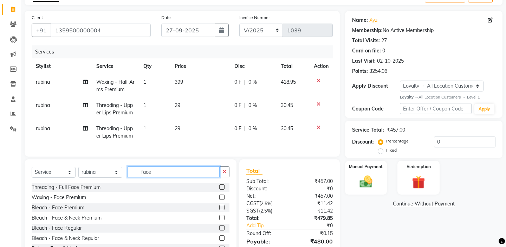
type input "face"
click at [222, 188] on label at bounding box center [221, 186] width 5 height 5
click at [222, 188] on input "checkbox" at bounding box center [221, 187] width 5 height 5
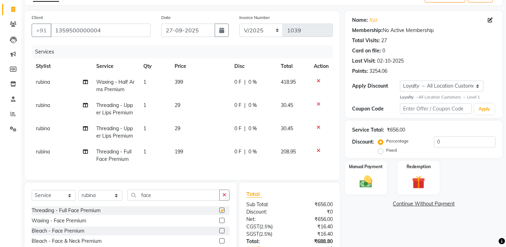
checkbox input "false"
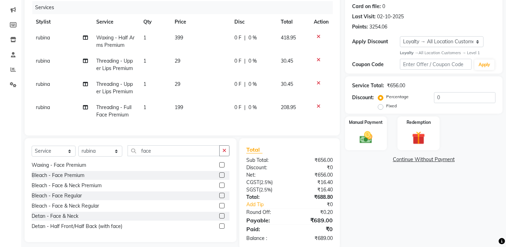
scroll to position [99, 0]
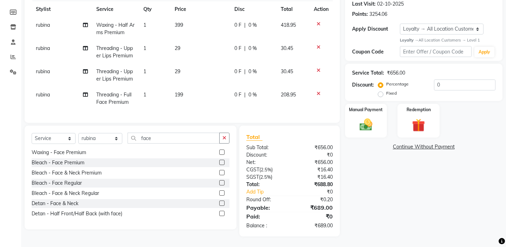
click at [397, 90] on label "Fixed" at bounding box center [391, 93] width 11 height 6
click at [384, 91] on input "Fixed" at bounding box center [381, 93] width 5 height 5
radio input "true"
click at [450, 91] on div "Service Total: ₹656.00 Discount: Percentage Fixed 0" at bounding box center [423, 83] width 157 height 38
click at [450, 85] on input "0" at bounding box center [464, 84] width 61 height 11
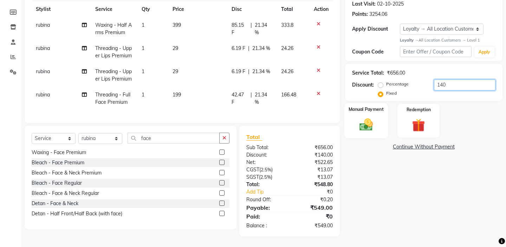
type input "140"
click at [375, 117] on img at bounding box center [366, 124] width 22 height 15
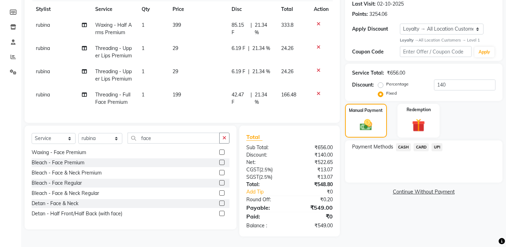
click at [436, 143] on span "UPI" at bounding box center [436, 147] width 11 height 8
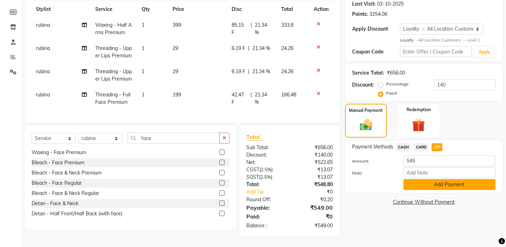
click at [432, 179] on button "Add Payment" at bounding box center [449, 184] width 92 height 11
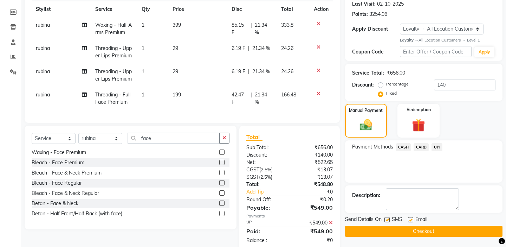
click at [389, 171] on div "Payment Methods CASH CARD UPI" at bounding box center [423, 161] width 157 height 42
click at [387, 226] on button "Checkout" at bounding box center [423, 231] width 157 height 11
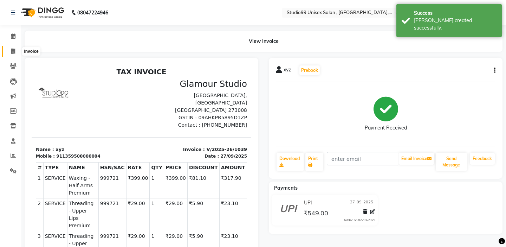
click at [9, 48] on span at bounding box center [13, 51] width 12 height 8
select select "service"
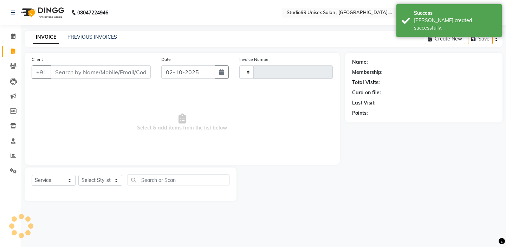
type input "1040"
select select "8117"
click at [179, 69] on input "02-10-2025" at bounding box center [188, 71] width 54 height 13
select select "10"
select select "2025"
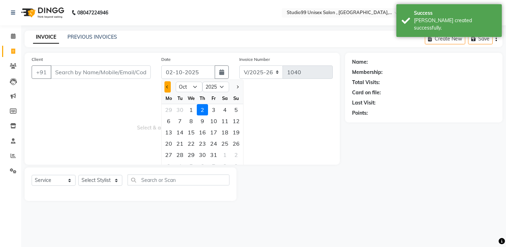
click at [166, 90] on button "Previous month" at bounding box center [167, 86] width 6 height 11
select select "9"
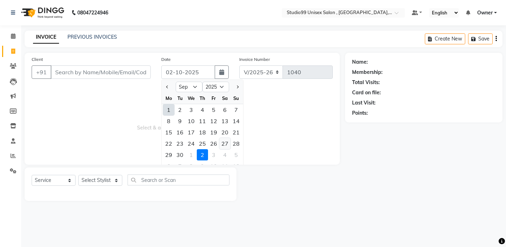
click at [228, 147] on div "27" at bounding box center [224, 143] width 11 height 11
type input "27-09-2025"
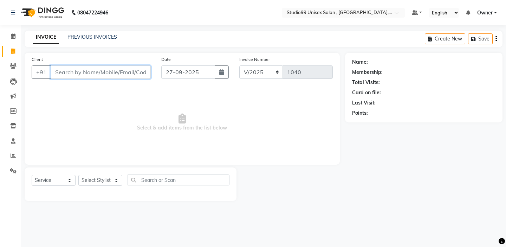
click at [85, 66] on input "Client" at bounding box center [101, 71] width 100 height 13
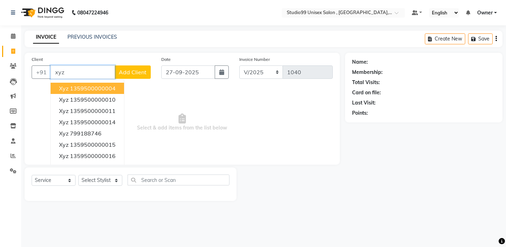
click at [106, 90] on ngb-highlight "1359500000004" at bounding box center [93, 88] width 46 height 7
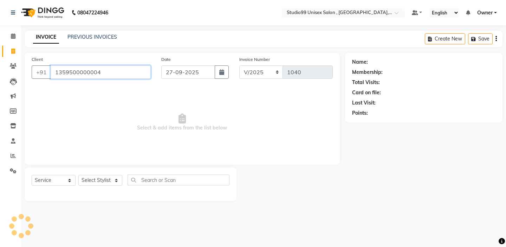
type input "1359500000004"
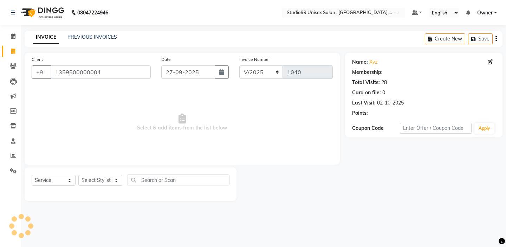
select select "1: Object"
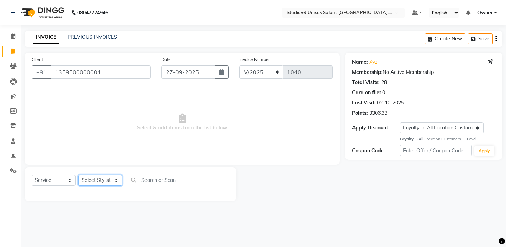
click at [100, 175] on select "Select Stylist [PERSON_NAME] Owner [PERSON_NAME] Prem [PERSON_NAME] [PERSON_NAM…" at bounding box center [100, 180] width 44 height 11
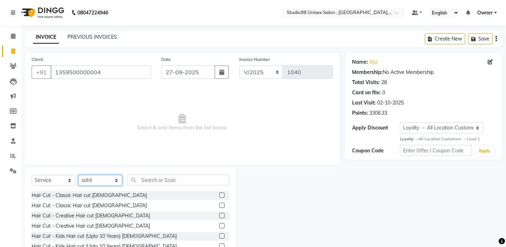
click at [100, 181] on select "Select Stylist [PERSON_NAME] Owner [PERSON_NAME] Prem [PERSON_NAME] [PERSON_NAM…" at bounding box center [100, 180] width 44 height 11
select select "76609"
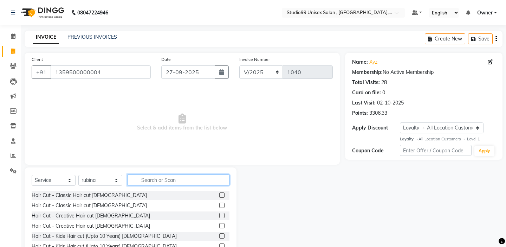
click at [157, 180] on input "text" at bounding box center [179, 179] width 102 height 11
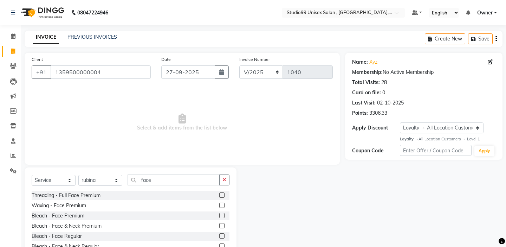
click at [248, 176] on div at bounding box center [290, 219] width 109 height 104
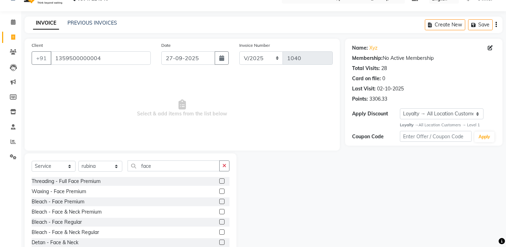
scroll to position [35, 0]
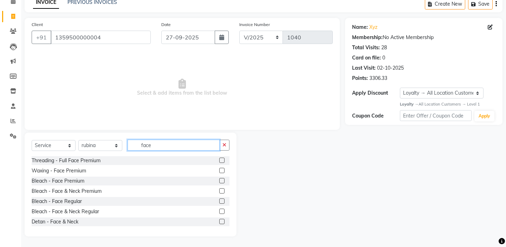
click at [189, 141] on input "face" at bounding box center [174, 144] width 92 height 11
click at [189, 151] on div "Select Service Product Membership Package Voucher Prepaid Gift Card Select Styl…" at bounding box center [131, 147] width 198 height 17
click at [194, 138] on div "Select Service Product Membership Package Voucher Prepaid Gift Card Select Styl…" at bounding box center [131, 184] width 212 height 104
click at [194, 144] on input "face" at bounding box center [174, 144] width 92 height 11
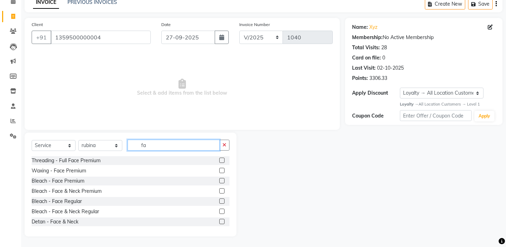
type input "f"
type input "wax"
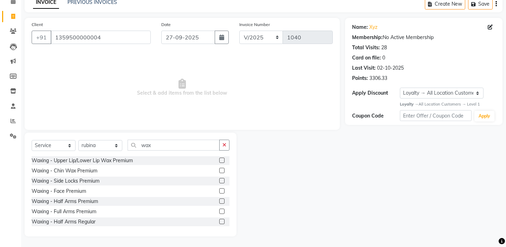
click at [220, 191] on label at bounding box center [221, 190] width 5 height 5
click at [220, 191] on input "checkbox" at bounding box center [221, 191] width 5 height 5
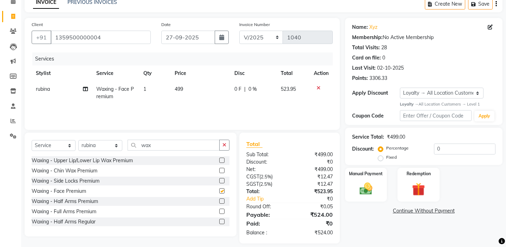
checkbox input "false"
click at [190, 145] on input "wax" at bounding box center [174, 144] width 92 height 11
type input "w"
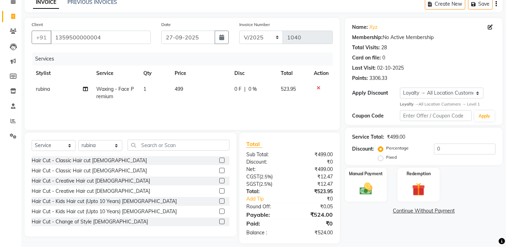
click at [97, 138] on div "Select Service Product Membership Package Voucher Prepaid Gift Card Select Styl…" at bounding box center [131, 184] width 212 height 104
click at [97, 148] on select "Select Stylist [PERSON_NAME] Owner [PERSON_NAME] Prem [PERSON_NAME] [PERSON_NAM…" at bounding box center [100, 145] width 44 height 11
select select "84658"
click at [154, 146] on input "text" at bounding box center [179, 144] width 102 height 11
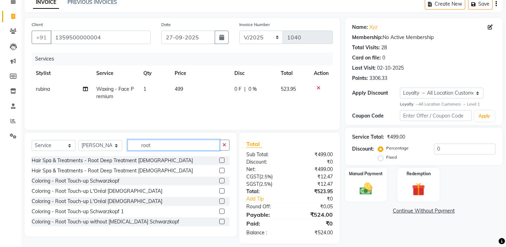
type input "root"
click at [223, 170] on label at bounding box center [221, 170] width 5 height 5
click at [223, 170] on input "checkbox" at bounding box center [221, 170] width 5 height 5
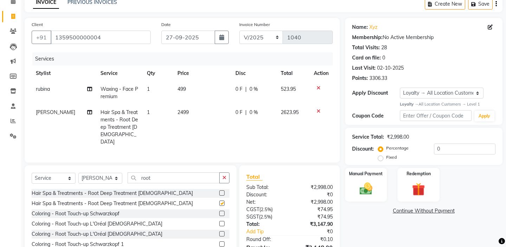
checkbox input "false"
click at [221, 231] on label at bounding box center [221, 233] width 5 height 5
click at [221, 232] on input "checkbox" at bounding box center [221, 234] width 5 height 5
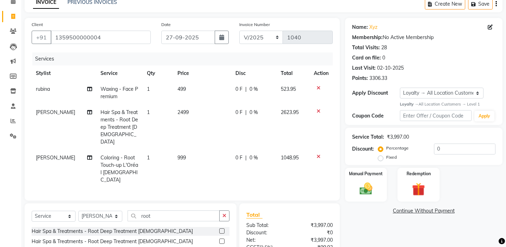
checkbox input "false"
click at [318, 109] on icon at bounding box center [319, 111] width 4 height 5
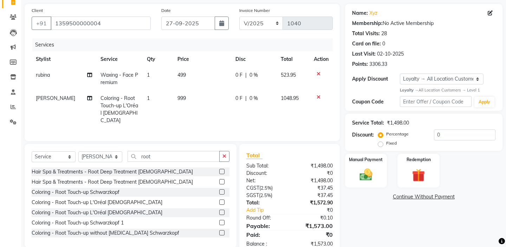
scroll to position [60, 0]
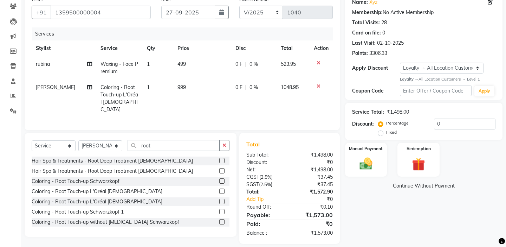
click at [397, 129] on label "Fixed" at bounding box center [391, 132] width 11 height 6
click at [384, 130] on input "Fixed" at bounding box center [381, 132] width 5 height 5
radio input "true"
click at [450, 123] on input "0" at bounding box center [464, 123] width 61 height 11
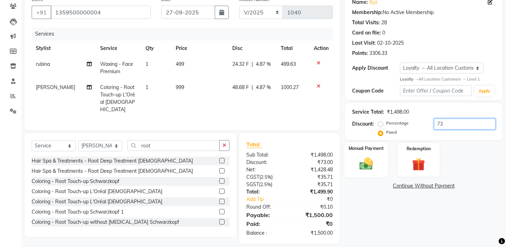
type input "73"
click at [366, 146] on div "Manual Payment" at bounding box center [366, 159] width 44 height 35
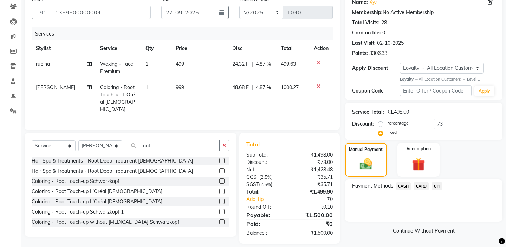
click at [440, 182] on span "UPI" at bounding box center [436, 186] width 11 height 8
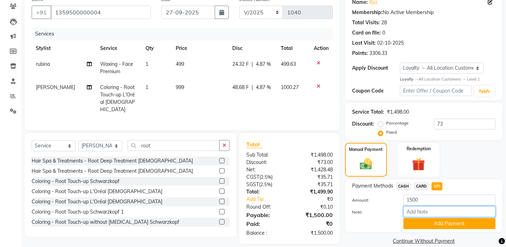
click at [423, 209] on input "Note:" at bounding box center [449, 211] width 92 height 11
click at [423, 218] on button "Add Payment" at bounding box center [449, 223] width 92 height 11
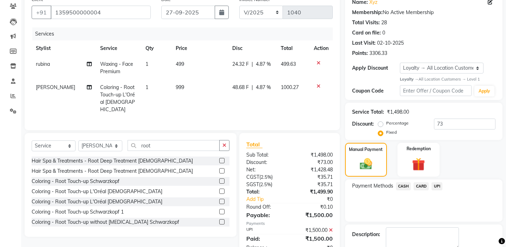
click at [399, 205] on div "Payment Methods CASH CARD UPI" at bounding box center [423, 200] width 157 height 42
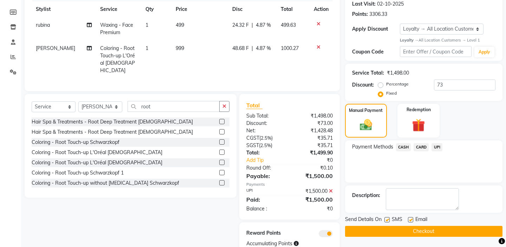
scroll to position [117, 0]
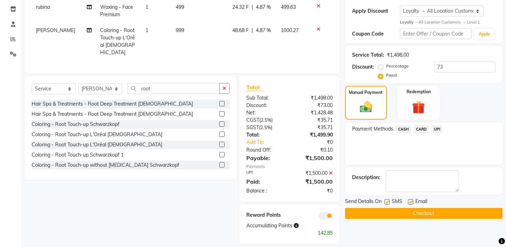
click at [399, 208] on button "Checkout" at bounding box center [423, 213] width 157 height 11
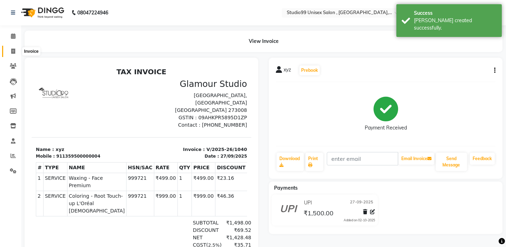
click at [17, 54] on span at bounding box center [13, 51] width 12 height 8
select select "service"
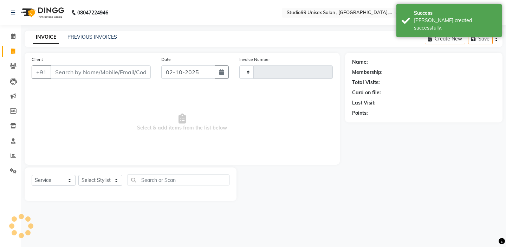
type input "1041"
select select "8117"
click at [110, 39] on link "PREVIOUS INVOICES" at bounding box center [92, 37] width 50 height 6
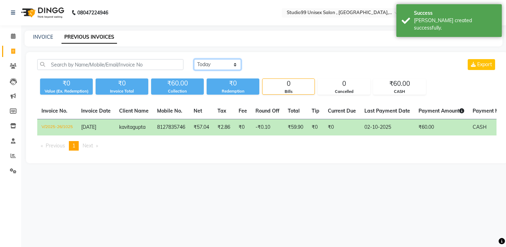
click at [217, 66] on select "[DATE] [DATE] Custom Range" at bounding box center [217, 64] width 47 height 11
select select "range"
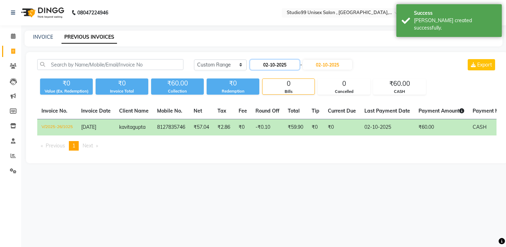
click at [295, 66] on input "02-10-2025" at bounding box center [274, 65] width 49 height 10
select select "10"
select select "2025"
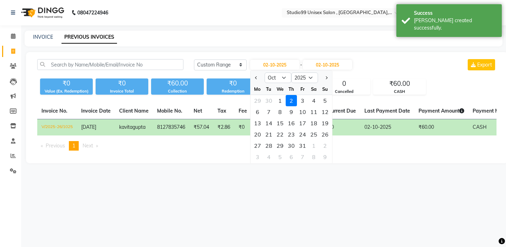
click at [259, 77] on div at bounding box center [258, 77] width 14 height 11
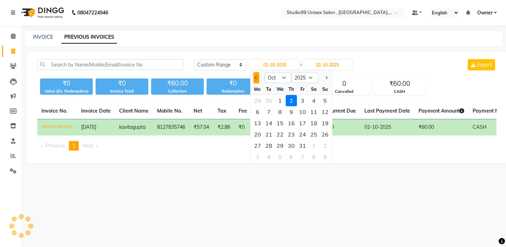
click at [258, 77] on button "Previous month" at bounding box center [256, 77] width 6 height 11
select select "9"
click at [317, 134] on div "27" at bounding box center [313, 134] width 11 height 11
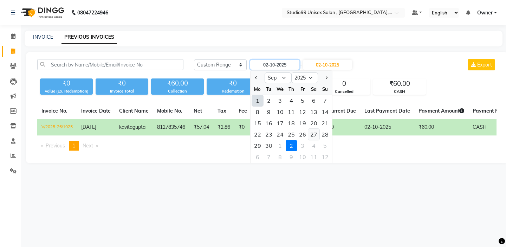
type input "27-09-2025"
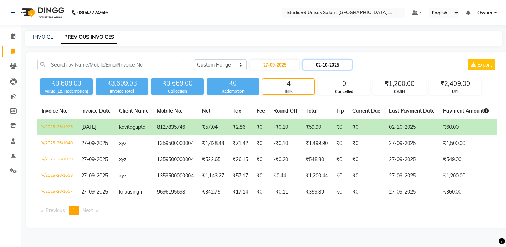
click at [328, 64] on input "02-10-2025" at bounding box center [327, 65] width 49 height 10
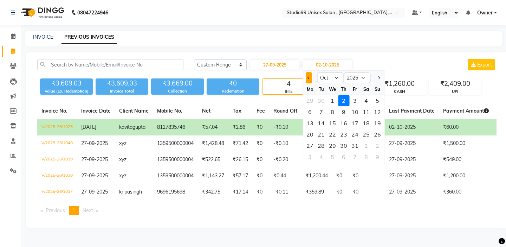
click at [311, 77] on button "Previous month" at bounding box center [309, 77] width 6 height 11
select select "9"
click at [368, 132] on div "27" at bounding box center [365, 134] width 11 height 11
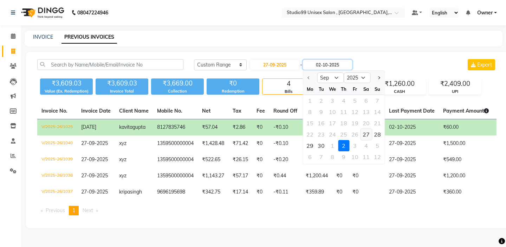
type input "27-09-2025"
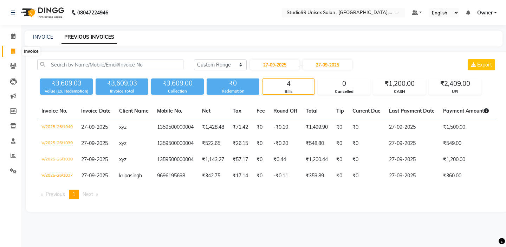
click at [14, 50] on icon at bounding box center [13, 50] width 4 height 5
select select "service"
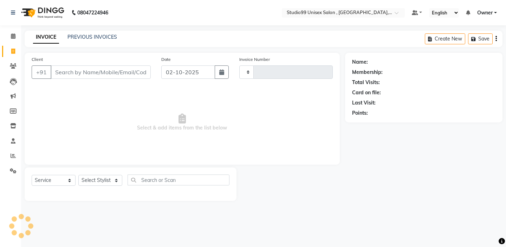
type input "1041"
select select "8117"
click at [12, 54] on span at bounding box center [13, 51] width 12 height 8
select select "service"
type input "1041"
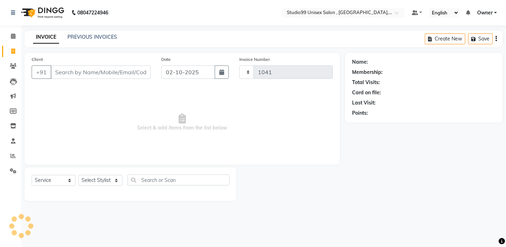
select select "8117"
click at [164, 72] on input "02-10-2025" at bounding box center [188, 71] width 54 height 13
select select "10"
select select "2025"
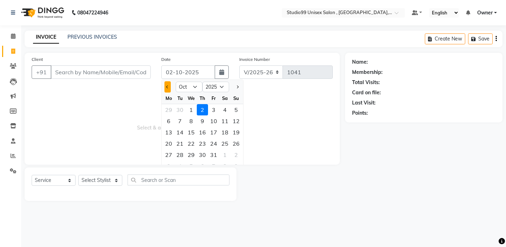
click at [168, 86] on span "Previous month" at bounding box center [167, 86] width 3 height 3
select select "9"
click at [239, 144] on div "28" at bounding box center [235, 143] width 11 height 11
type input "28-09-2025"
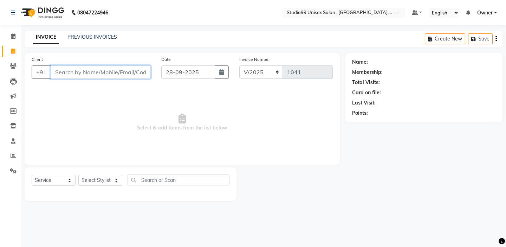
click at [127, 71] on input "Client" at bounding box center [101, 71] width 100 height 13
click at [88, 38] on link "PREVIOUS INVOICES" at bounding box center [92, 37] width 50 height 6
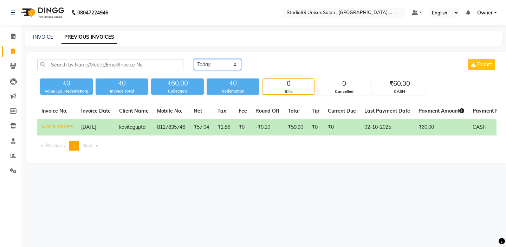
click at [200, 68] on select "[DATE] [DATE] Custom Range" at bounding box center [217, 64] width 47 height 11
click at [14, 52] on icon at bounding box center [13, 50] width 4 height 5
select select "service"
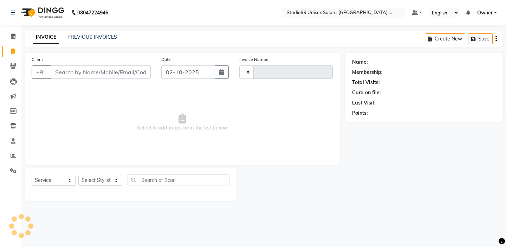
type input "1041"
select select "8117"
click at [12, 51] on icon at bounding box center [13, 50] width 4 height 5
select select "service"
type input "1041"
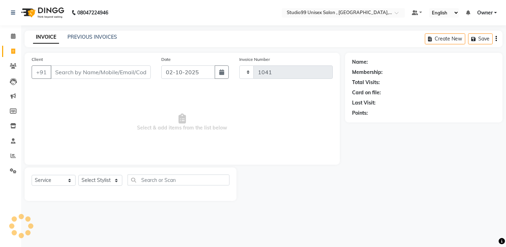
select select "8117"
click at [183, 70] on input "02-10-2025" at bounding box center [188, 71] width 54 height 13
select select "10"
select select "2025"
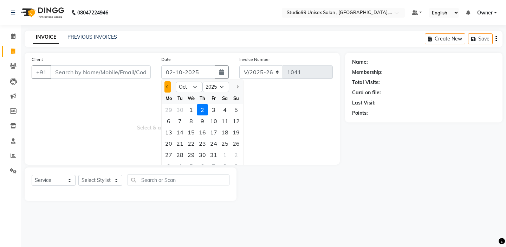
click at [168, 91] on button "Previous month" at bounding box center [167, 86] width 6 height 11
select select "9"
click at [239, 147] on div "28" at bounding box center [235, 143] width 11 height 11
type input "28-09-2025"
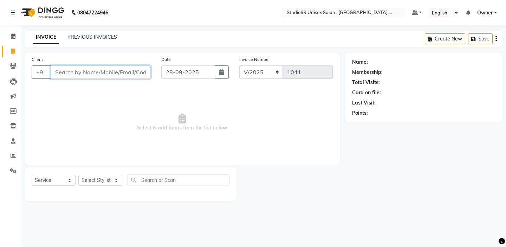
click at [121, 70] on input "Client" at bounding box center [101, 71] width 100 height 13
type input "9452259278"
click at [138, 78] on button "Add Client" at bounding box center [133, 71] width 36 height 13
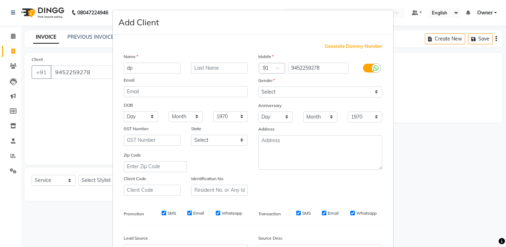
type input "dp"
click at [227, 63] on input "text" at bounding box center [219, 68] width 57 height 11
type input "verma"
click at [283, 94] on select "Select [DEMOGRAPHIC_DATA] [DEMOGRAPHIC_DATA] Other Prefer Not To Say" at bounding box center [320, 91] width 124 height 11
select select "[DEMOGRAPHIC_DATA]"
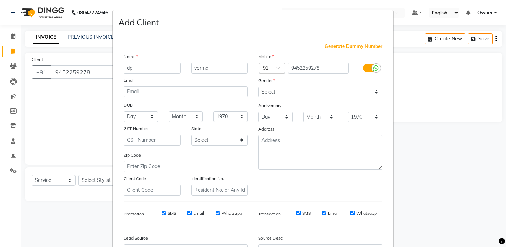
click at [259, 179] on div "Mobile Country Code × 91 9452259278 Gender Select Male Female Other Prefer Not …" at bounding box center [320, 124] width 135 height 143
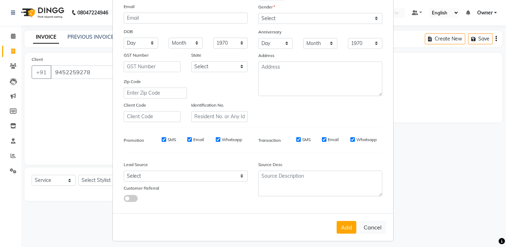
scroll to position [77, 0]
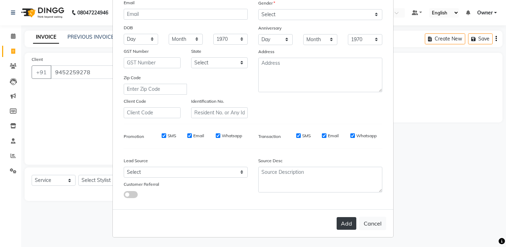
click at [345, 217] on button "Add" at bounding box center [347, 223] width 20 height 13
select select
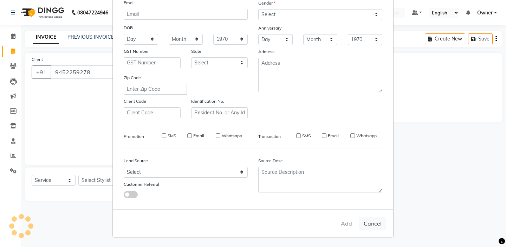
select select
checkbox input "false"
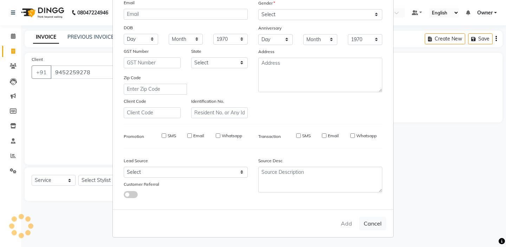
checkbox input "false"
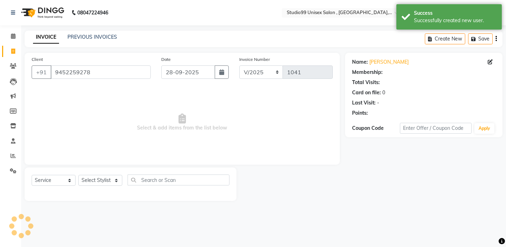
select select "1: Object"
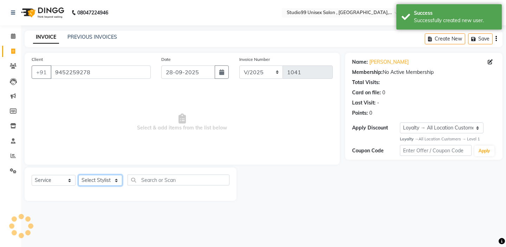
click at [111, 181] on select "Select Stylist [PERSON_NAME] Owner [PERSON_NAME] Prem [PERSON_NAME] [PERSON_NAM…" at bounding box center [100, 180] width 44 height 11
select select "83603"
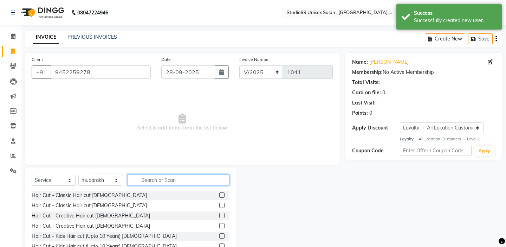
click at [154, 177] on input "text" at bounding box center [179, 179] width 102 height 11
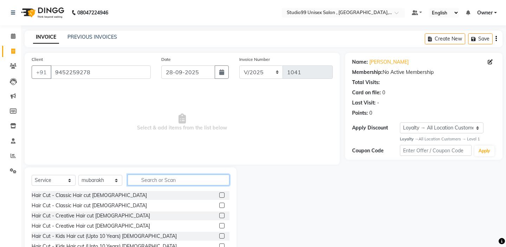
click at [158, 181] on input "text" at bounding box center [179, 179] width 102 height 11
click at [162, 183] on input "text" at bounding box center [179, 179] width 102 height 11
type input "hair"
click at [222, 204] on label at bounding box center [221, 204] width 5 height 5
click at [222, 204] on input "checkbox" at bounding box center [221, 205] width 5 height 5
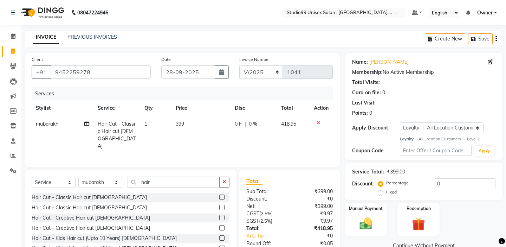
click at [318, 124] on icon at bounding box center [319, 122] width 4 height 5
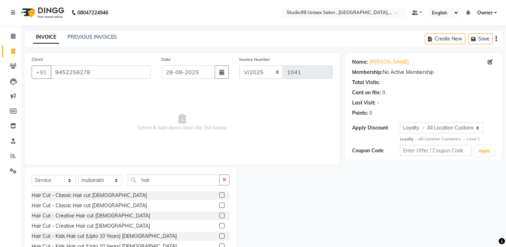
click at [221, 206] on label at bounding box center [221, 204] width 5 height 5
click at [221, 206] on input "checkbox" at bounding box center [221, 205] width 5 height 5
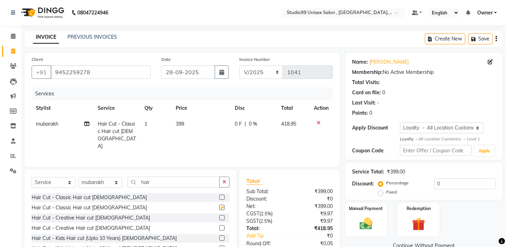
checkbox input "false"
click at [230, 169] on div "Select Service Product Membership Package Voucher Prepaid Gift Card Select Styl…" at bounding box center [131, 221] width 212 height 104
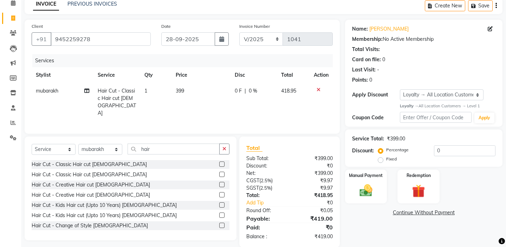
scroll to position [42, 0]
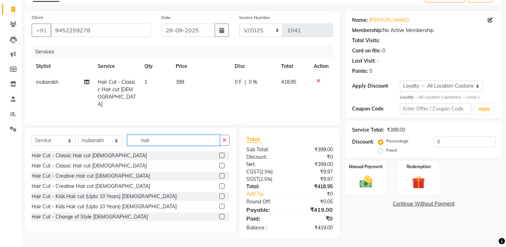
click at [164, 136] on input "hair" at bounding box center [174, 140] width 92 height 11
type input "ha"
click at [195, 80] on td "399" at bounding box center [200, 93] width 59 height 38
select select "83603"
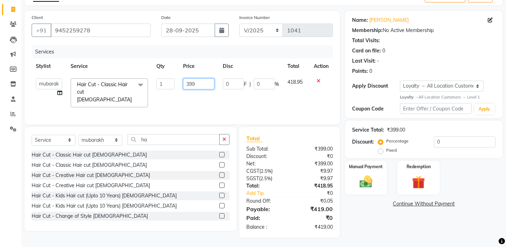
click at [201, 85] on input "399" at bounding box center [198, 83] width 31 height 11
type input "3"
type input "450"
click at [217, 90] on td "450" at bounding box center [198, 92] width 39 height 37
select select "83603"
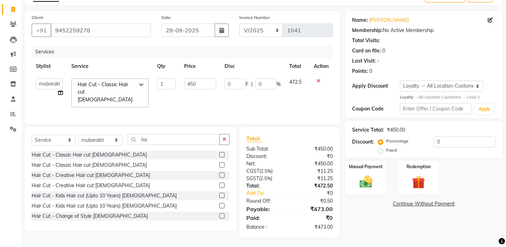
click at [397, 147] on label "Fixed" at bounding box center [391, 150] width 11 height 6
click at [384, 148] on input "Fixed" at bounding box center [381, 150] width 5 height 5
radio input "true"
click at [467, 146] on input "0" at bounding box center [464, 141] width 61 height 11
type input "3"
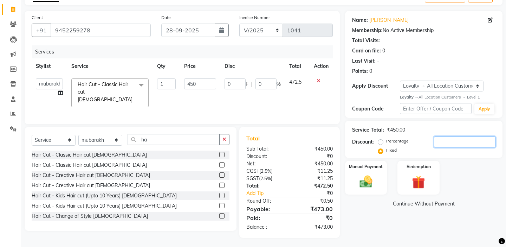
type input "3"
type input "0.67"
type input "3"
click at [353, 175] on div "Manual Payment" at bounding box center [366, 177] width 44 height 35
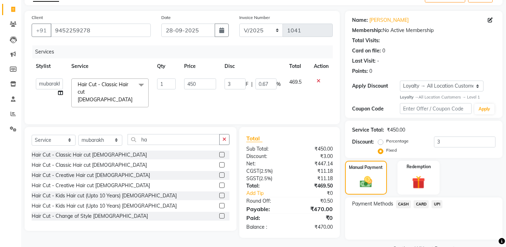
click at [440, 200] on span "UPI" at bounding box center [436, 204] width 11 height 8
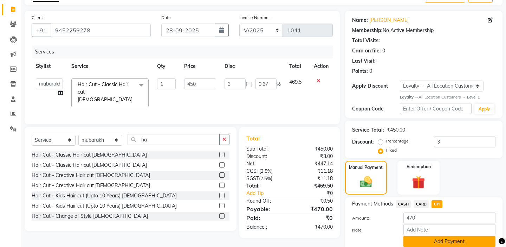
click at [431, 236] on button "Add Payment" at bounding box center [449, 241] width 92 height 11
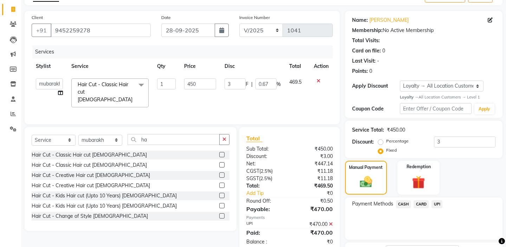
click at [409, 224] on div "Payment Methods CASH CARD UPI" at bounding box center [423, 218] width 157 height 42
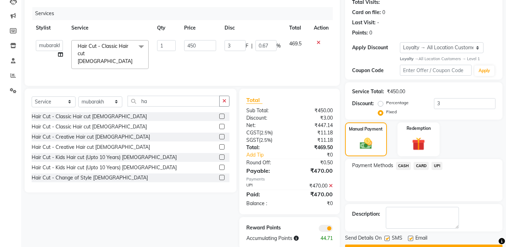
scroll to position [91, 0]
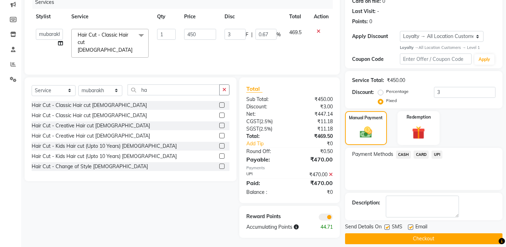
click at [400, 233] on button "Checkout" at bounding box center [423, 238] width 157 height 11
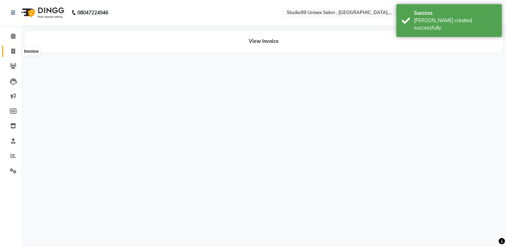
click at [11, 53] on icon at bounding box center [13, 50] width 4 height 5
select select "service"
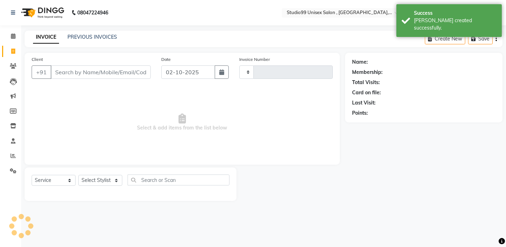
type input "1042"
select select "8117"
click at [99, 75] on input "Client" at bounding box center [101, 71] width 100 height 13
click at [93, 34] on link "PREVIOUS INVOICES" at bounding box center [92, 37] width 50 height 6
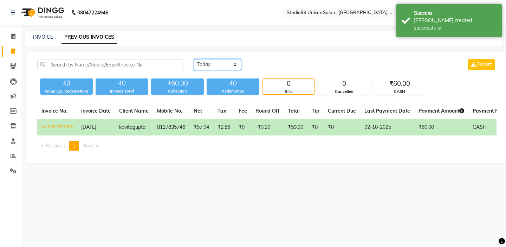
click at [209, 65] on select "[DATE] [DATE] Custom Range" at bounding box center [217, 64] width 47 height 11
select select "range"
click at [212, 63] on select "[DATE] [DATE] Custom Range" at bounding box center [220, 64] width 53 height 11
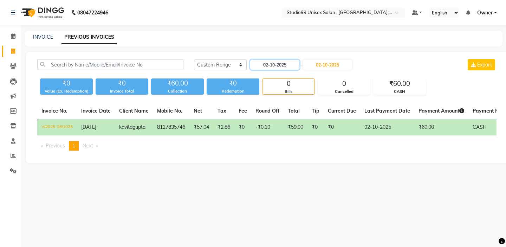
click at [267, 67] on input "02-10-2025" at bounding box center [274, 65] width 49 height 10
select select "10"
select select "2025"
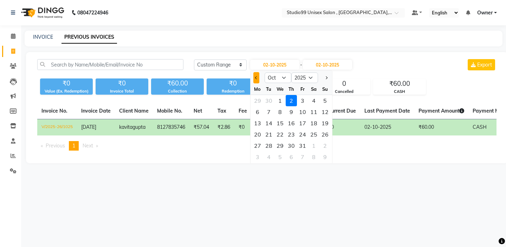
click at [254, 75] on button "Previous month" at bounding box center [256, 77] width 6 height 11
select select "9"
click at [323, 136] on div "28" at bounding box center [324, 134] width 11 height 11
type input "28-09-2025"
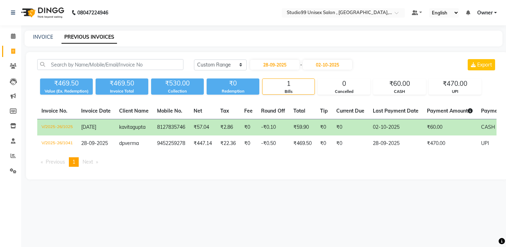
click at [228, 162] on ul "Previous page 1 / 1 You're on page 1 Next page" at bounding box center [266, 161] width 459 height 9
click at [11, 53] on icon at bounding box center [13, 50] width 4 height 5
select select "service"
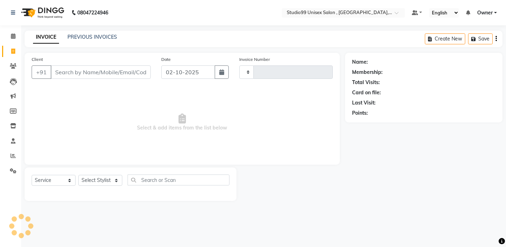
type input "1042"
select select "8117"
click at [14, 51] on icon at bounding box center [13, 50] width 4 height 5
select select "service"
type input "1042"
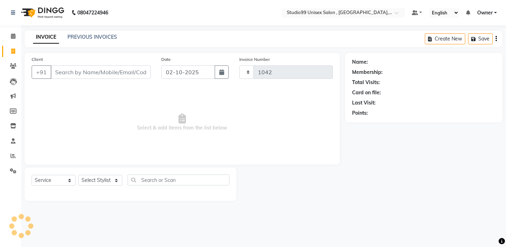
select select "8117"
click at [195, 70] on input "02-10-2025" at bounding box center [188, 71] width 54 height 13
select select "10"
select select "2025"
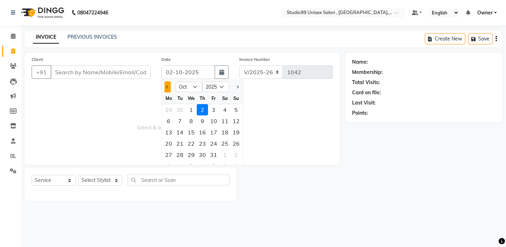
click at [166, 90] on button "Previous month" at bounding box center [167, 86] width 6 height 11
select select "9"
click at [240, 140] on div "28" at bounding box center [235, 143] width 11 height 11
type input "28-09-2025"
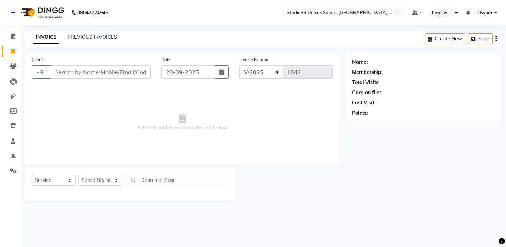
click at [85, 81] on div "Client +91" at bounding box center [91, 70] width 130 height 29
click at [81, 74] on input "Client" at bounding box center [101, 71] width 100 height 13
click at [145, 78] on input "Client" at bounding box center [101, 71] width 100 height 13
click at [14, 52] on icon at bounding box center [13, 50] width 4 height 5
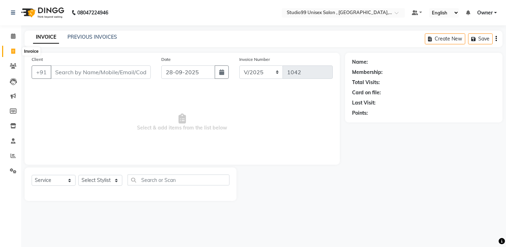
select select "service"
type input "1042"
select select "8117"
